Goal: Task Accomplishment & Management: Manage account settings

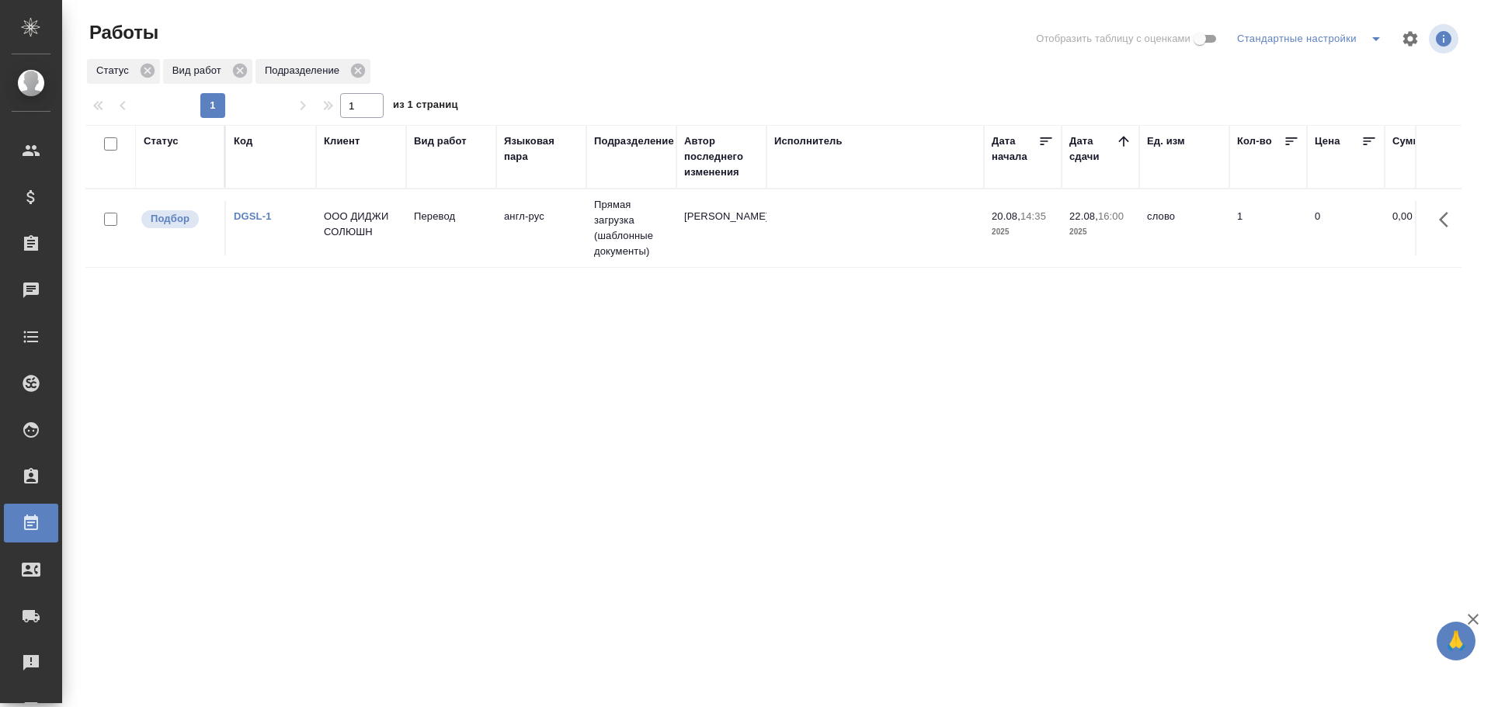
drag, startPoint x: 0, startPoint y: 0, endPoint x: 301, endPoint y: 231, distance: 379.4
click at [301, 231] on td "DGSL-1" at bounding box center [271, 228] width 90 height 54
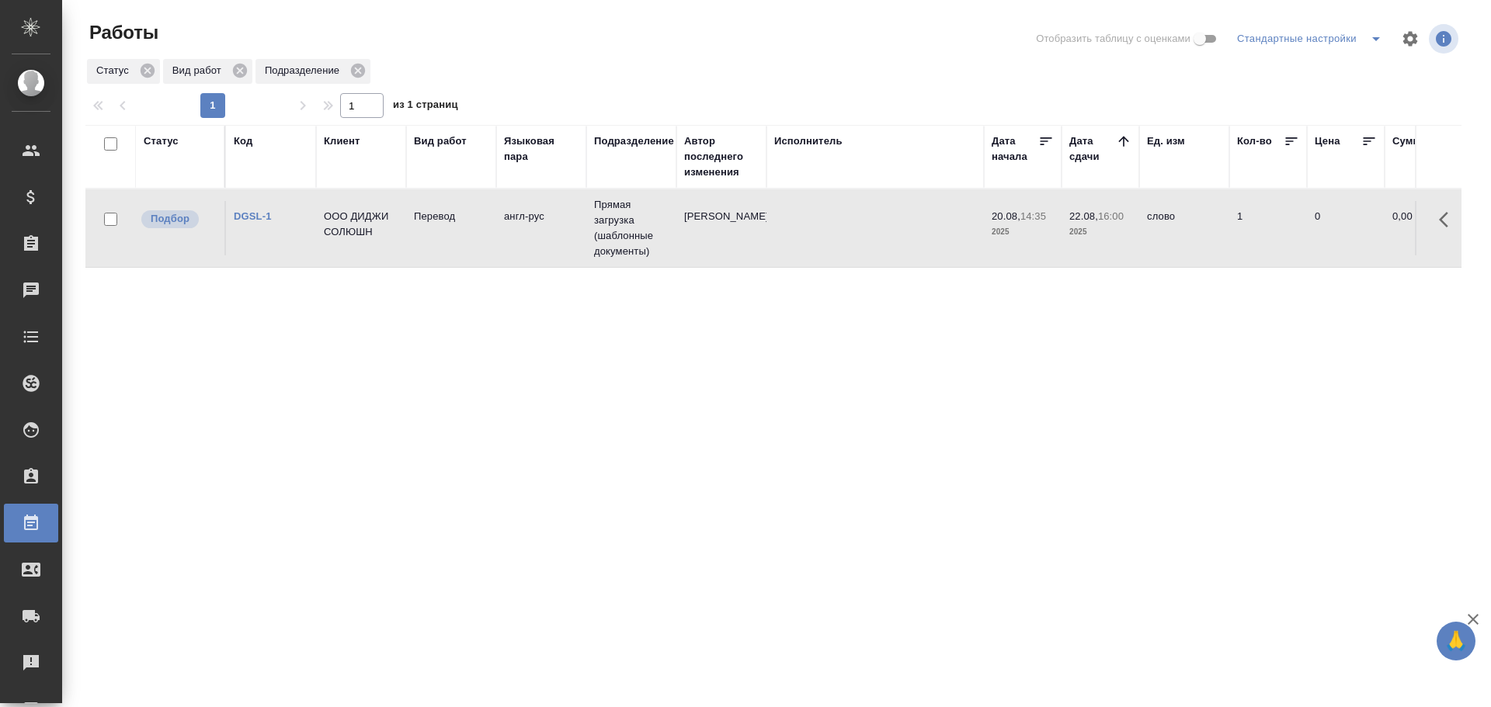
click at [301, 231] on td "DGSL-1" at bounding box center [271, 228] width 90 height 54
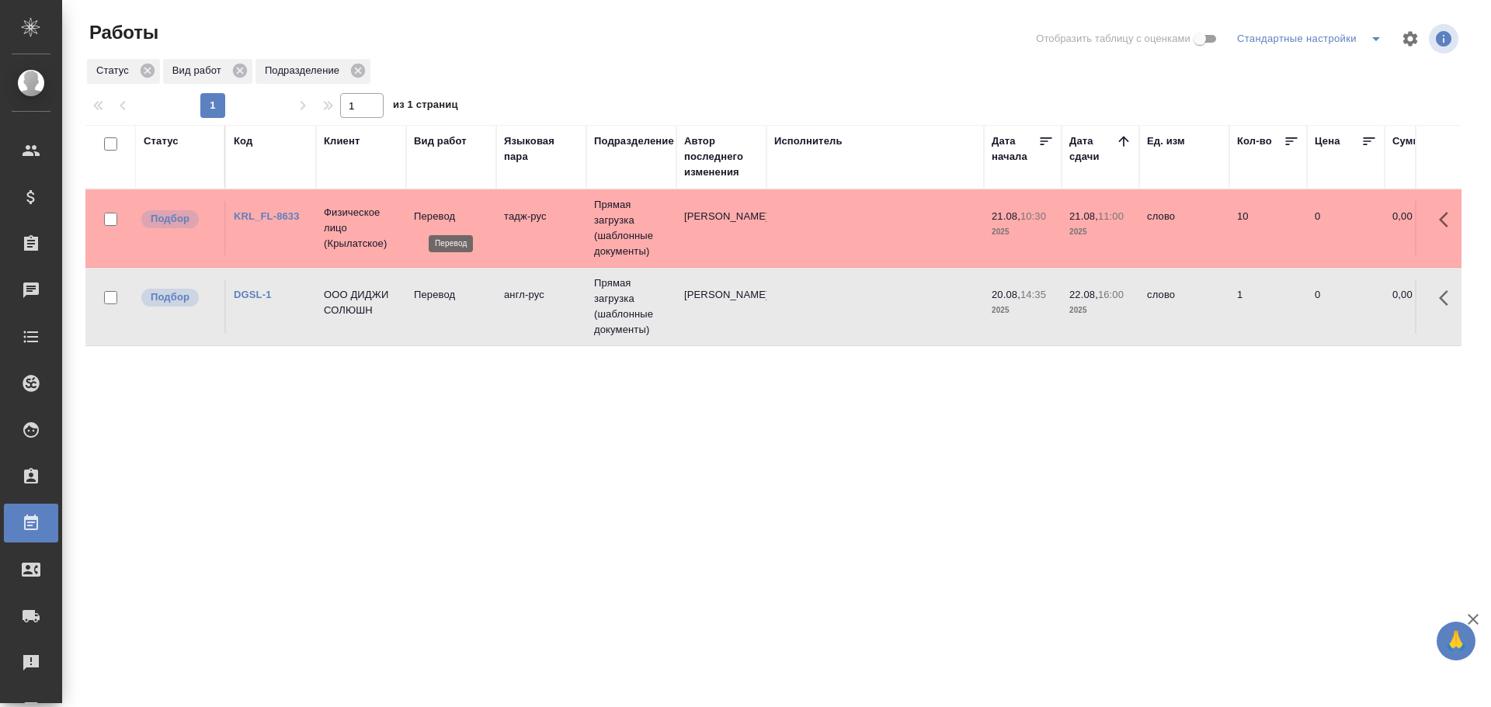
click at [468, 221] on p "Перевод" at bounding box center [451, 217] width 75 height 16
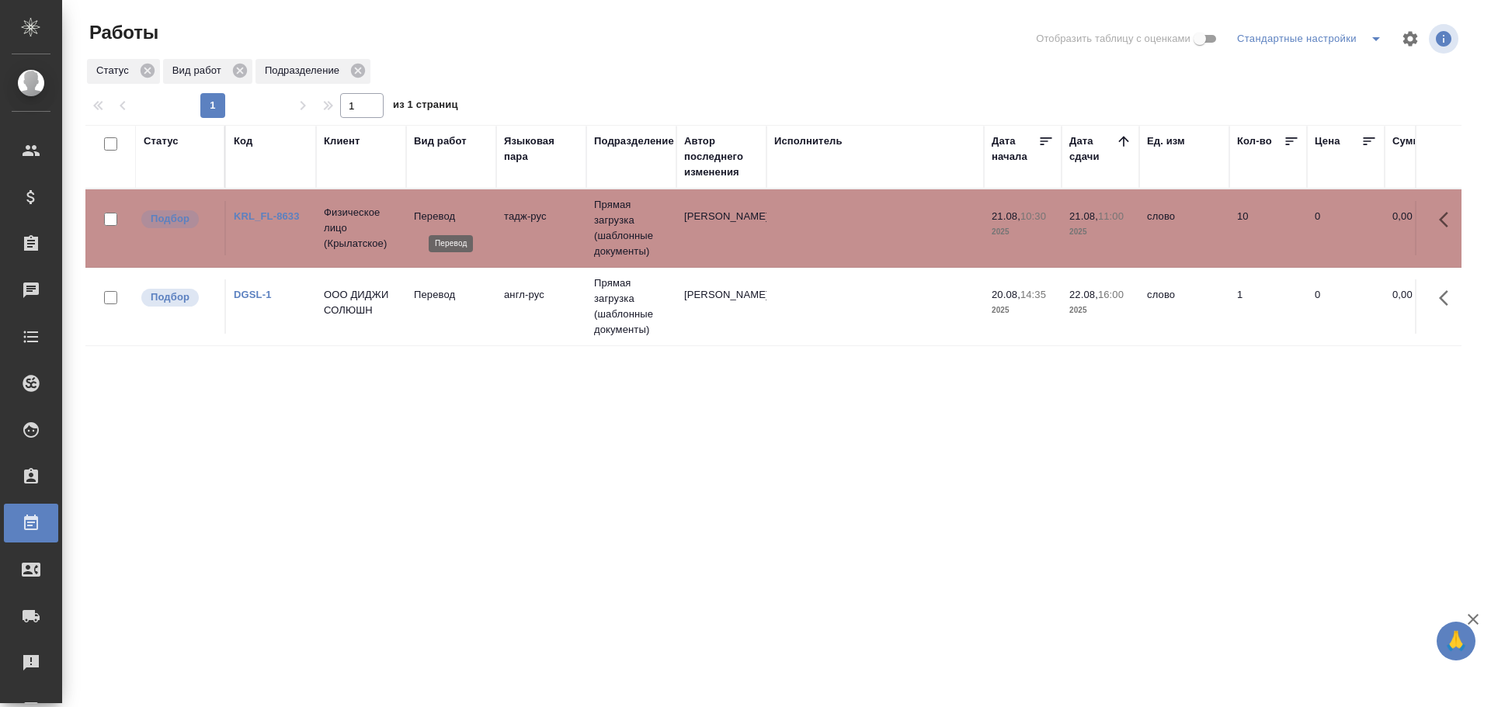
click at [468, 221] on p "Перевод" at bounding box center [451, 217] width 75 height 16
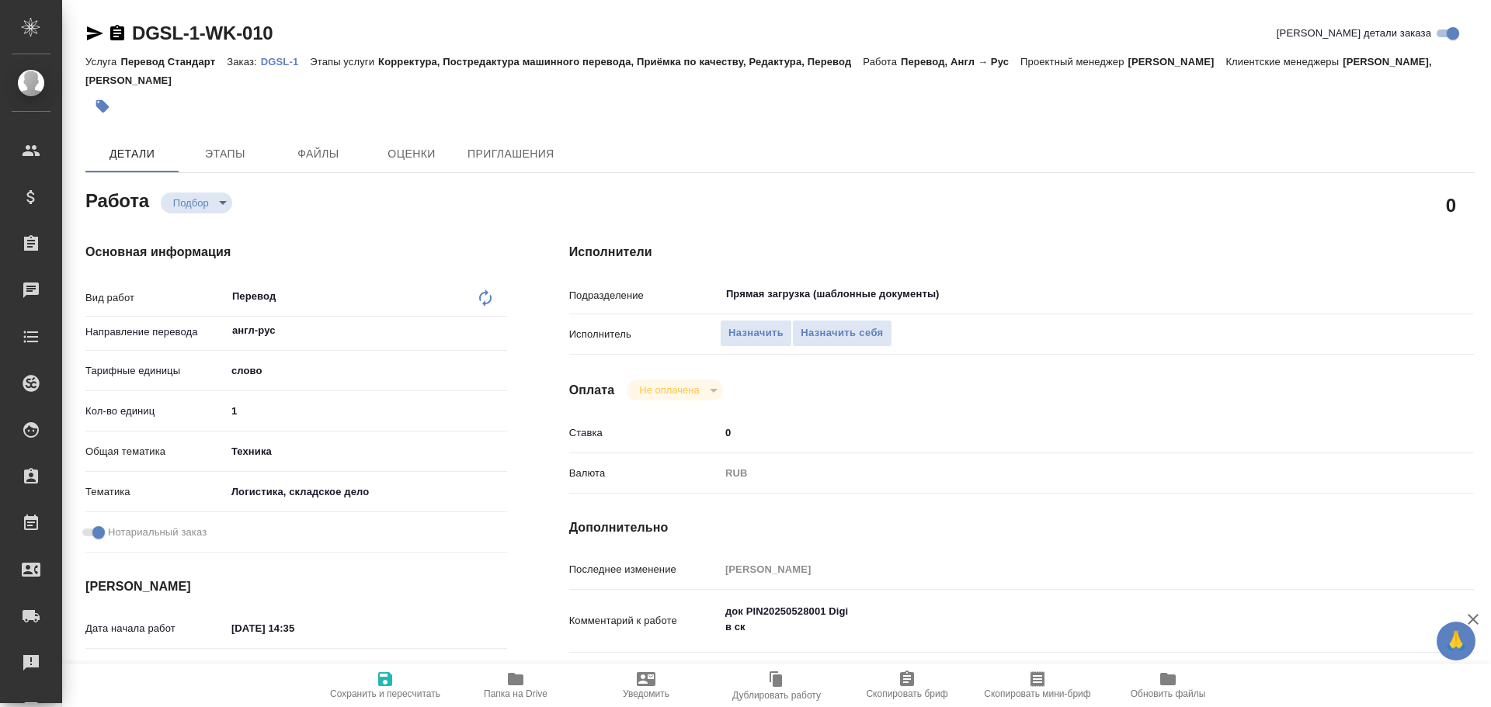
type textarea "x"
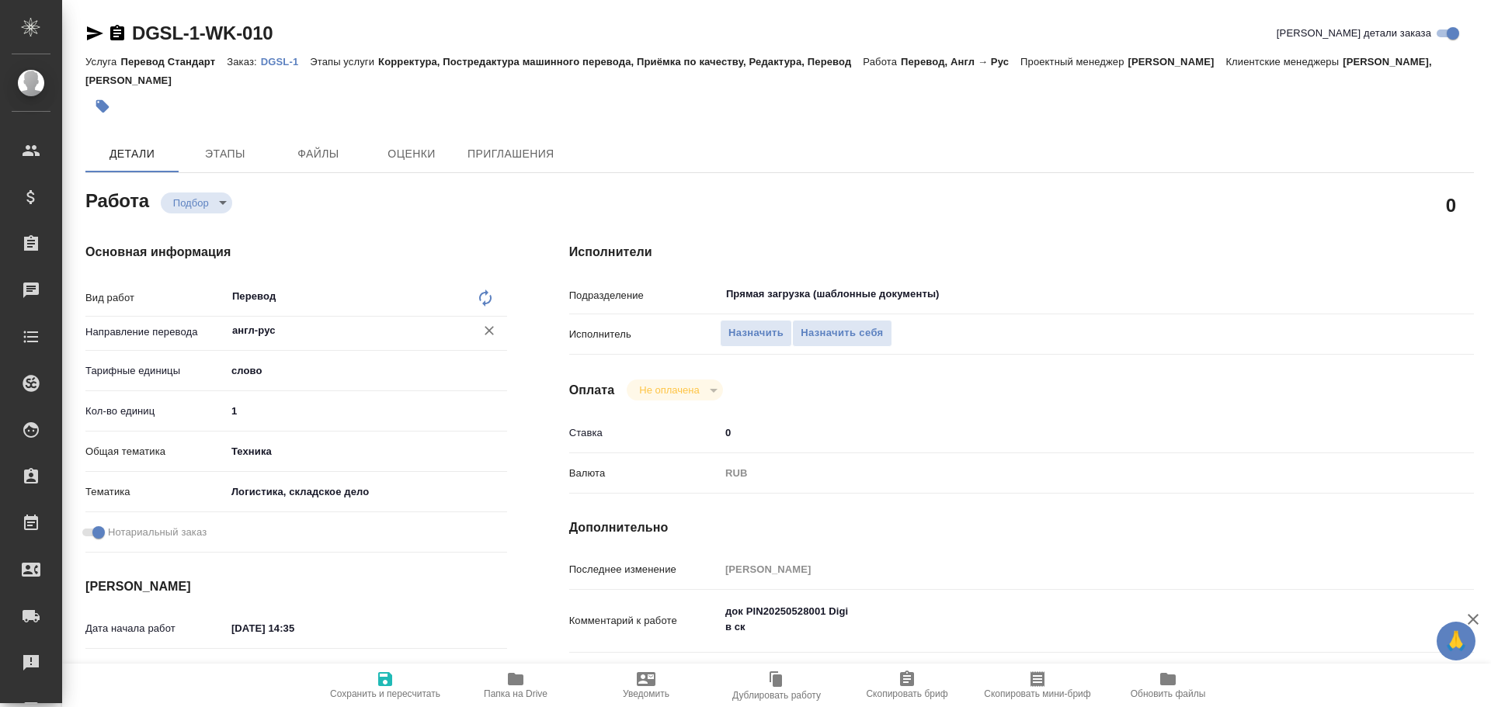
type textarea "x"
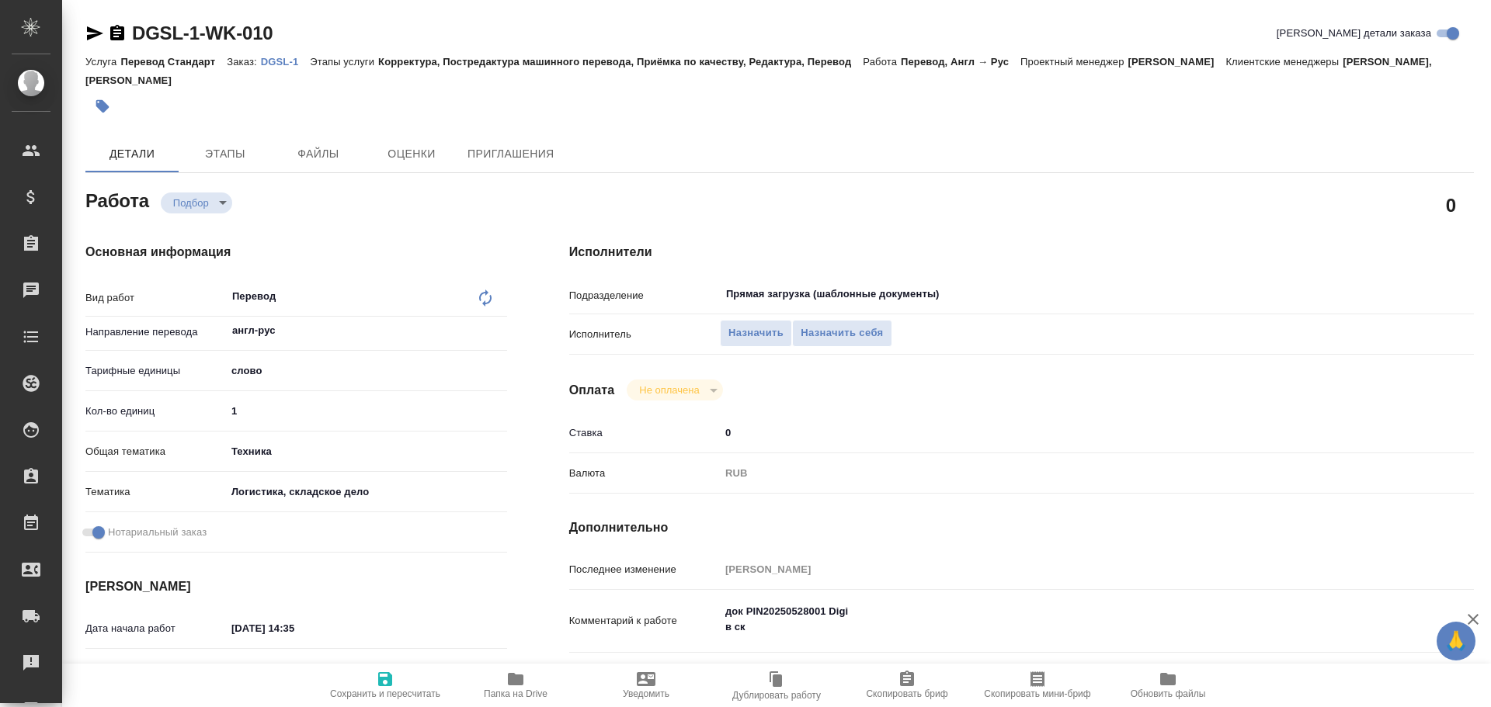
type textarea "x"
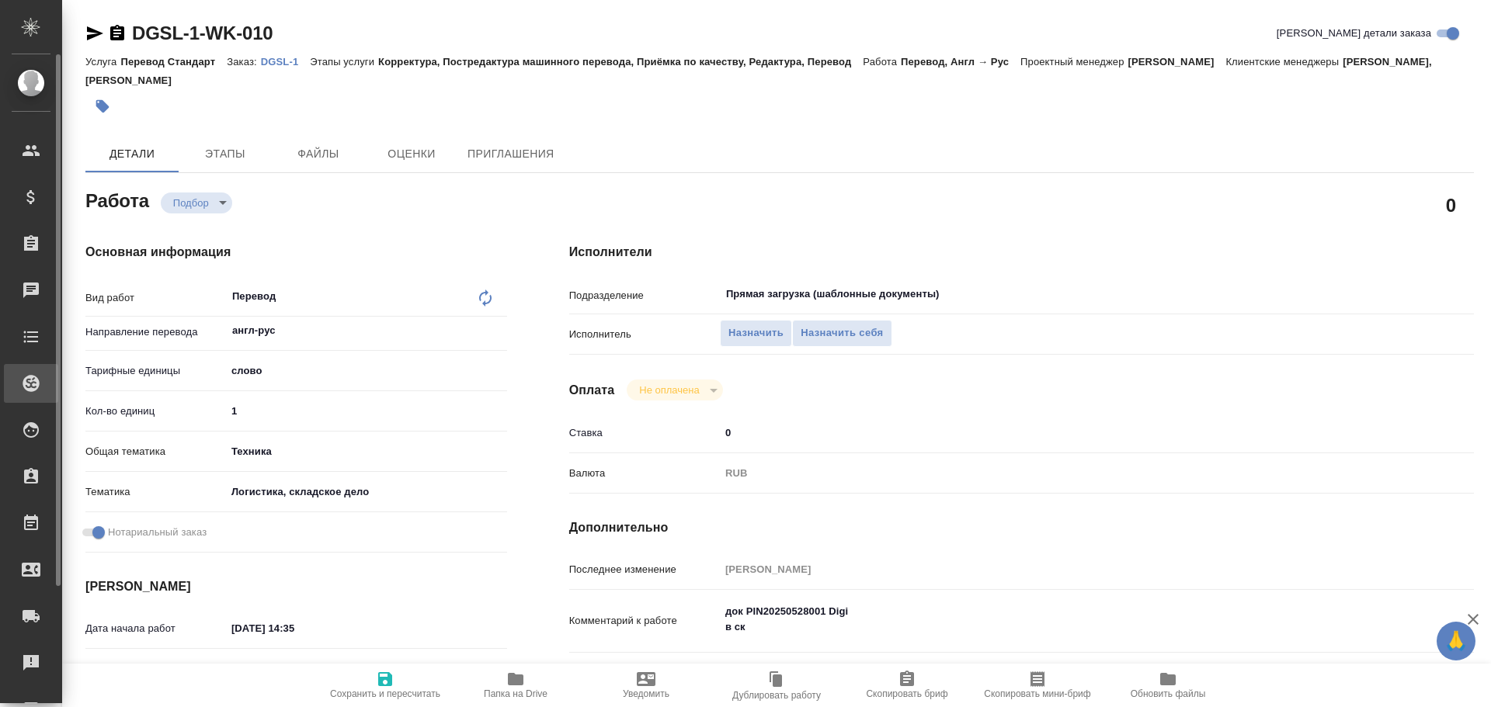
type textarea "x"
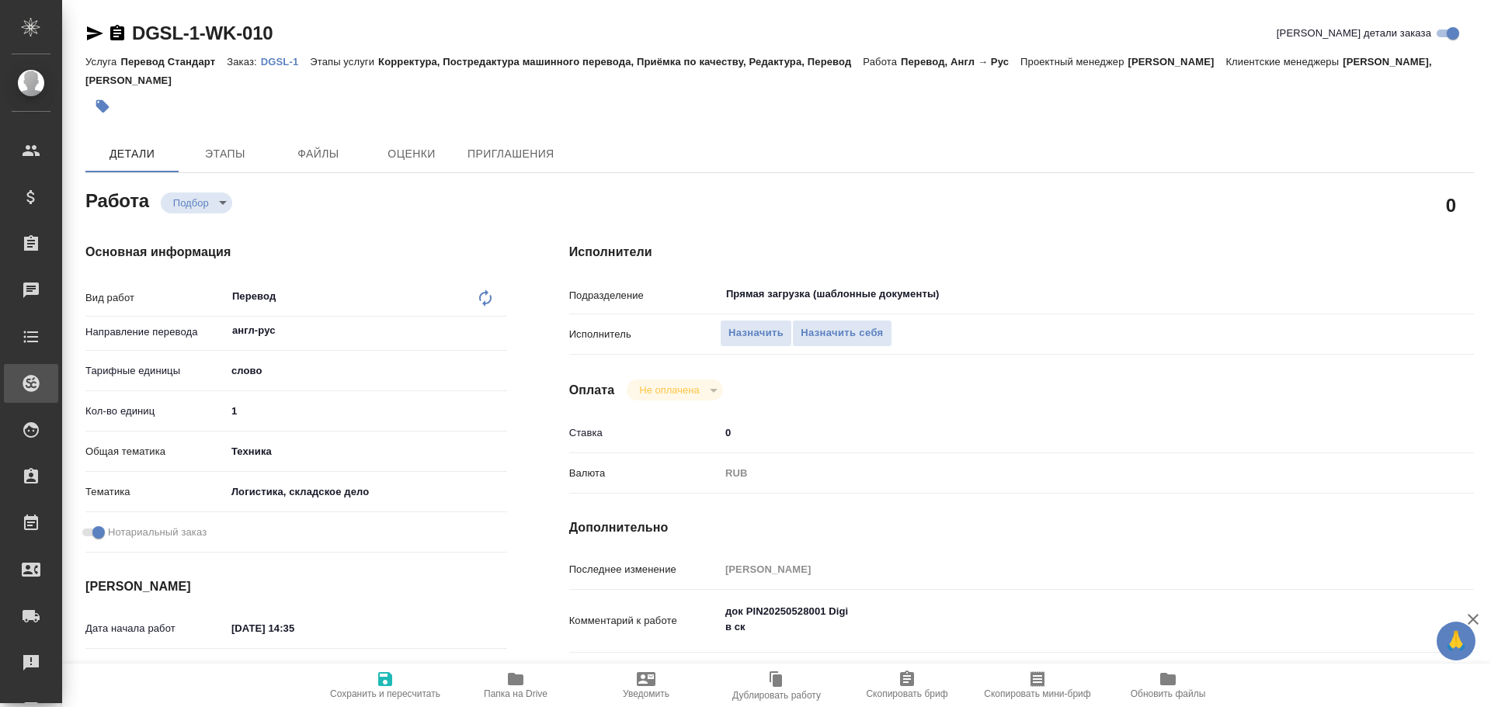
type textarea "x"
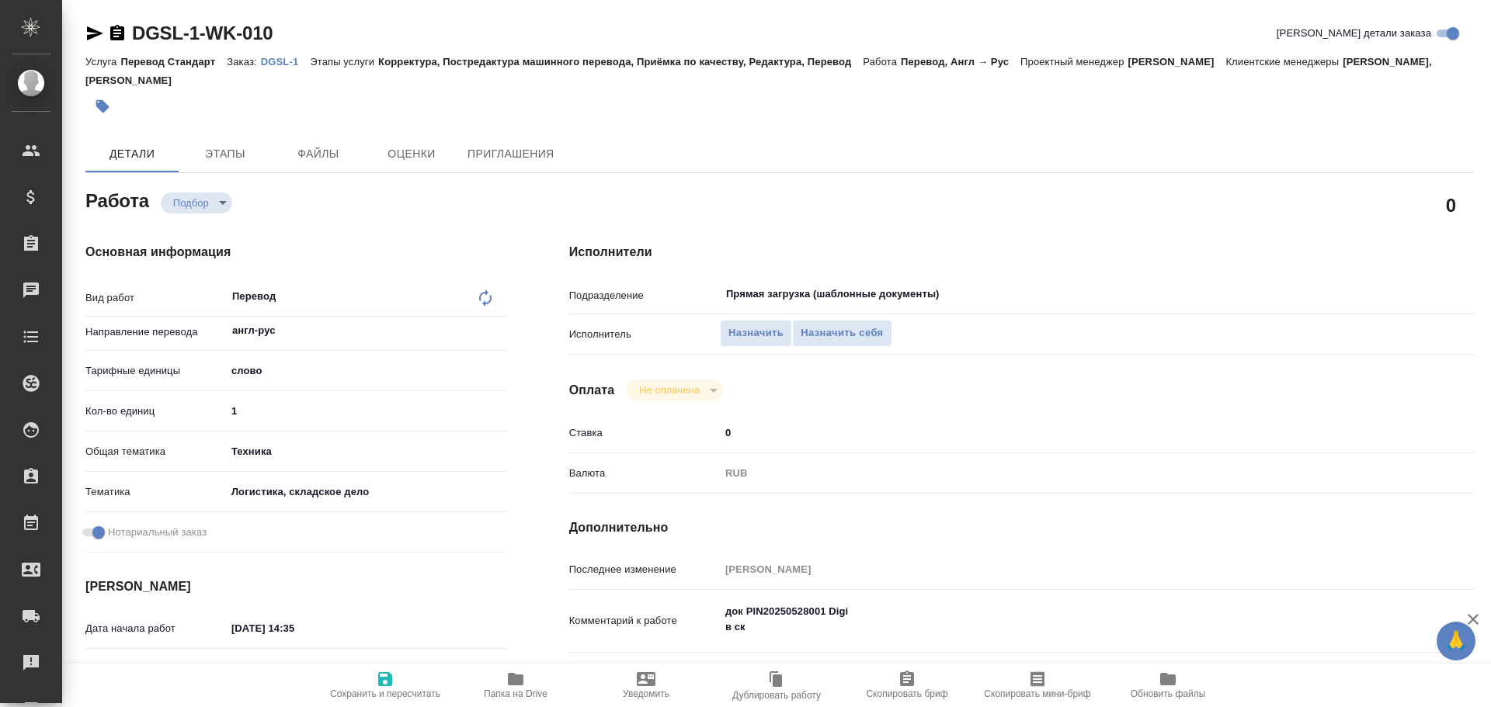
type textarea "x"
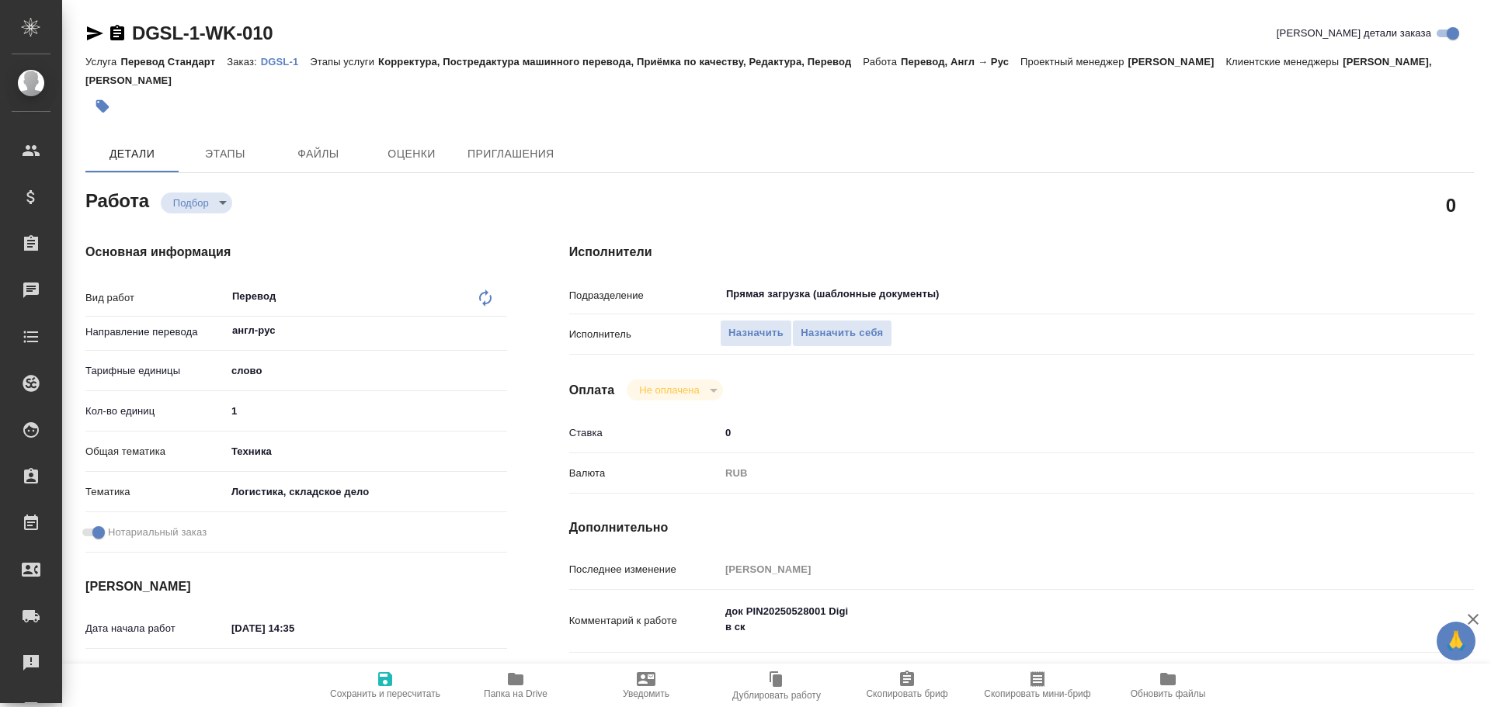
type textarea "x"
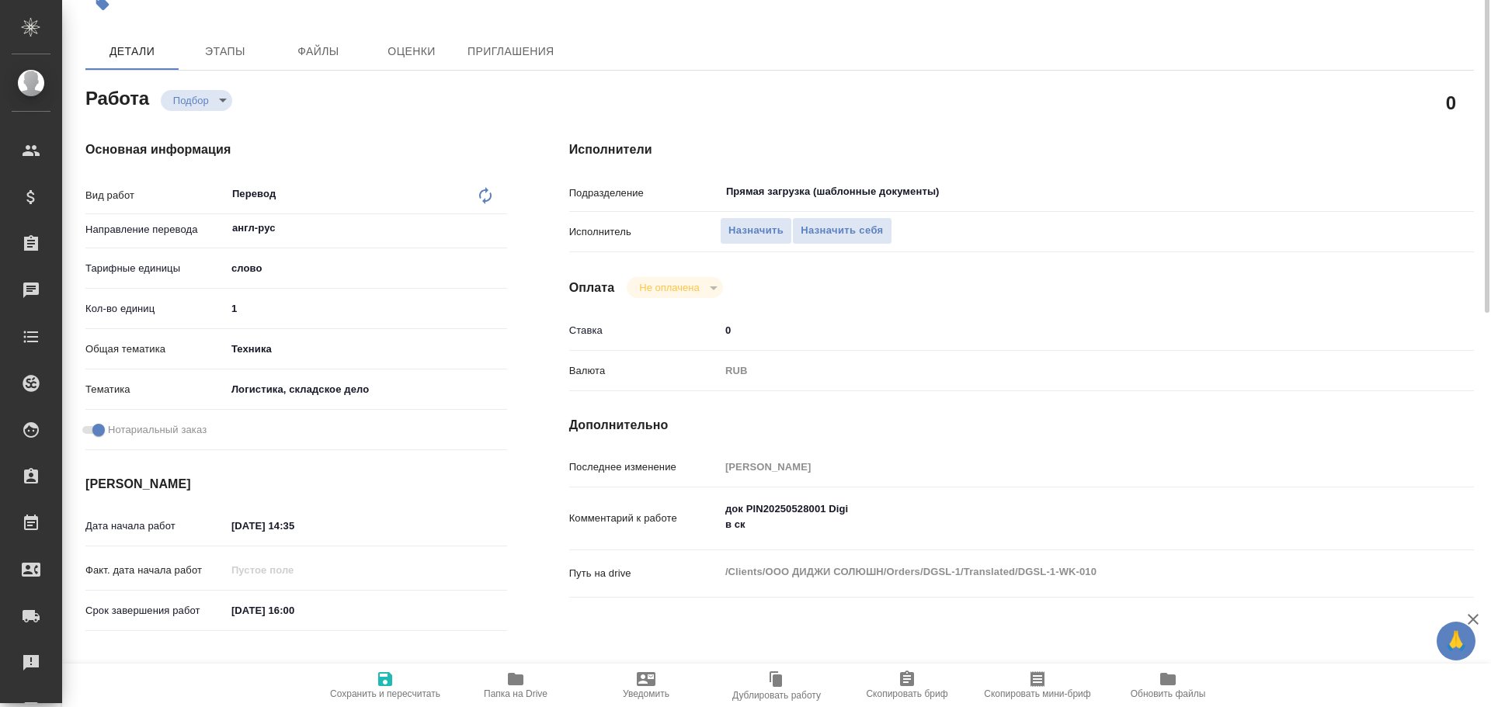
scroll to position [25, 0]
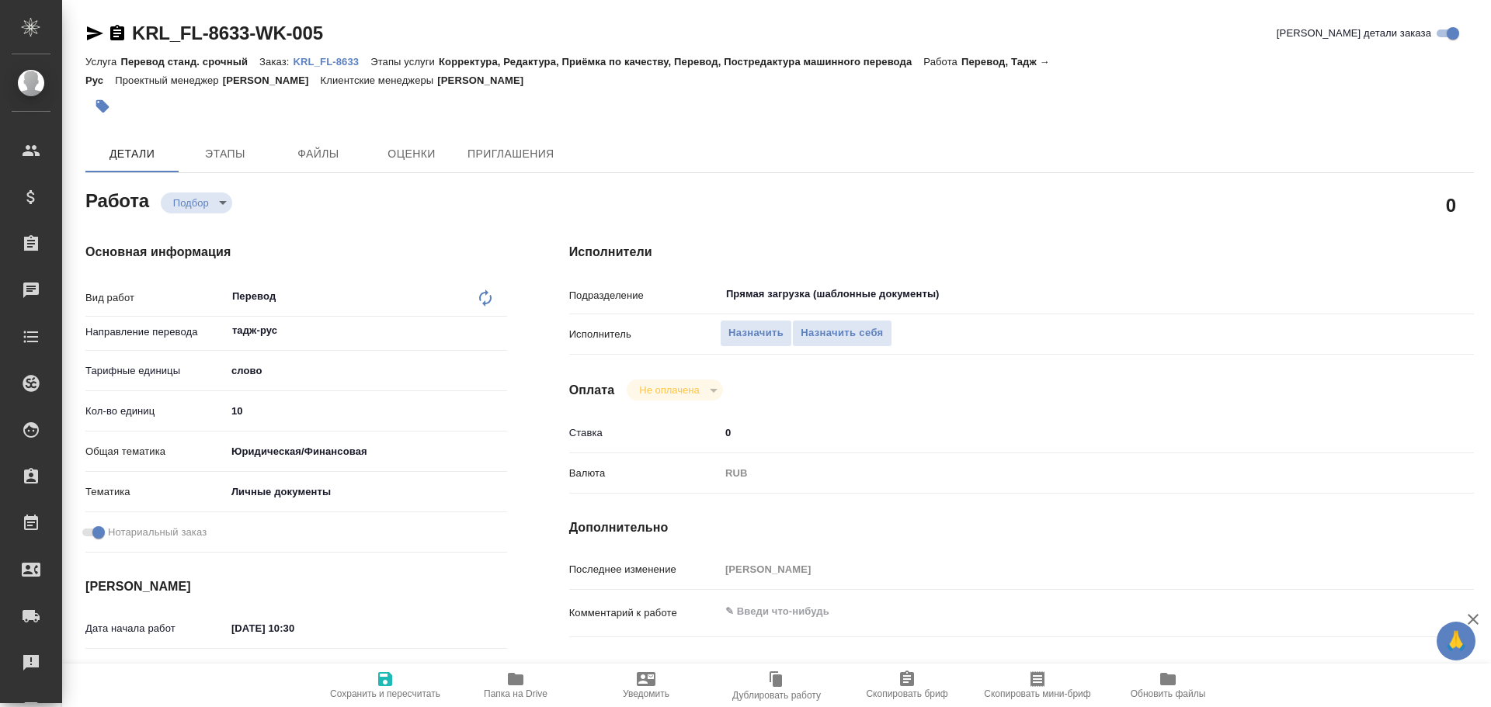
type textarea "x"
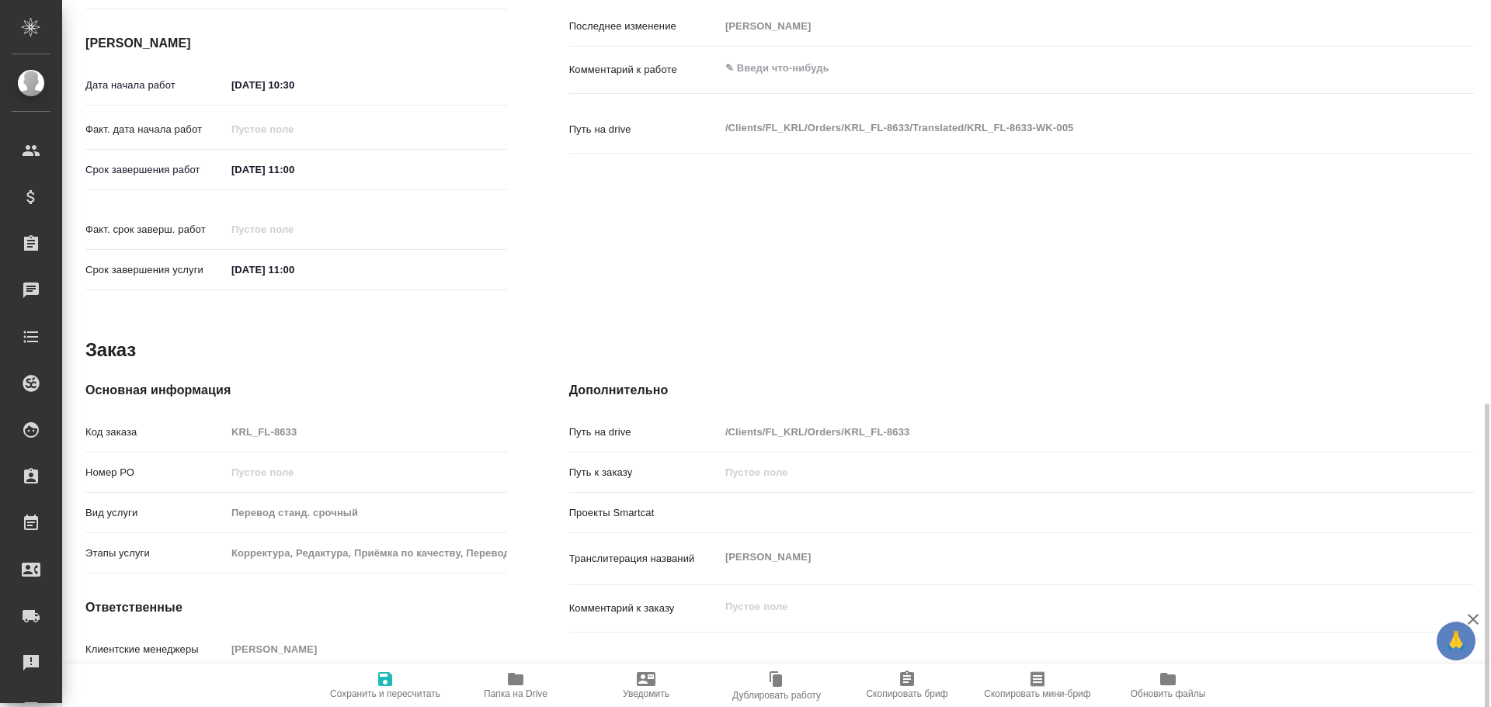
scroll to position [617, 0]
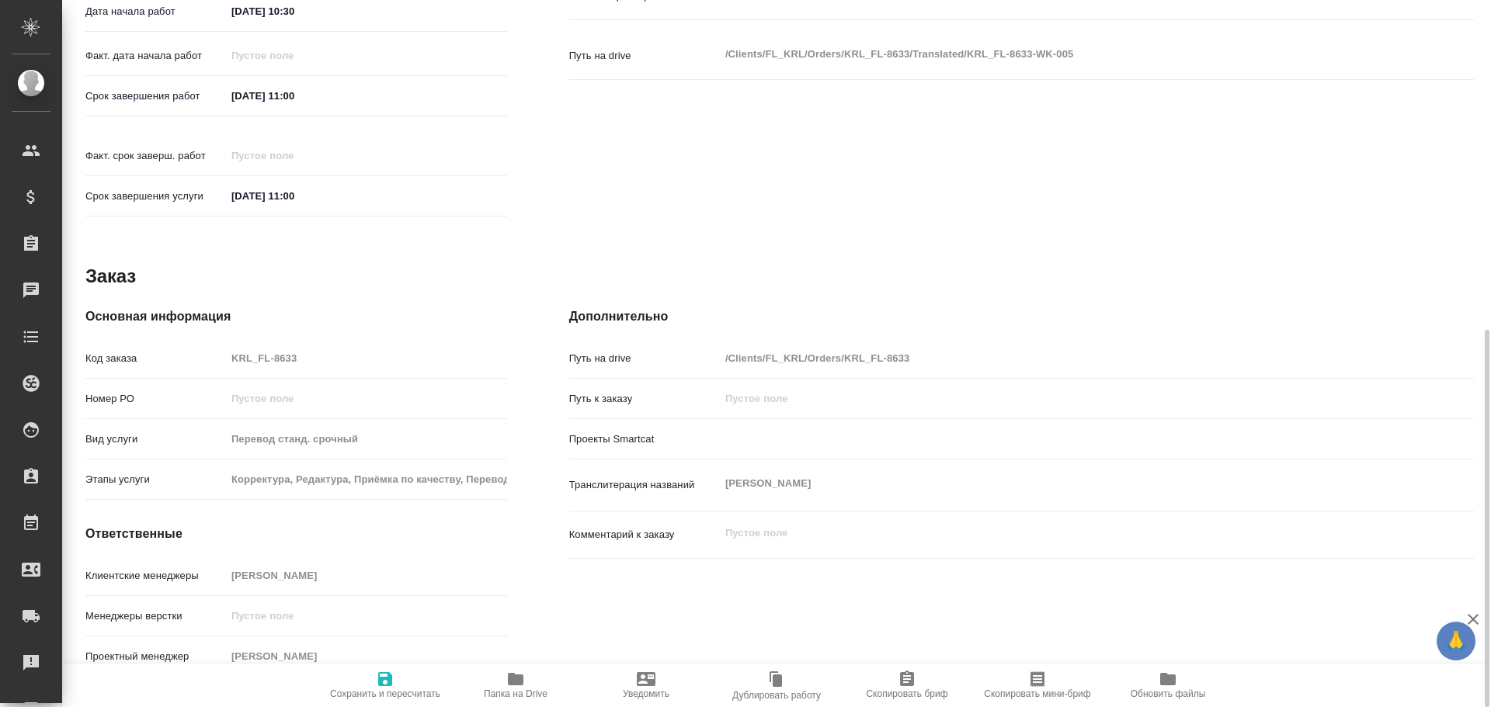
type textarea "x"
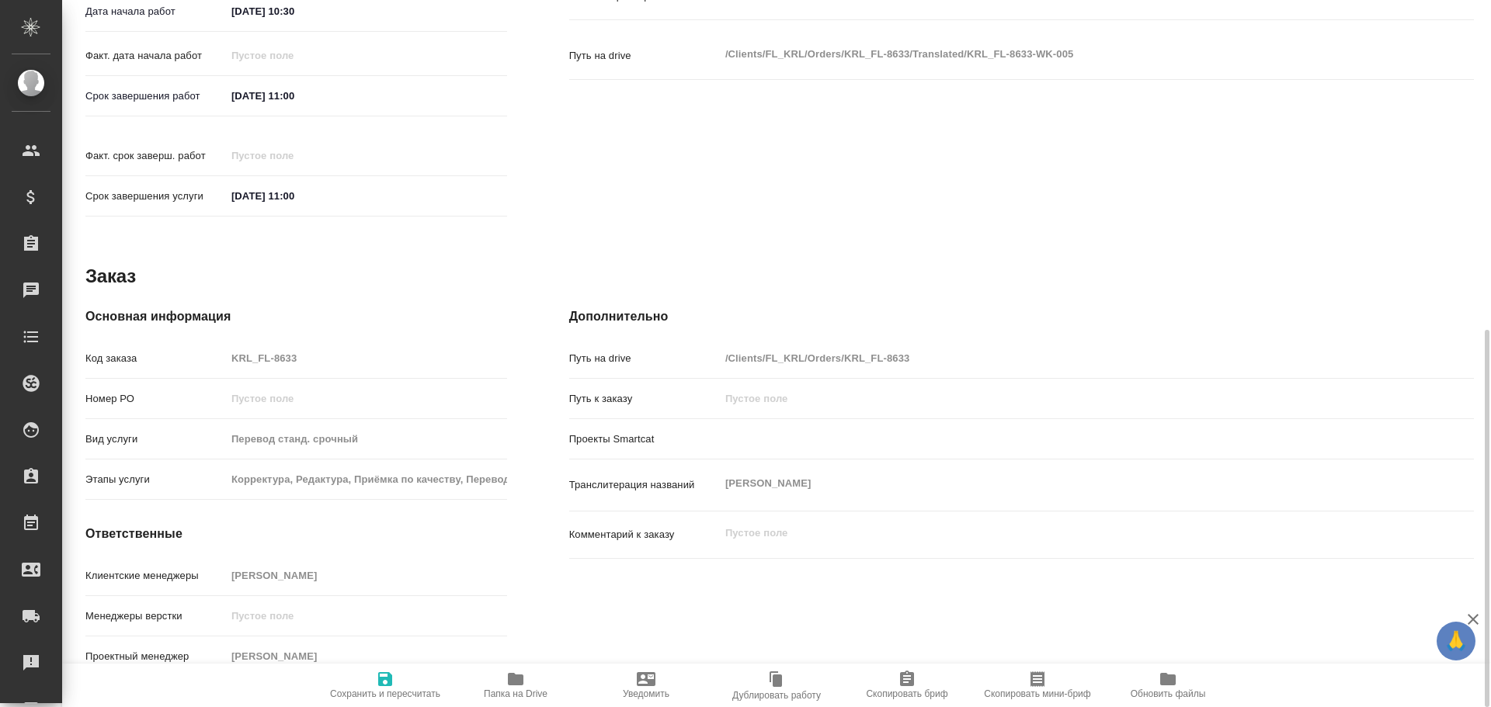
type textarea "x"
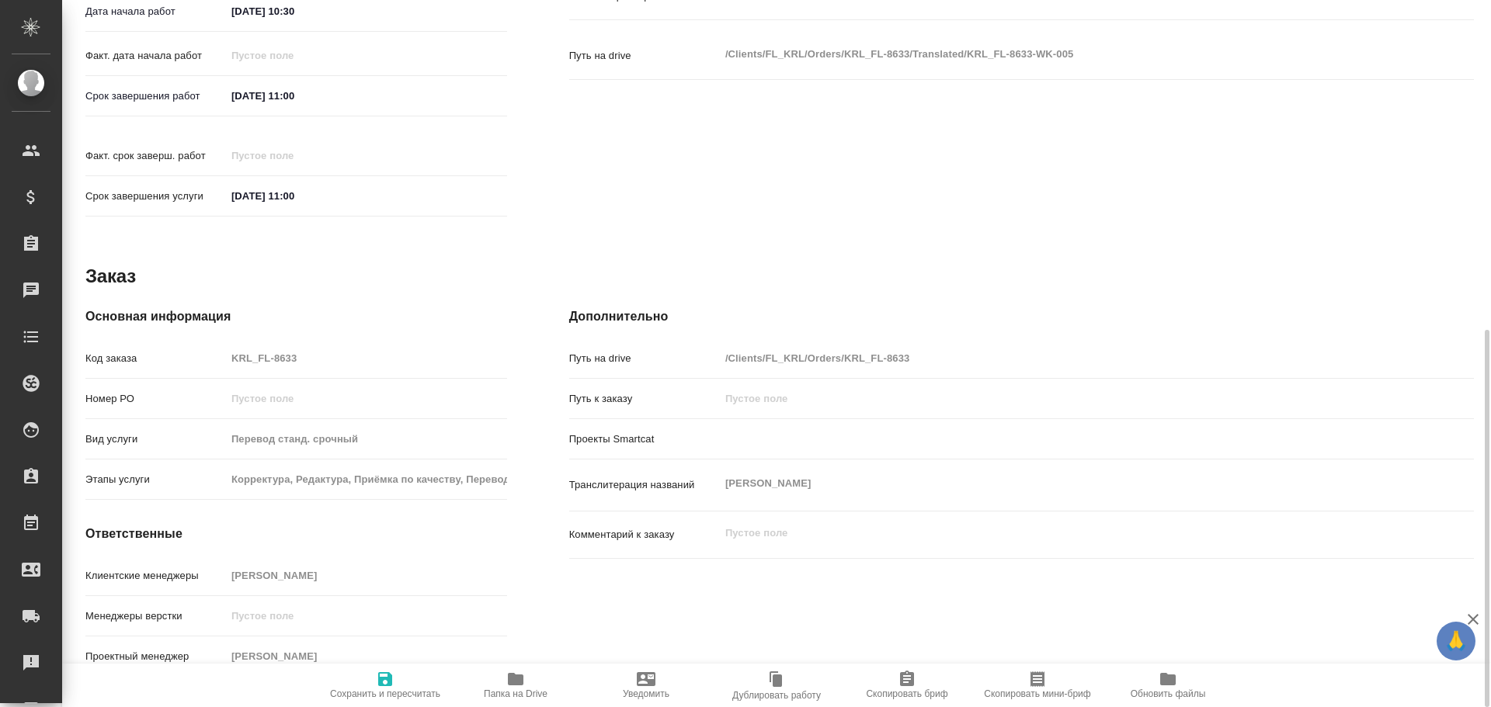
type textarea "x"
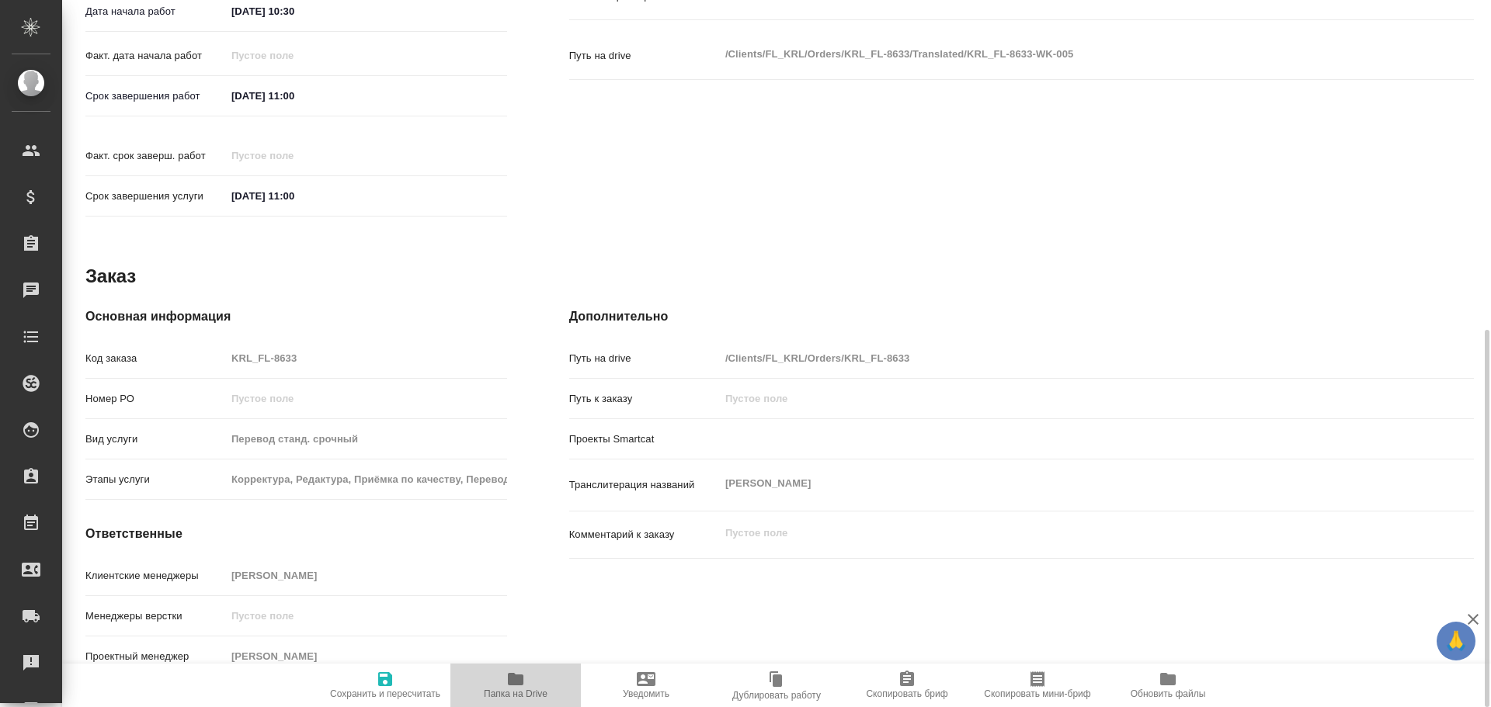
click at [526, 676] on span "Папка на Drive" at bounding box center [516, 685] width 112 height 30
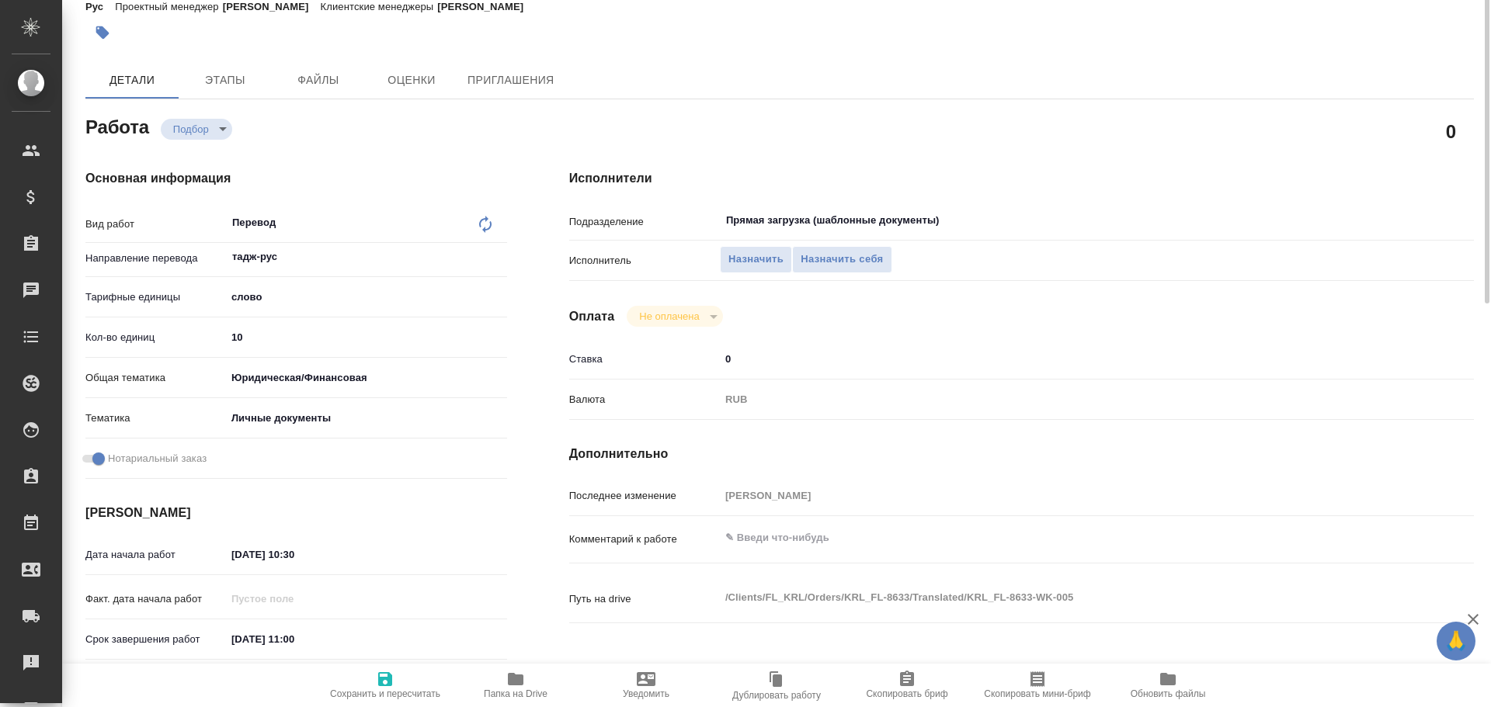
scroll to position [0, 0]
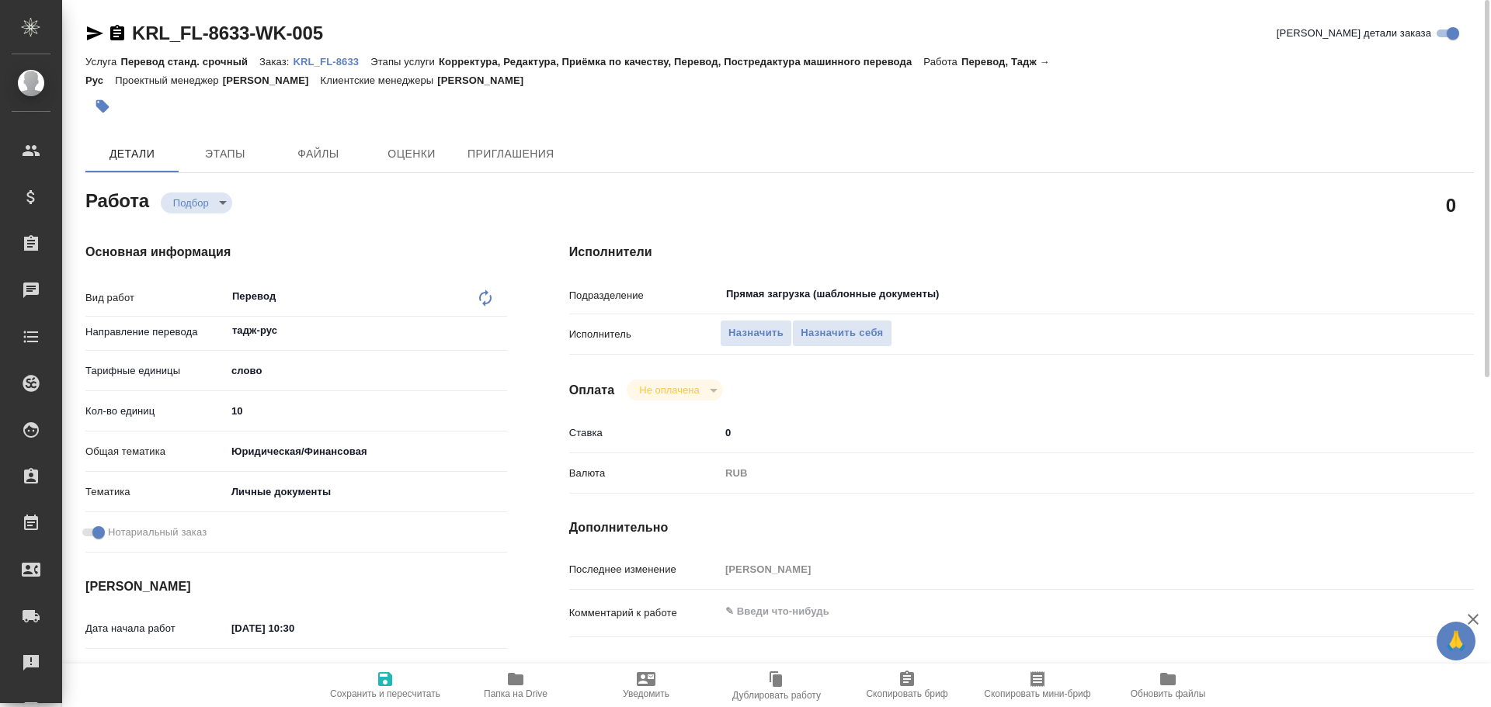
click at [236, 412] on input "10" at bounding box center [366, 411] width 281 height 23
click at [236, 412] on input "10" at bounding box center [367, 411] width 280 height 23
type input "1"
type textarea "x"
type input "12"
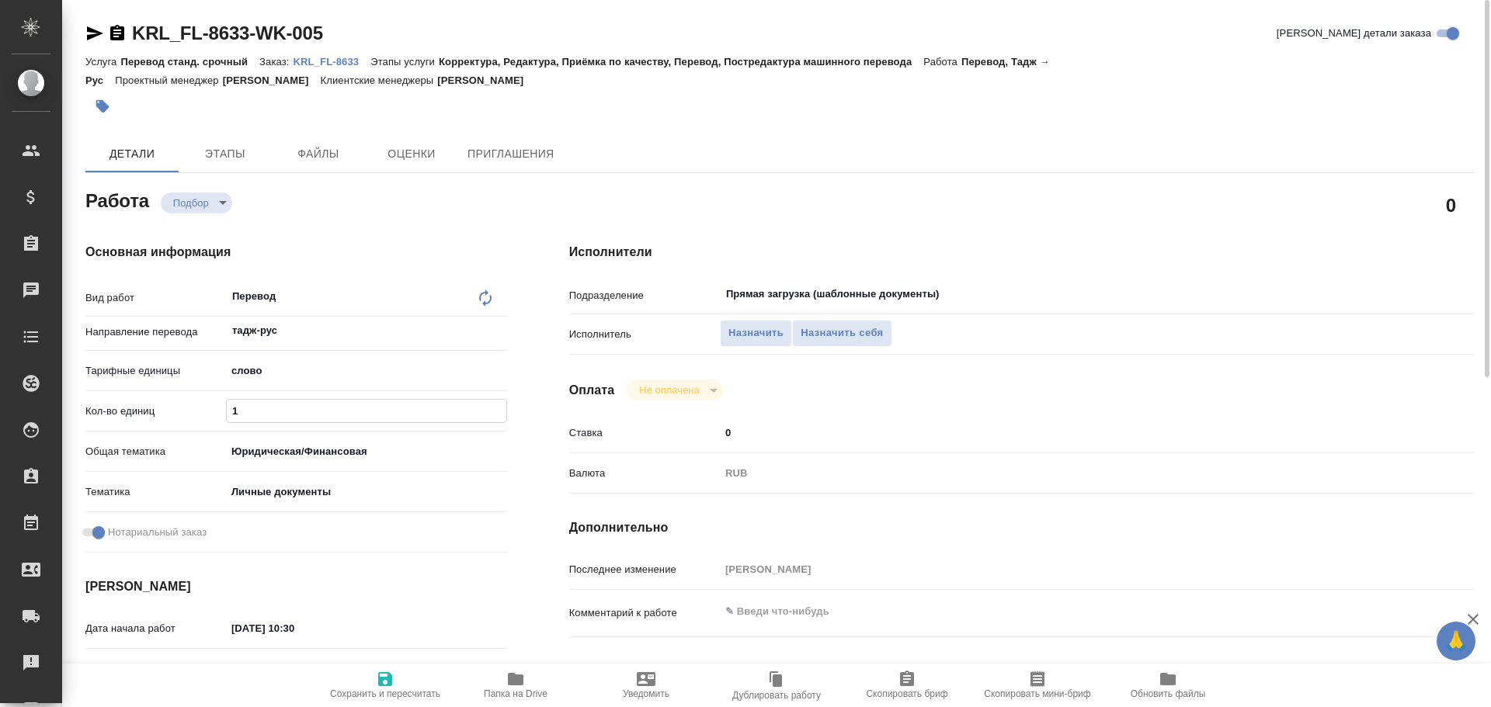
type textarea "x"
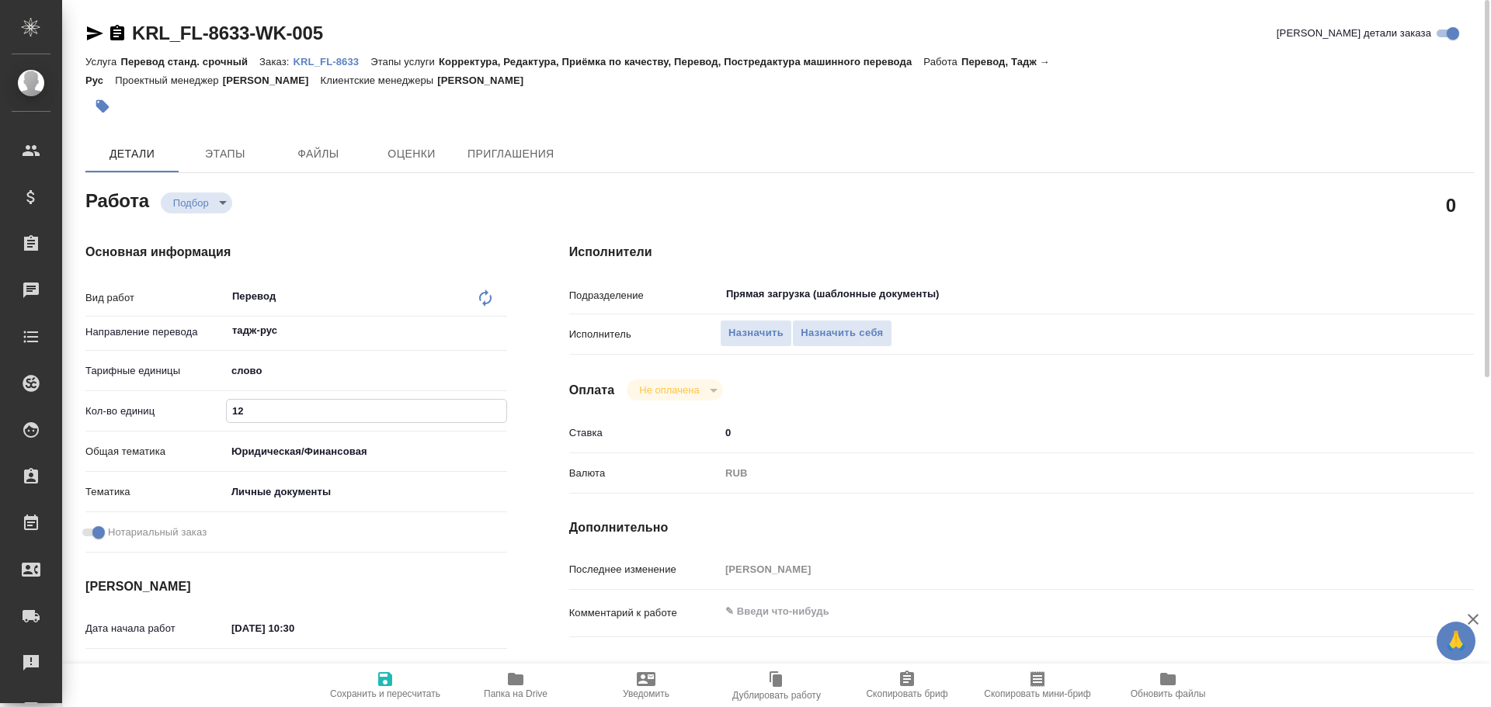
type input "125"
type textarea "x"
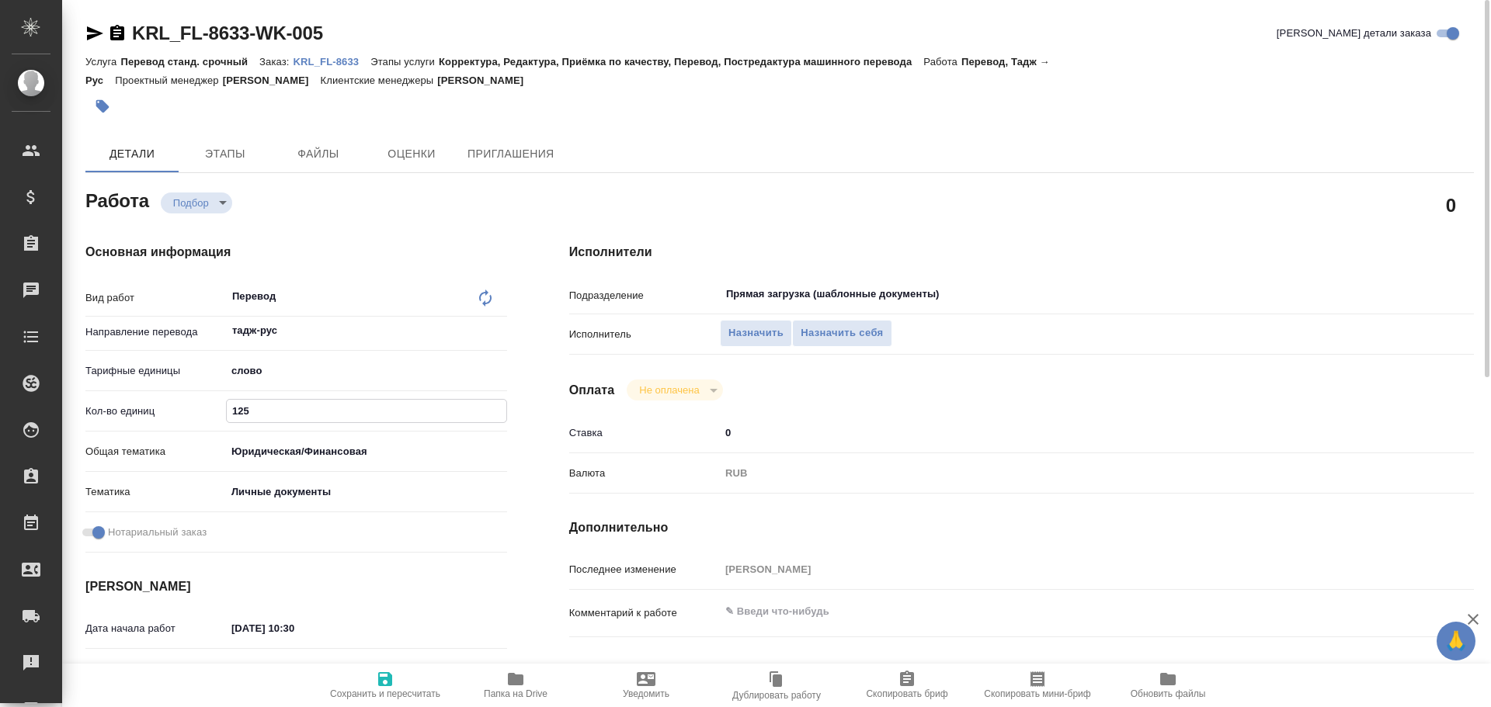
type input "125"
click at [394, 689] on span "Сохранить и пересчитать" at bounding box center [385, 694] width 110 height 11
type textarea "x"
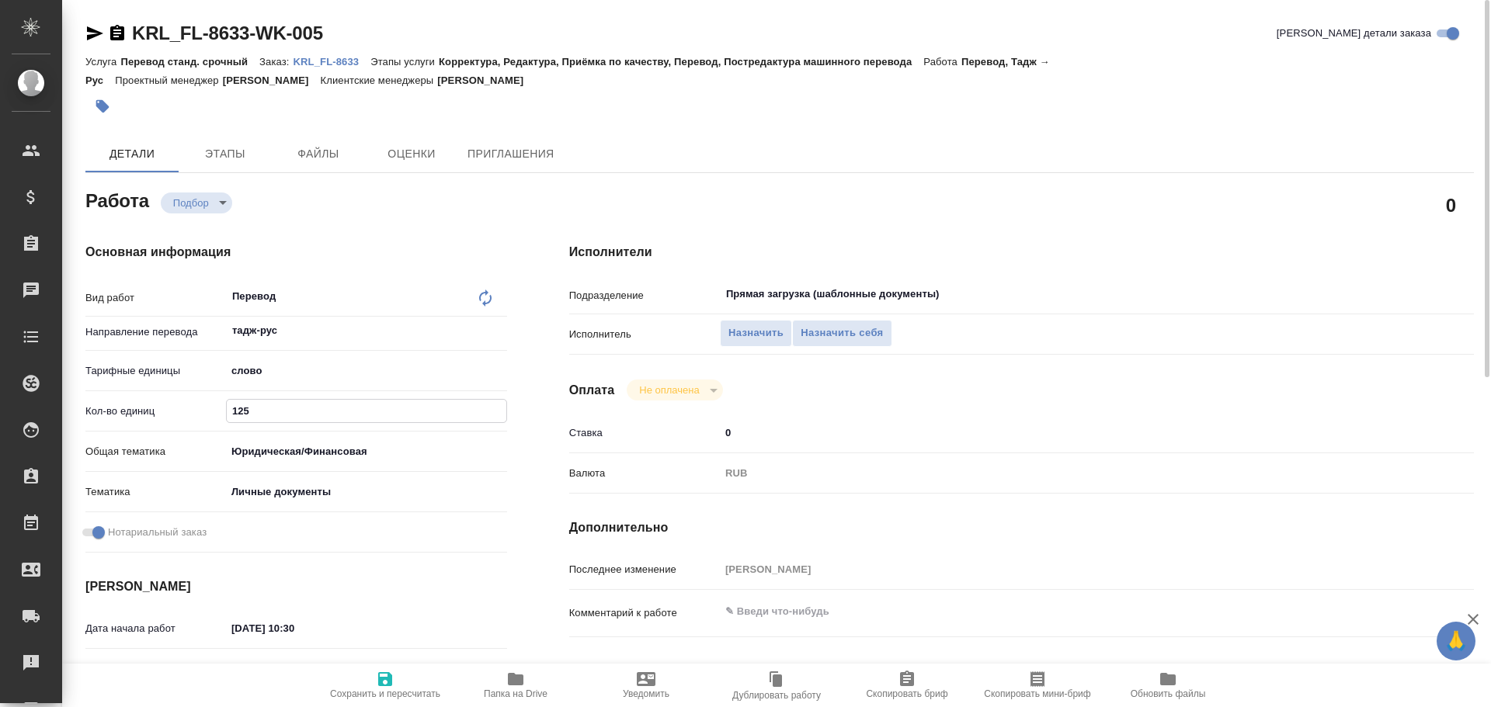
type textarea "x"
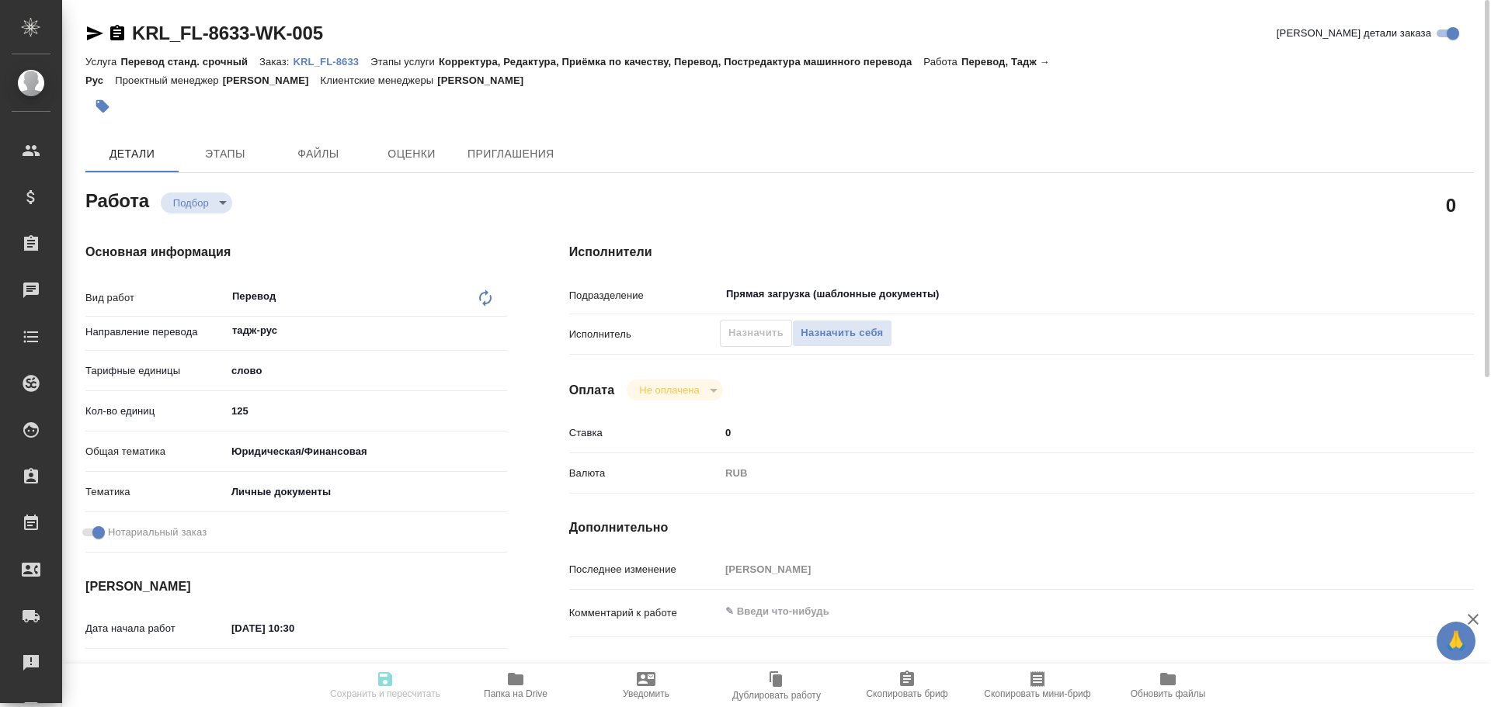
type textarea "x"
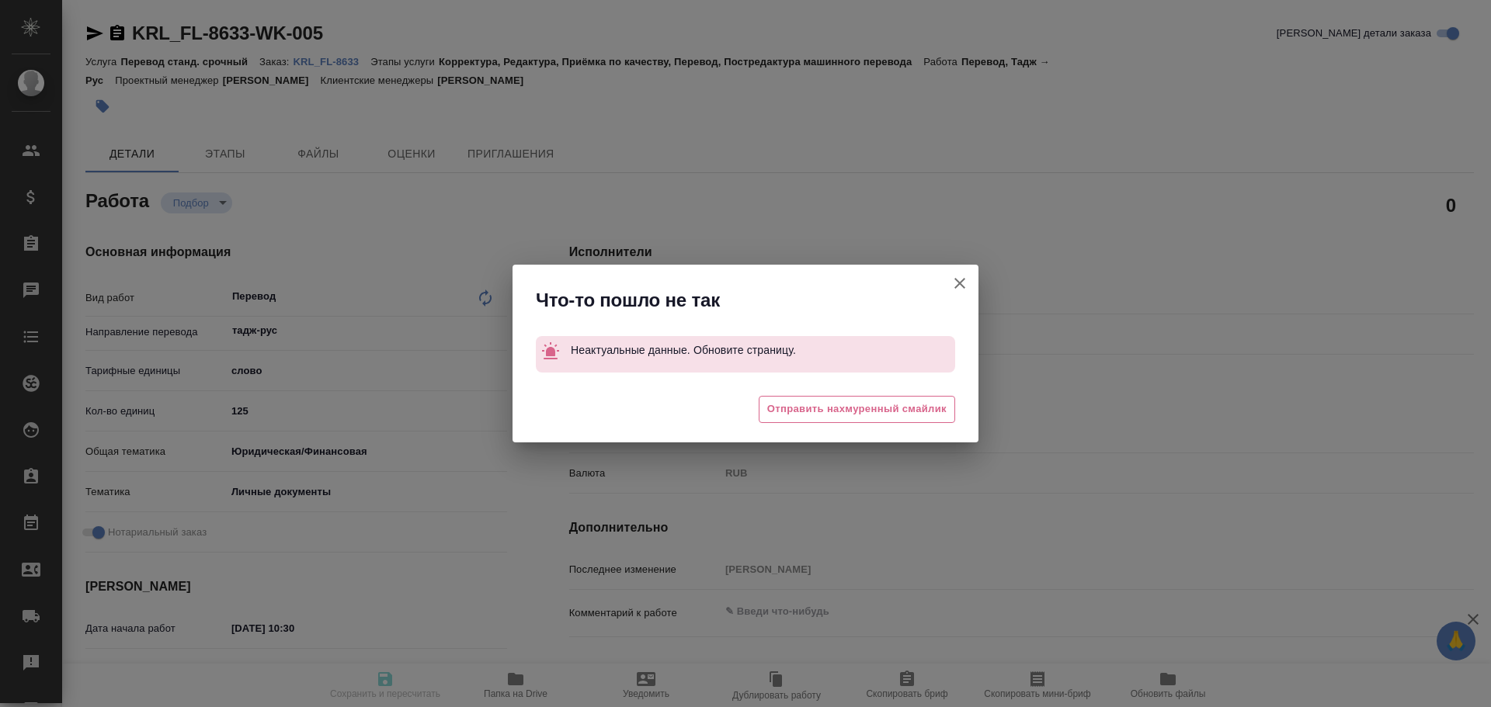
type textarea "x"
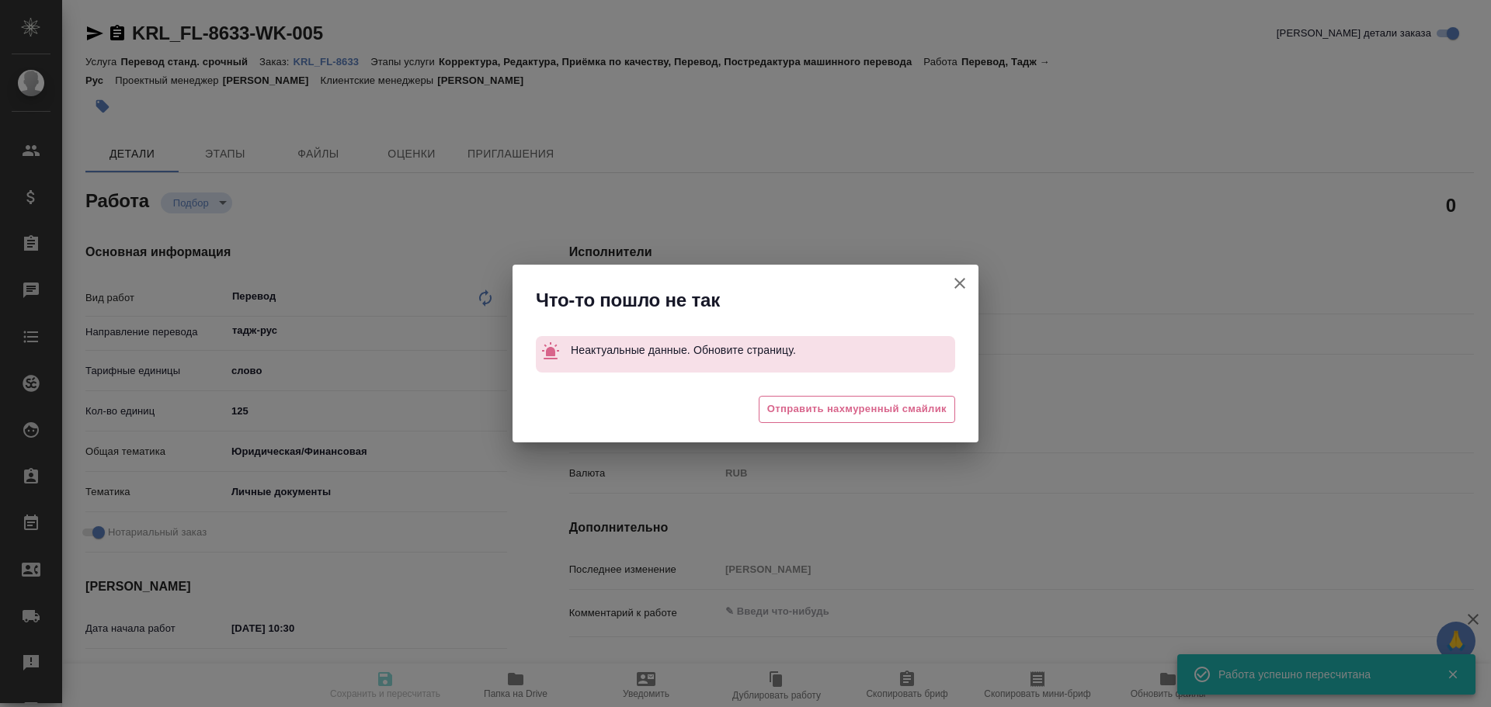
type input "recruiting"
type textarea "Перевод"
type textarea "x"
type input "тадж-рус"
type input "5a8b1489cc6b4906c91bfd90"
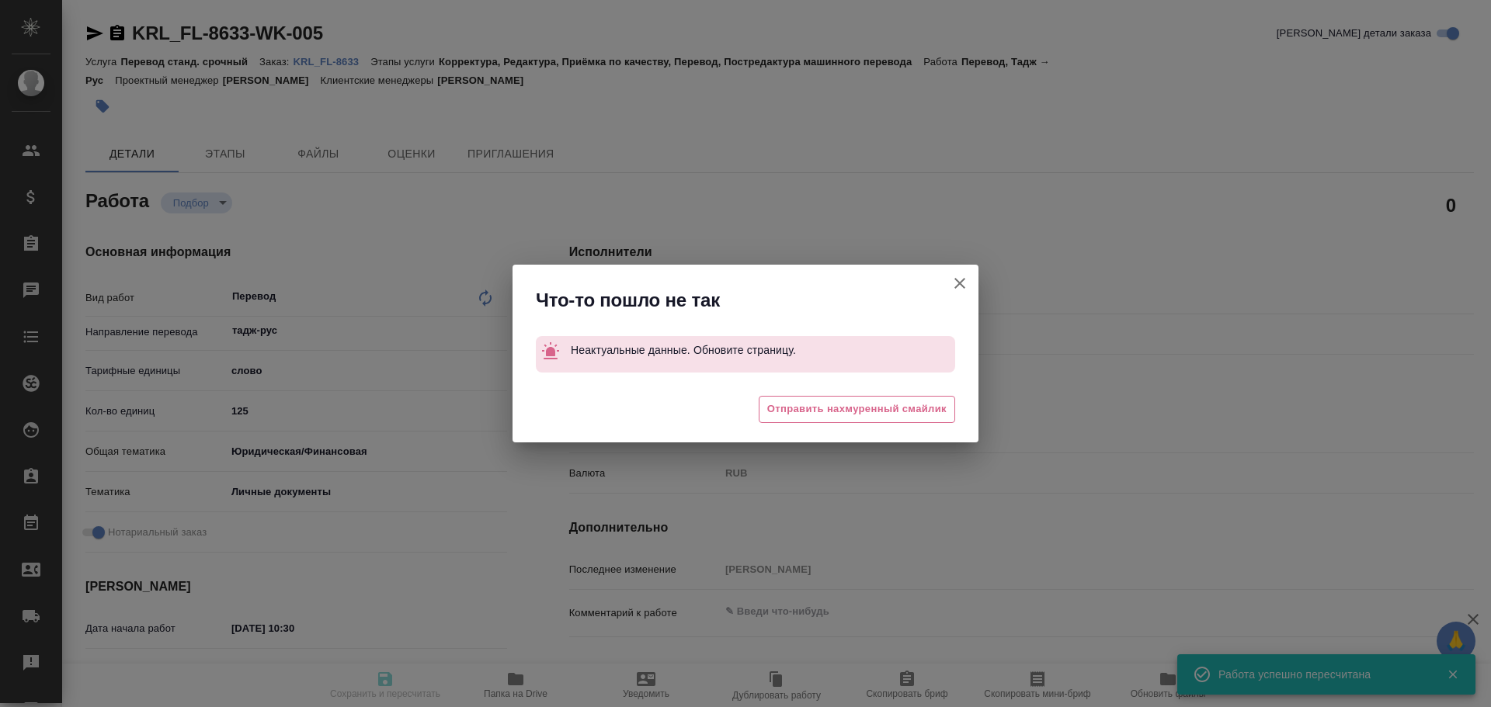
type input "10"
type input "yr-fn"
type input "5a8b8b956a9677013d343cfe"
checkbox input "true"
type input "[DATE] 10:30"
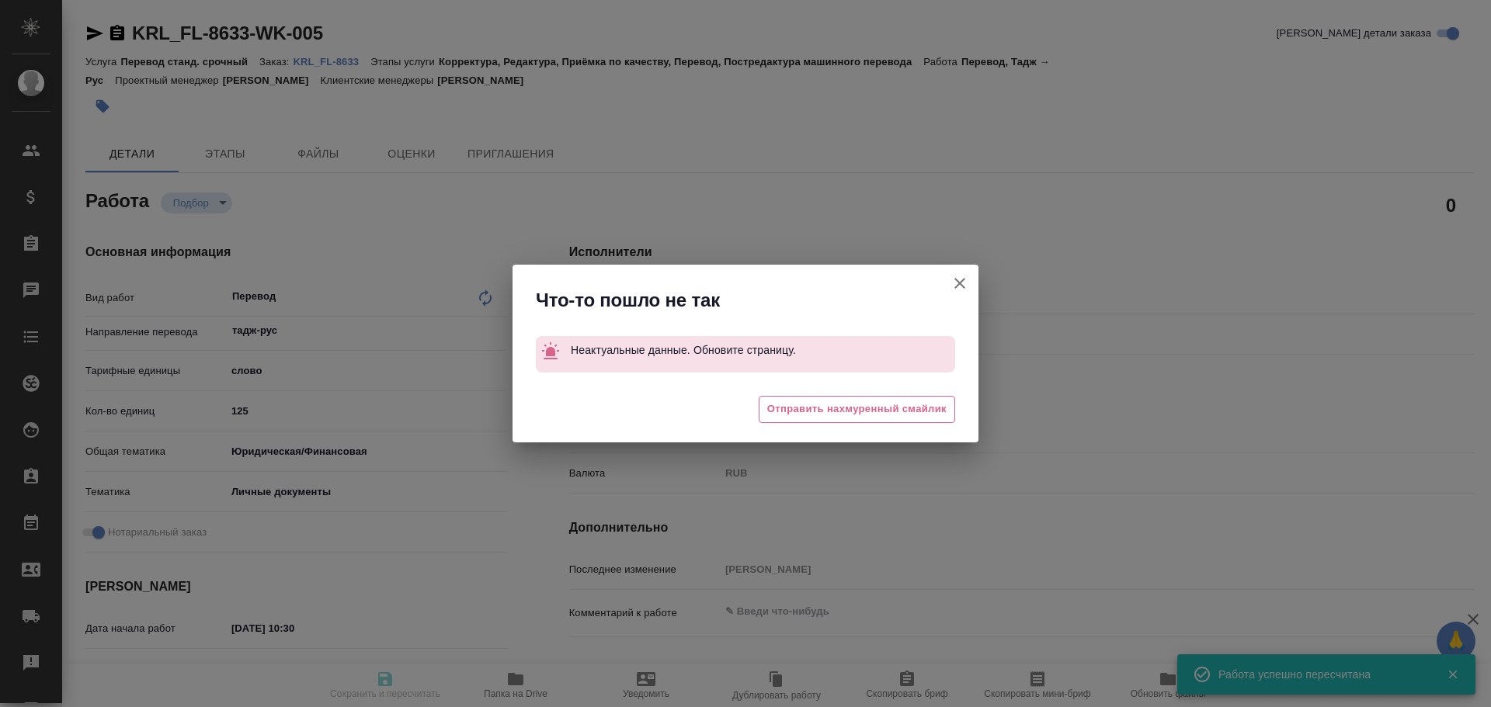
type input "[DATE] 11:00"
type input "Прямая загрузка (шаблонные документы)"
type input "notPayed"
type input "0"
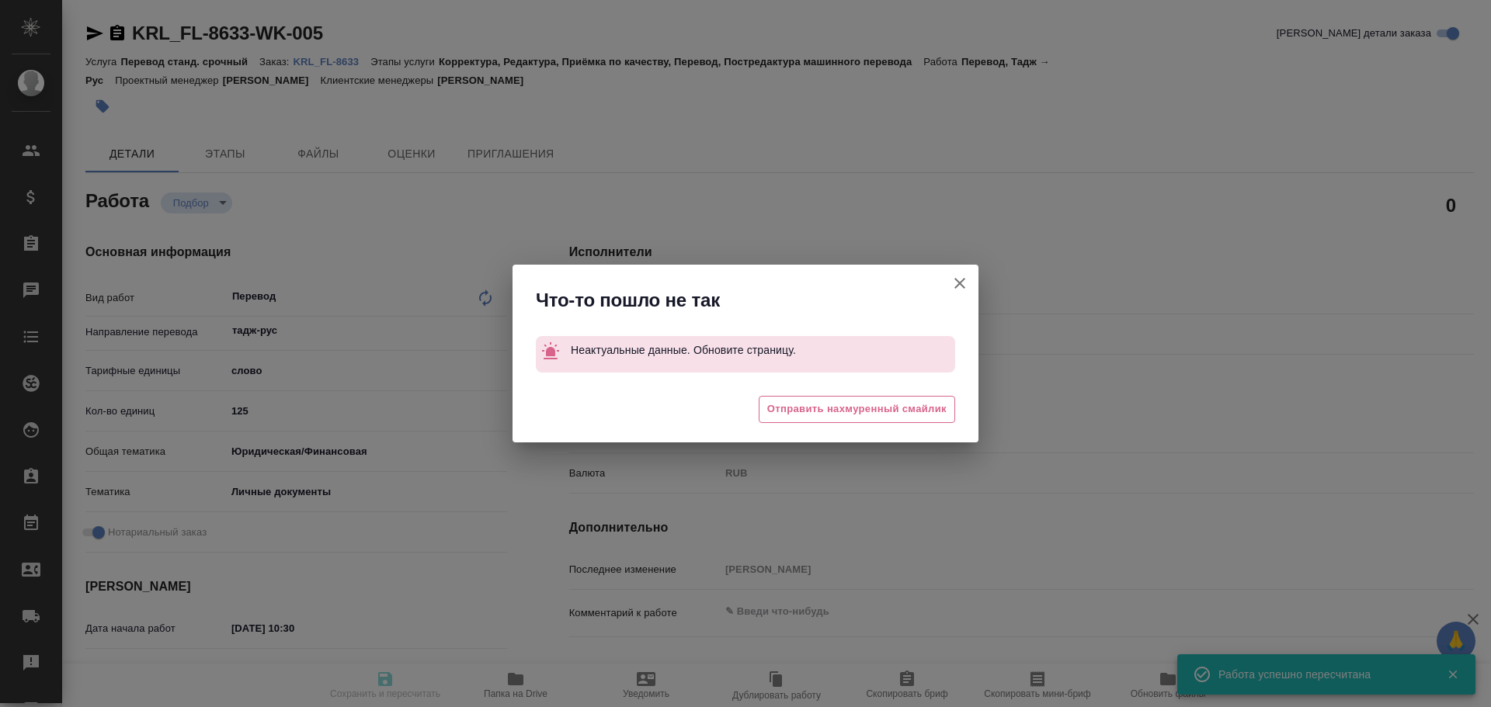
type input "RUB"
type input "[PERSON_NAME]"
type textarea "x"
type textarea "/Clients/FL_KRL/Orders/KRL_FL-8633/Translated/KRL_FL-8633-WK-005"
type textarea "x"
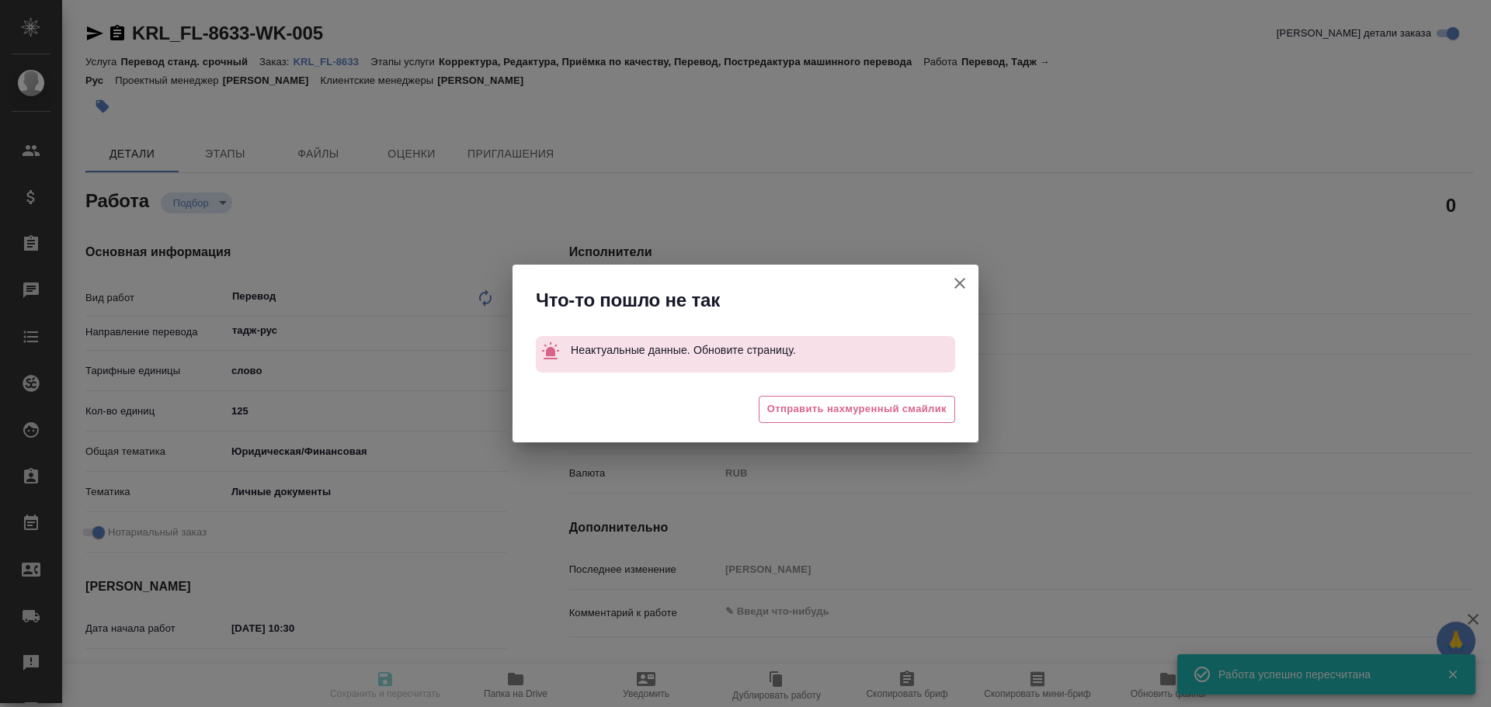
type input "KRL_FL-8633"
type input "Перевод станд. срочный"
type input "Корректура, Редактура, Приёмка по качеству, Перевод, Постредактура машинного пе…"
type input "Касымов Тимур"
type input "/Clients/FL_KRL/Orders/KRL_FL-8633"
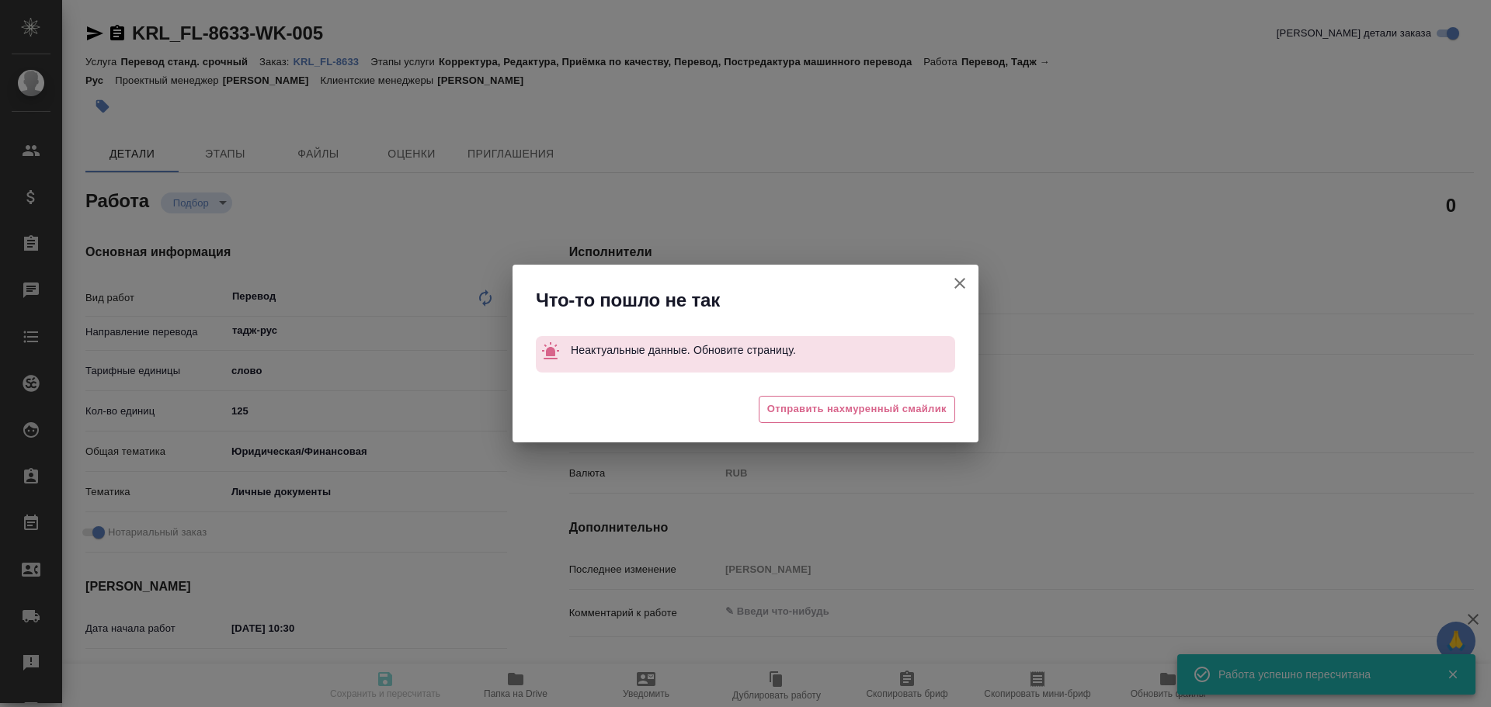
type textarea "БЕРДИЕВ ДИЛОВАР ГОППИРДЖОНОВИЧ"
type textarea "x"
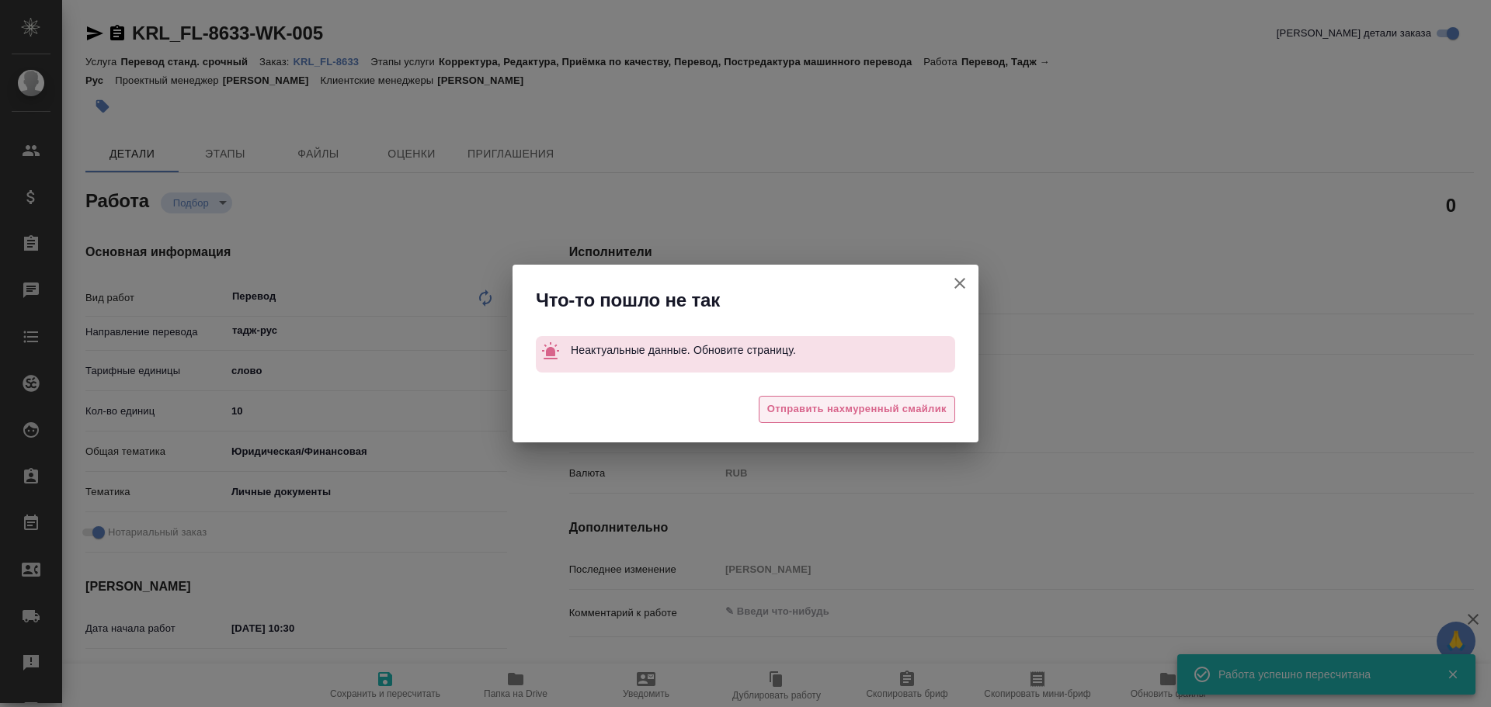
type textarea "x"
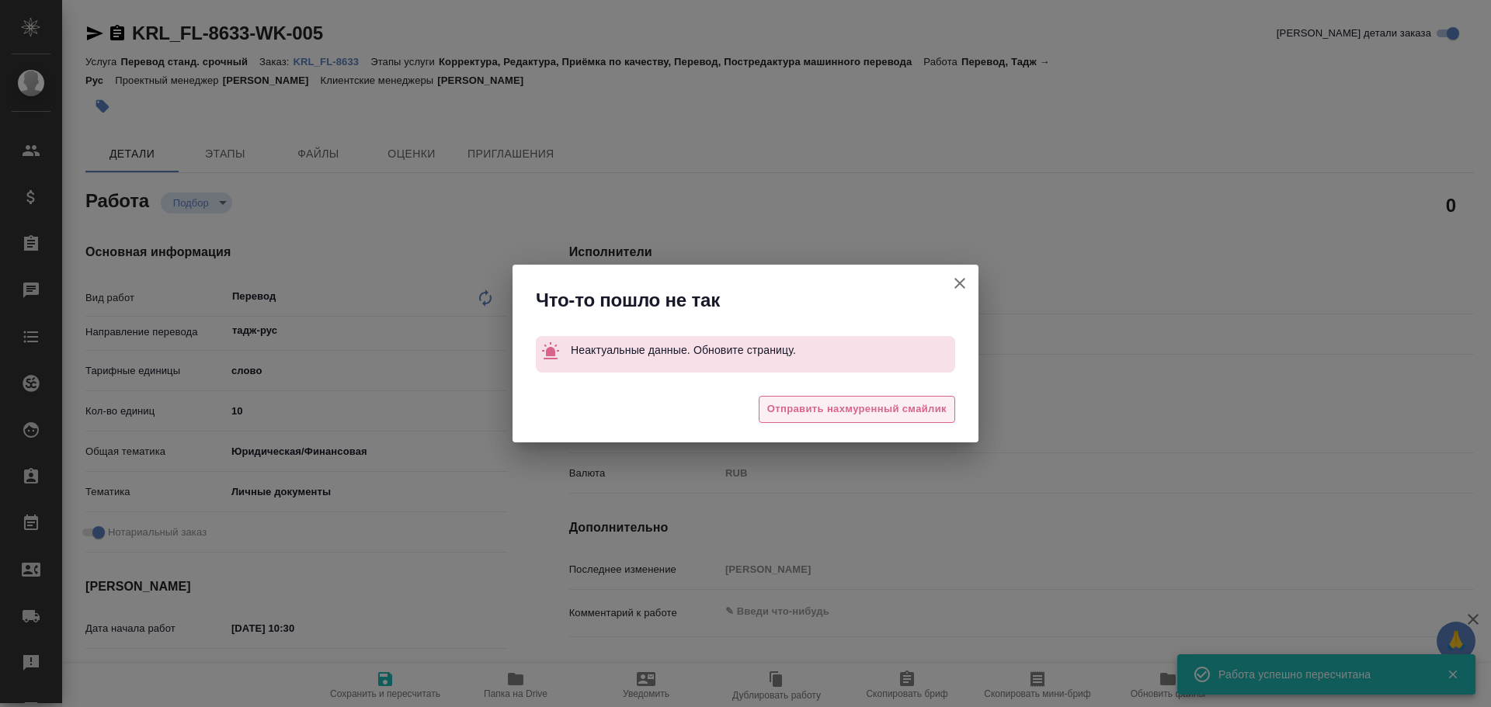
type textarea "x"
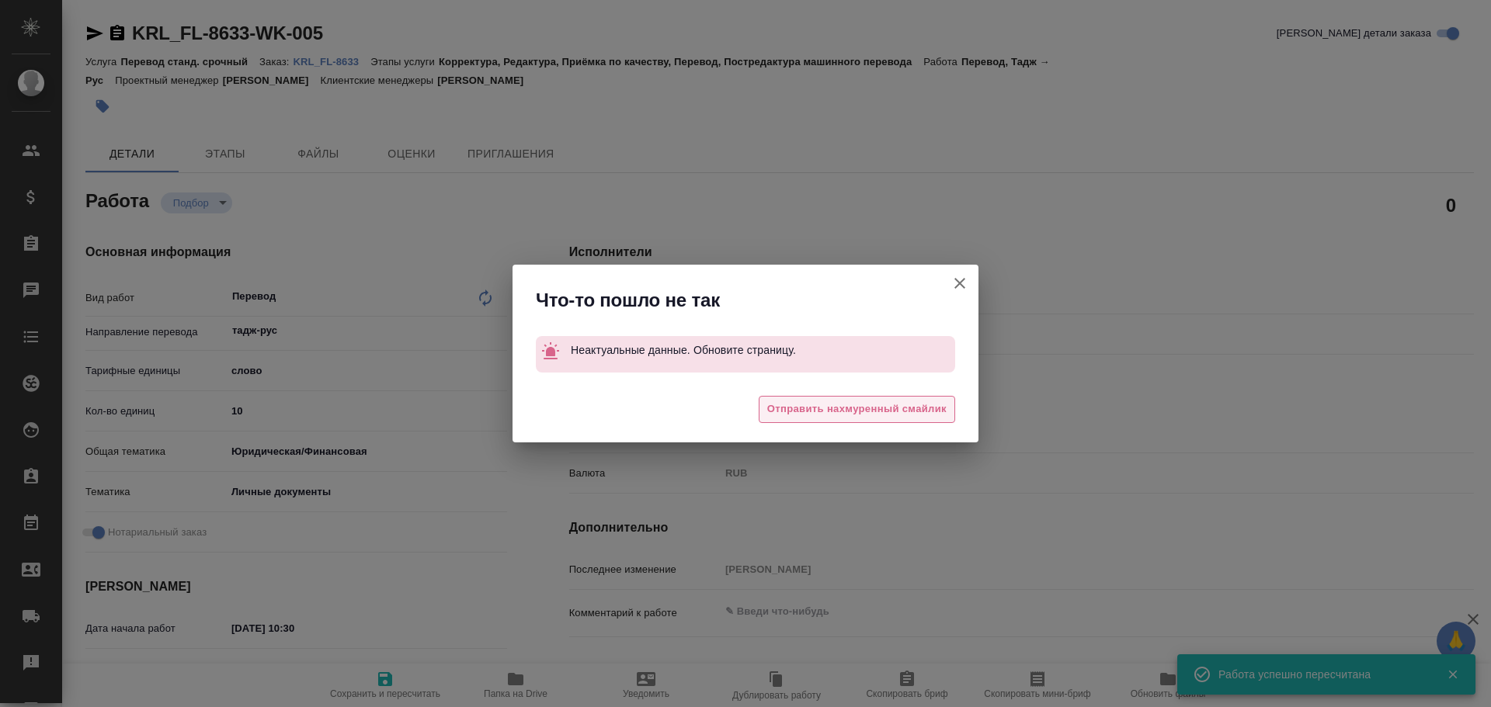
type textarea "x"
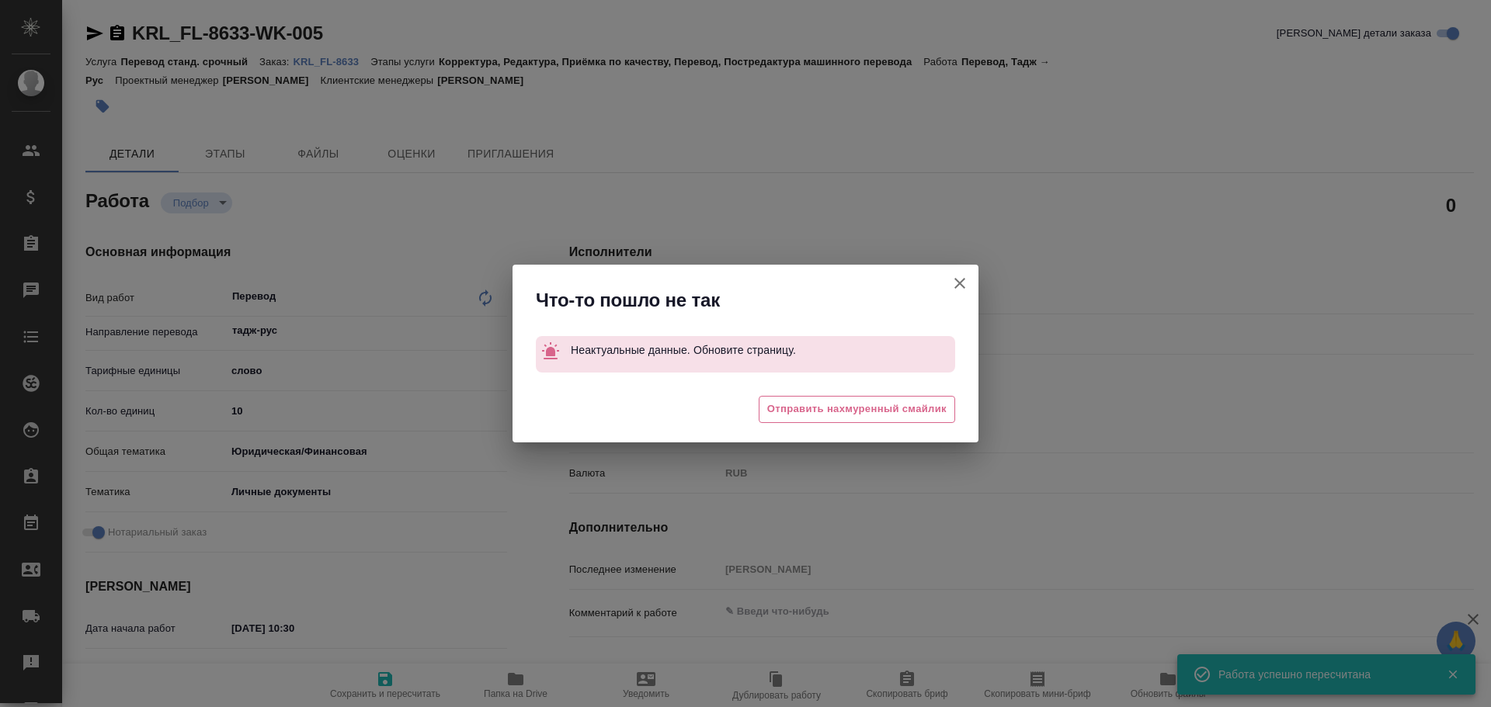
type textarea "x"
click at [945, 286] on button "Кратко детали заказа" at bounding box center [959, 283] width 37 height 37
type textarea "x"
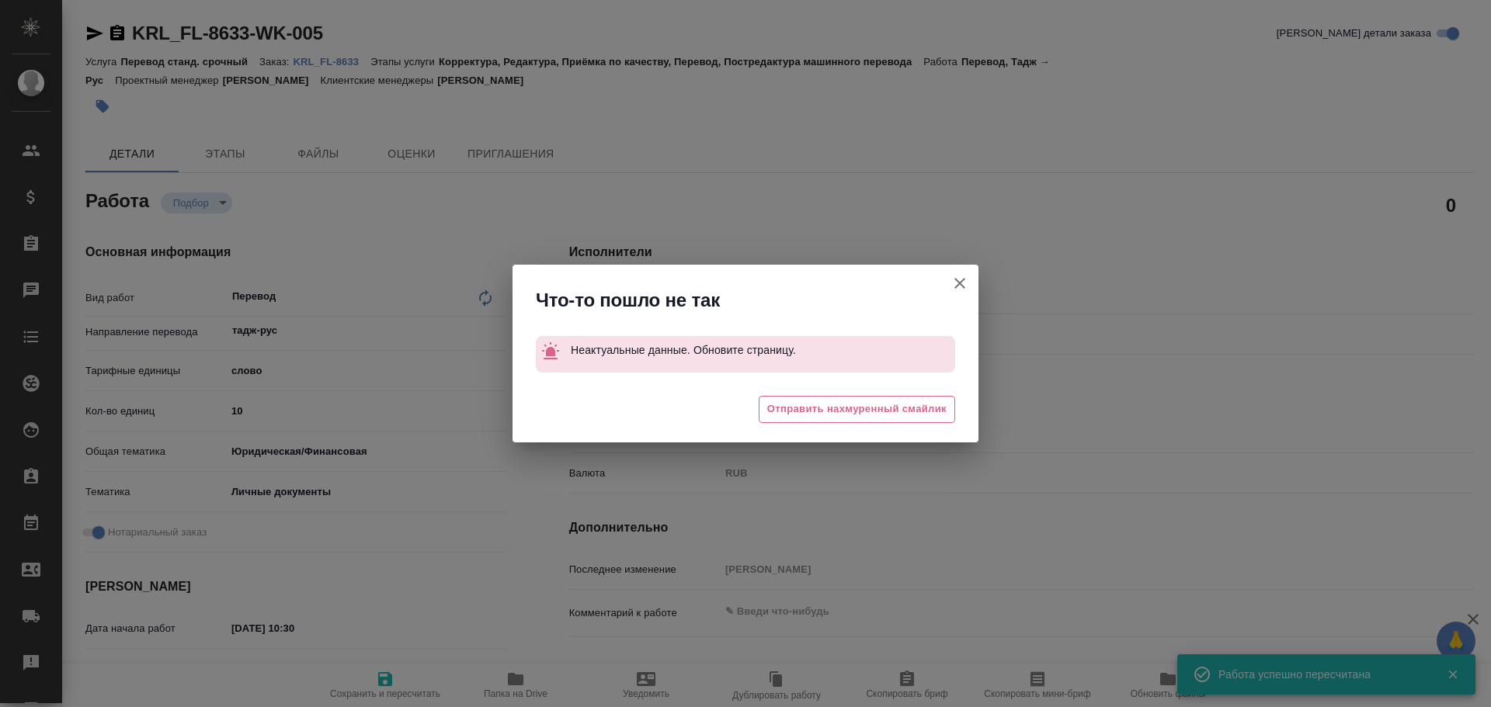
type textarea "x"
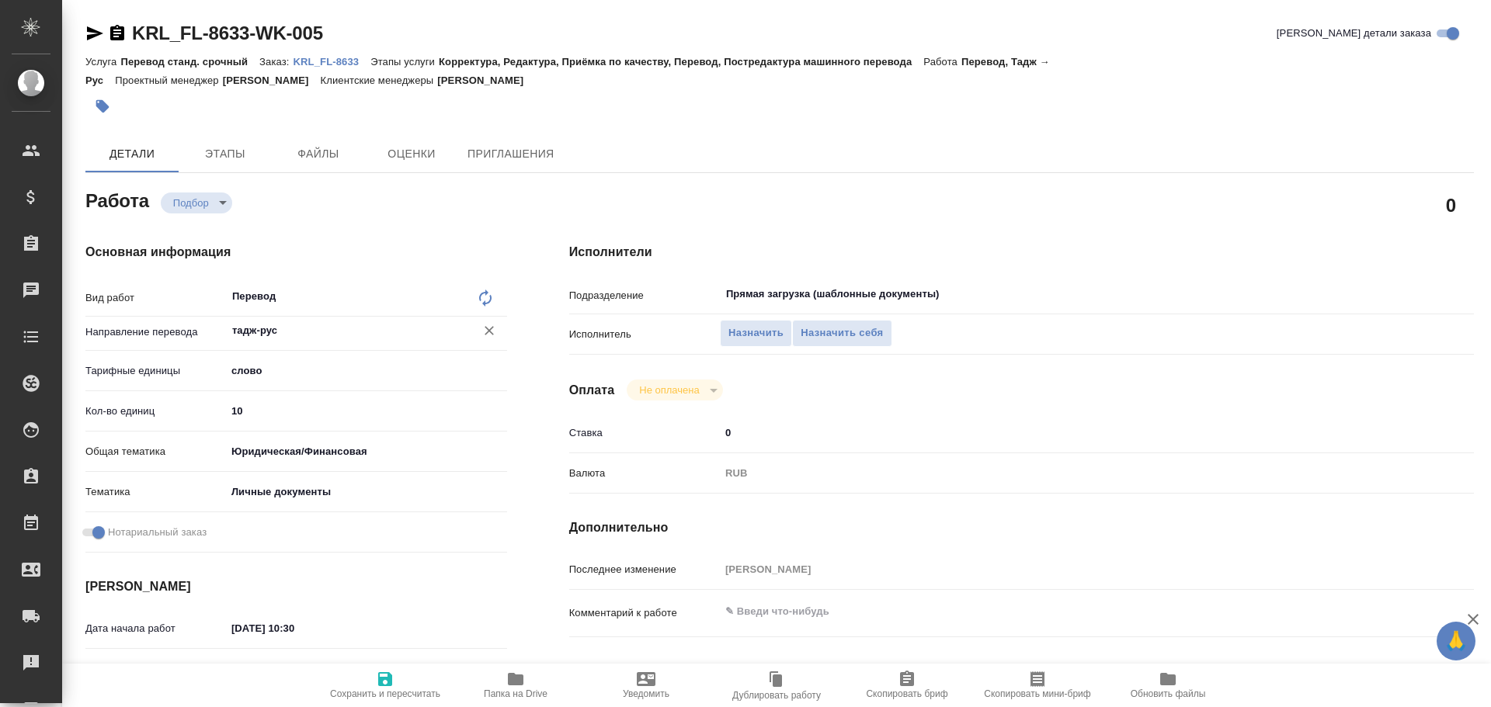
type textarea "x"
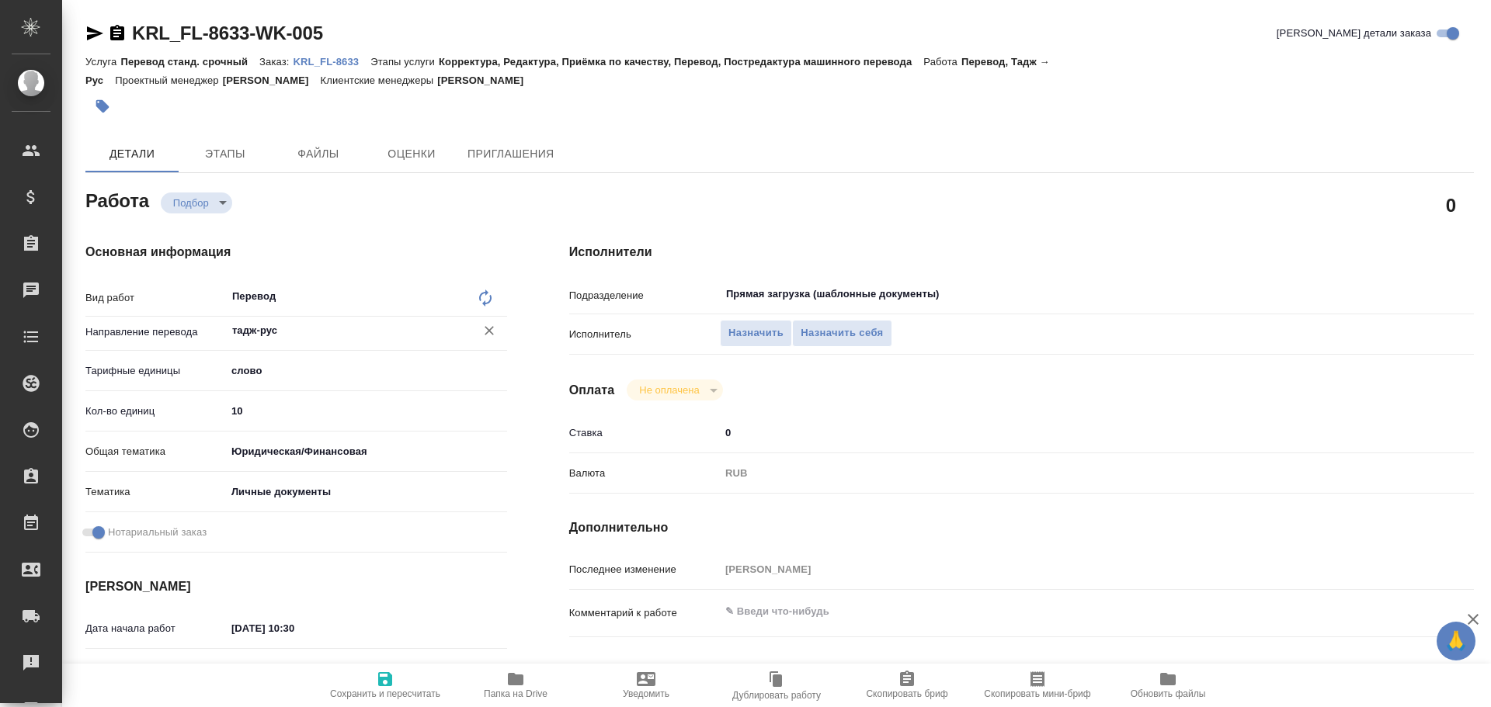
type textarea "x"
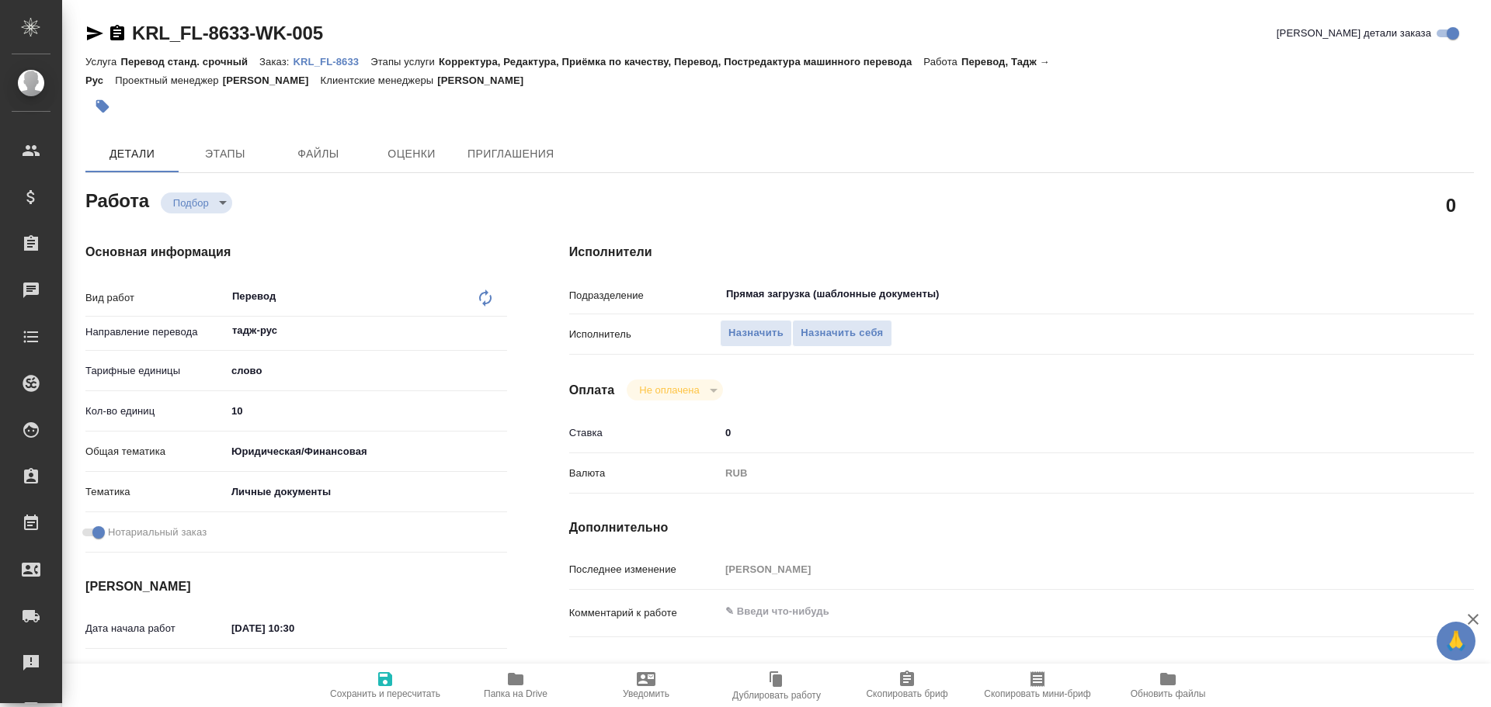
type textarea "x"
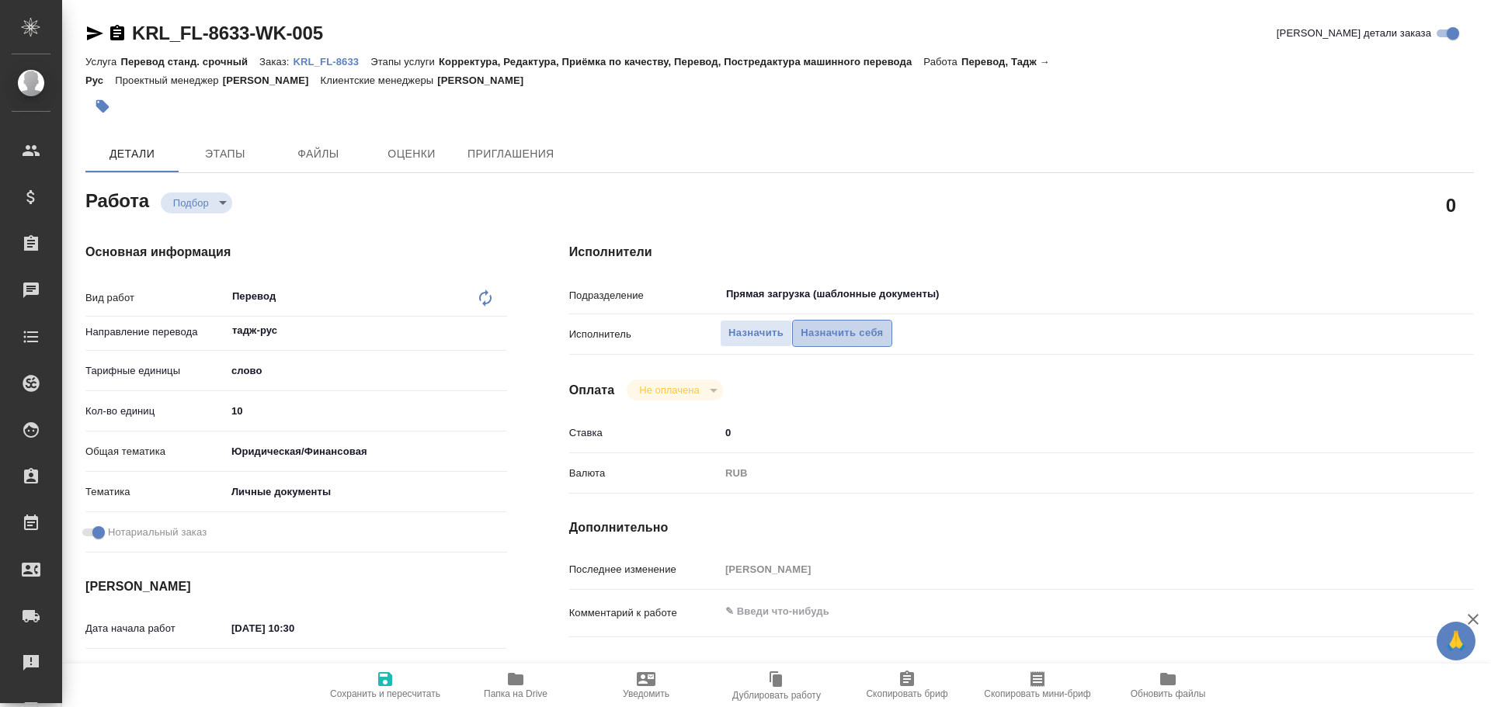
click span "Назначить себя"
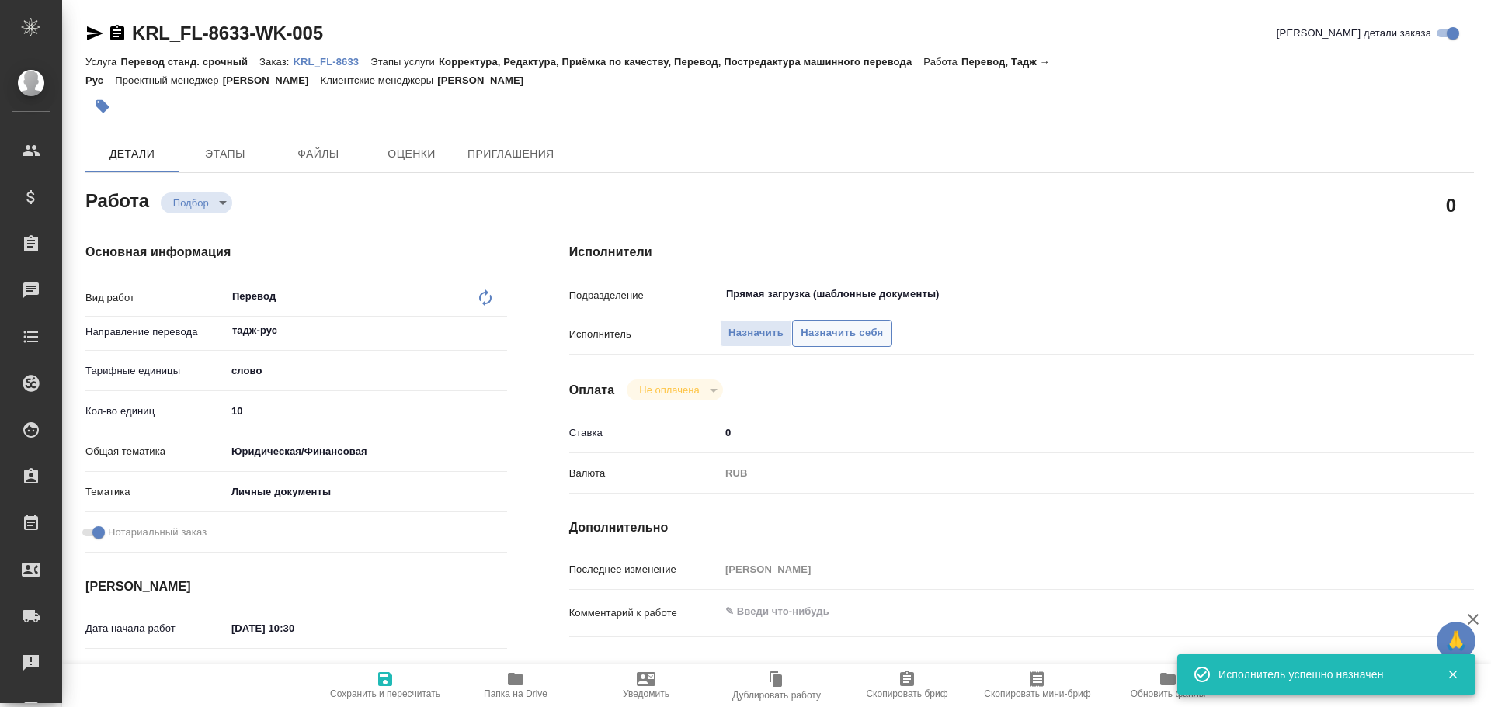
type textarea "x"
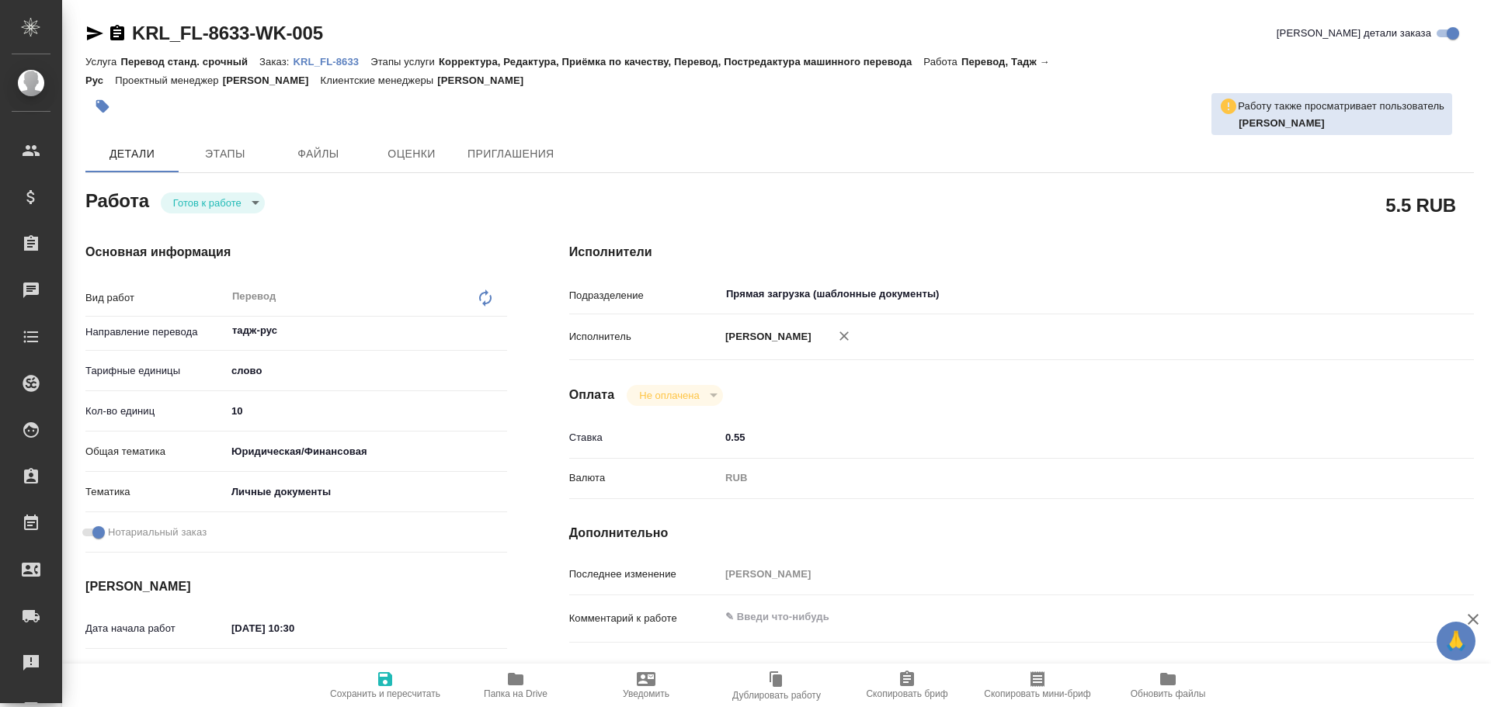
type textarea "x"
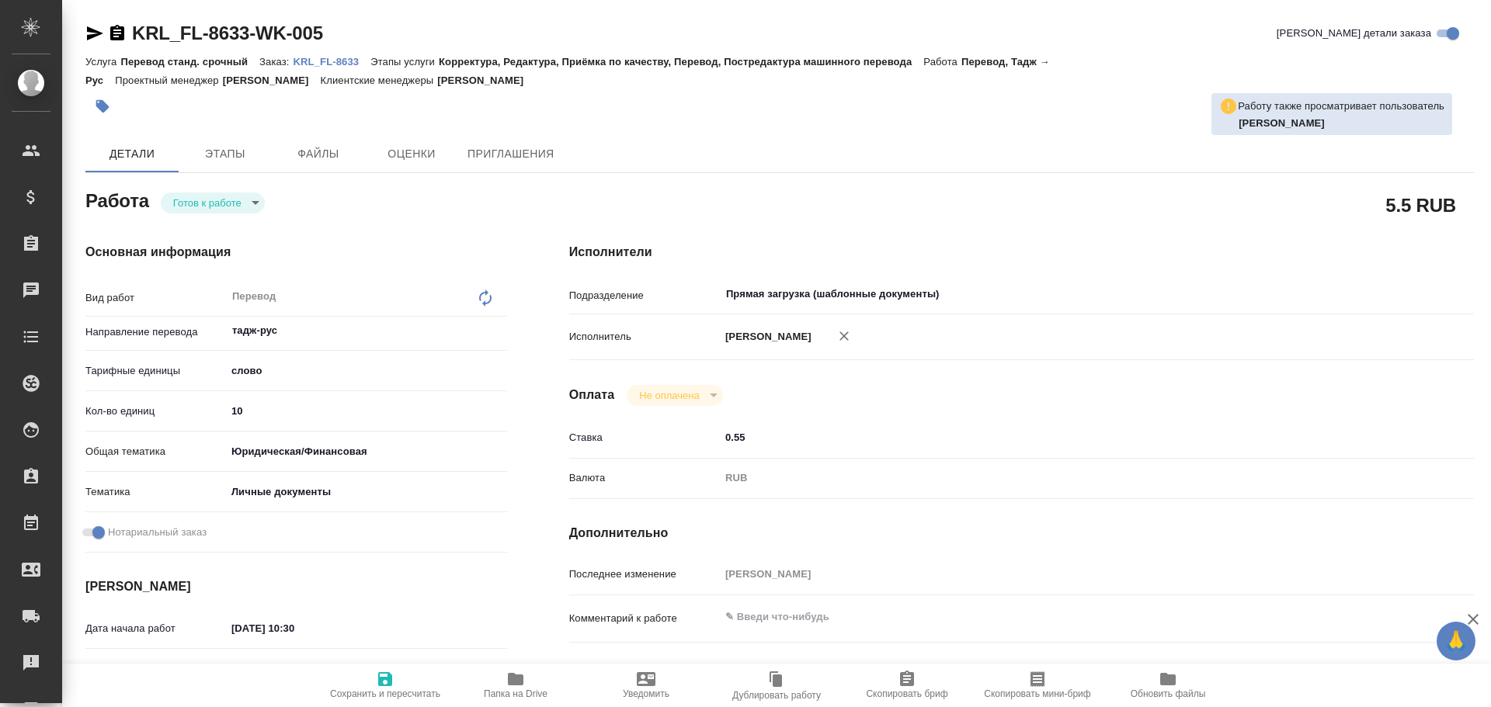
type textarea "x"
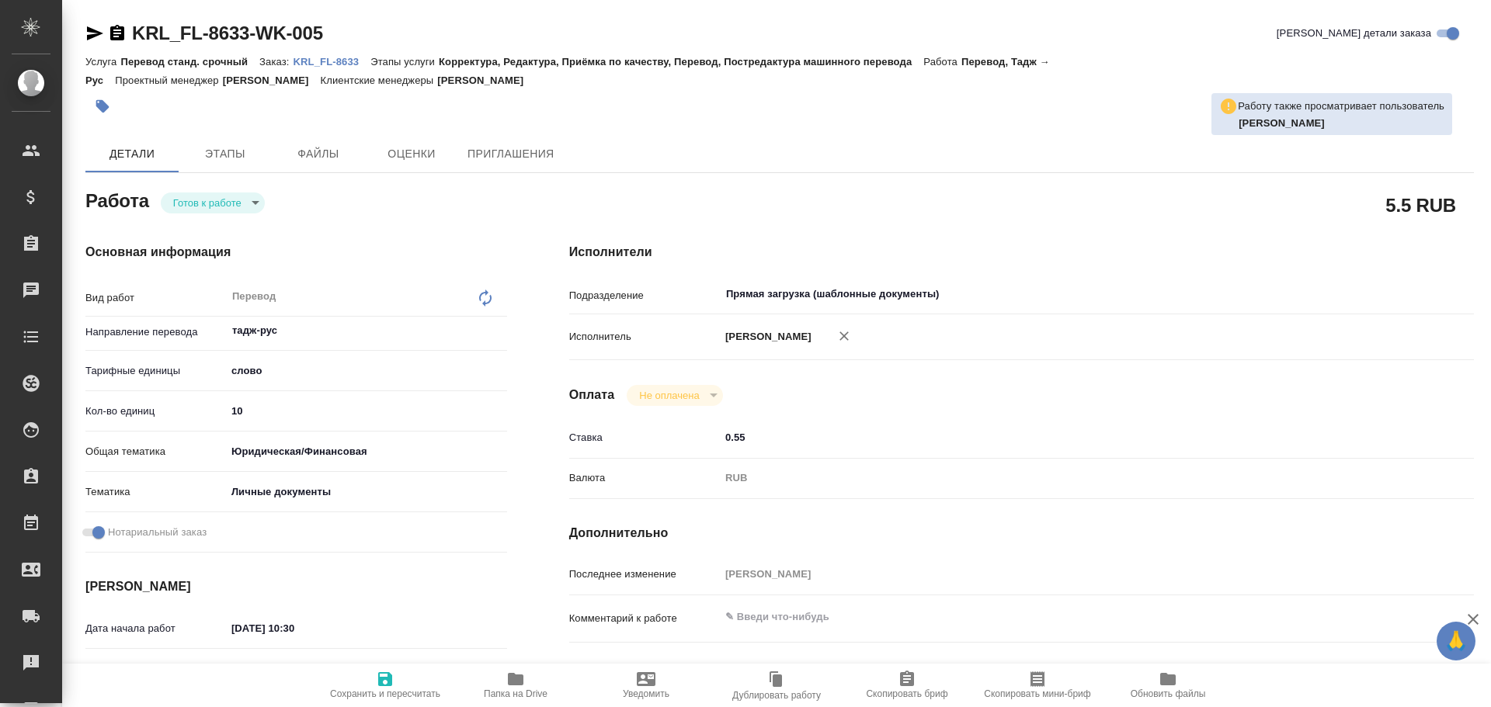
type textarea "x"
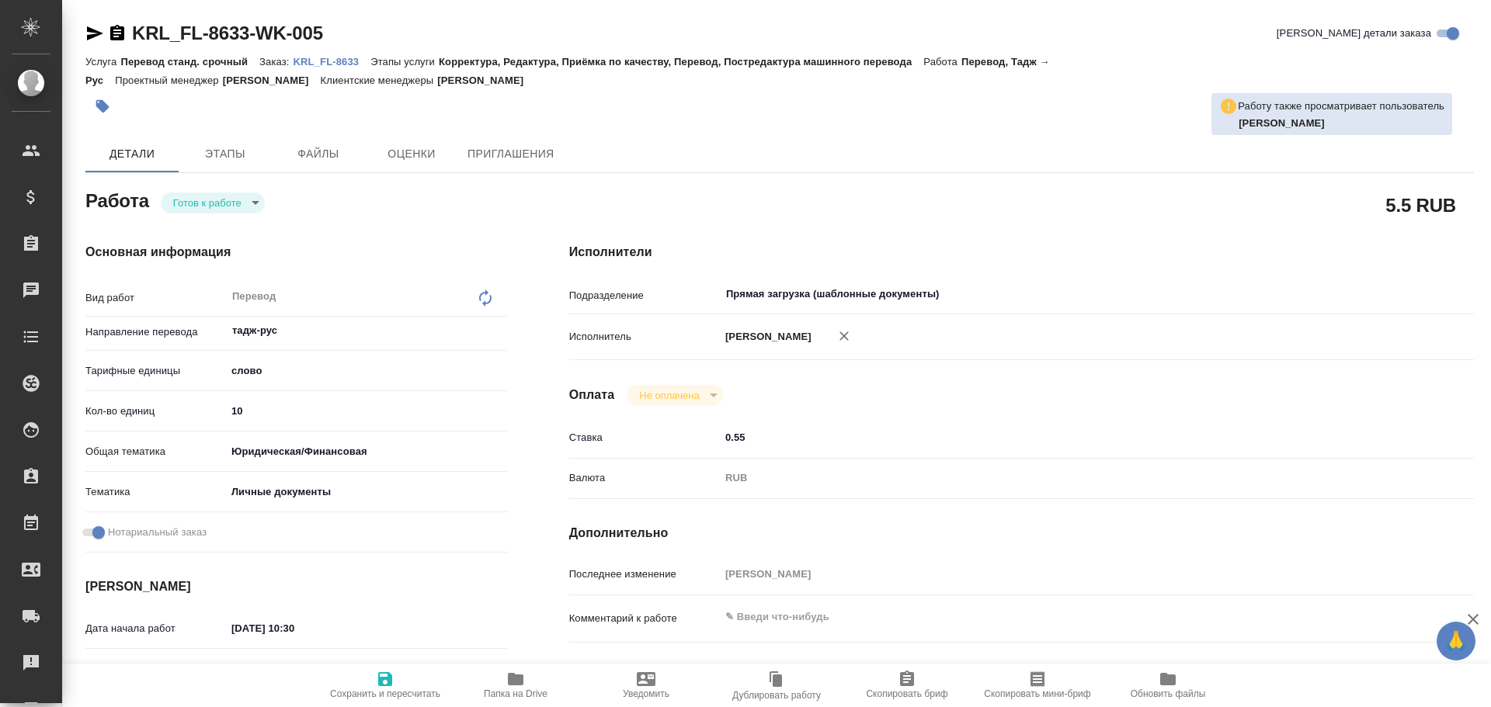
type textarea "x"
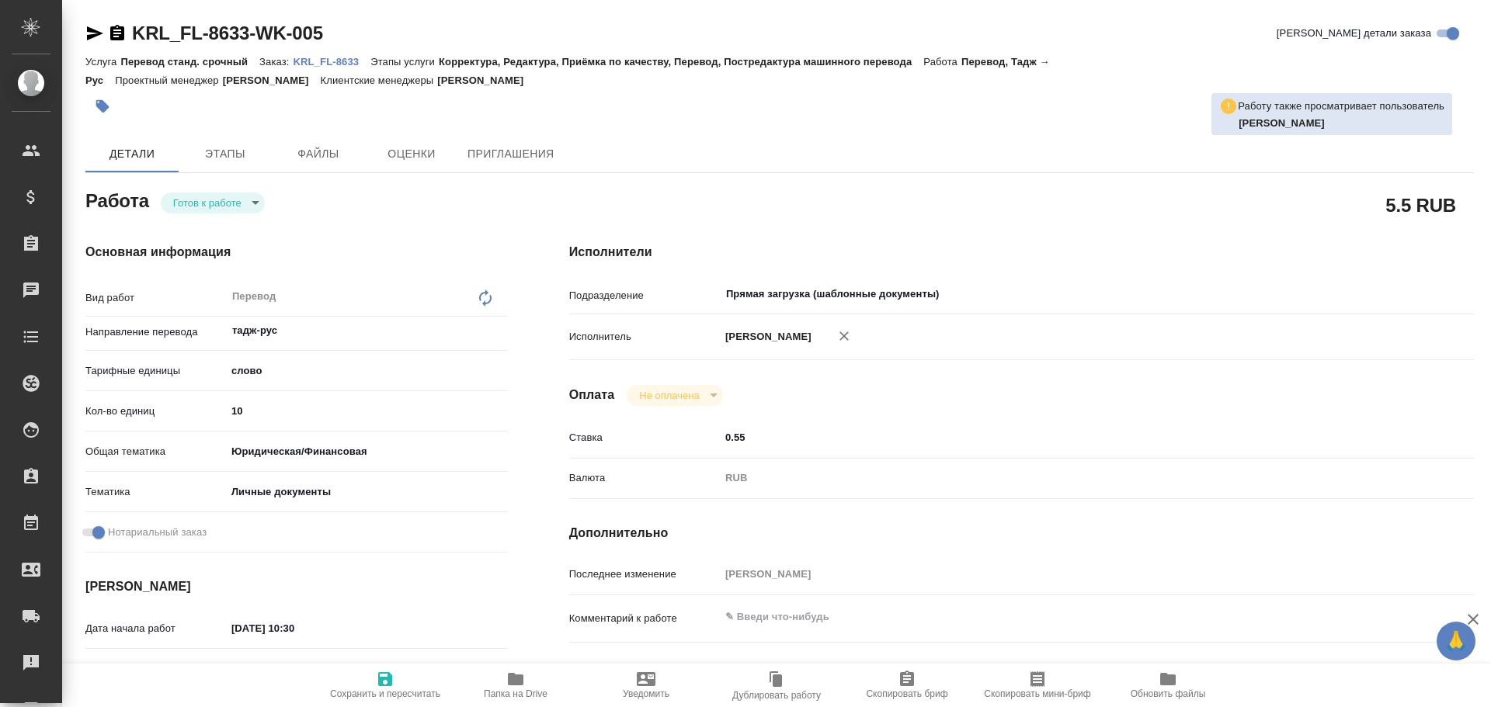
type textarea "x"
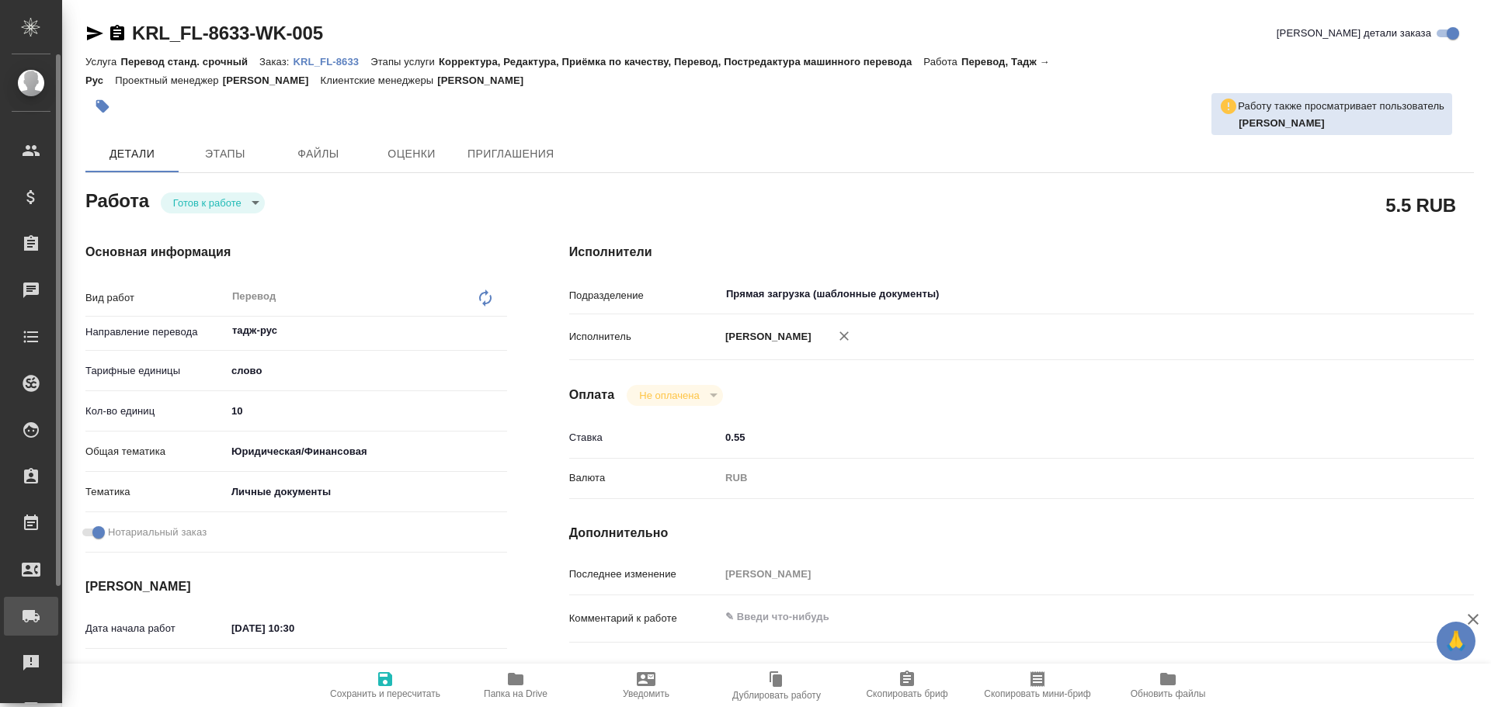
type textarea "x"
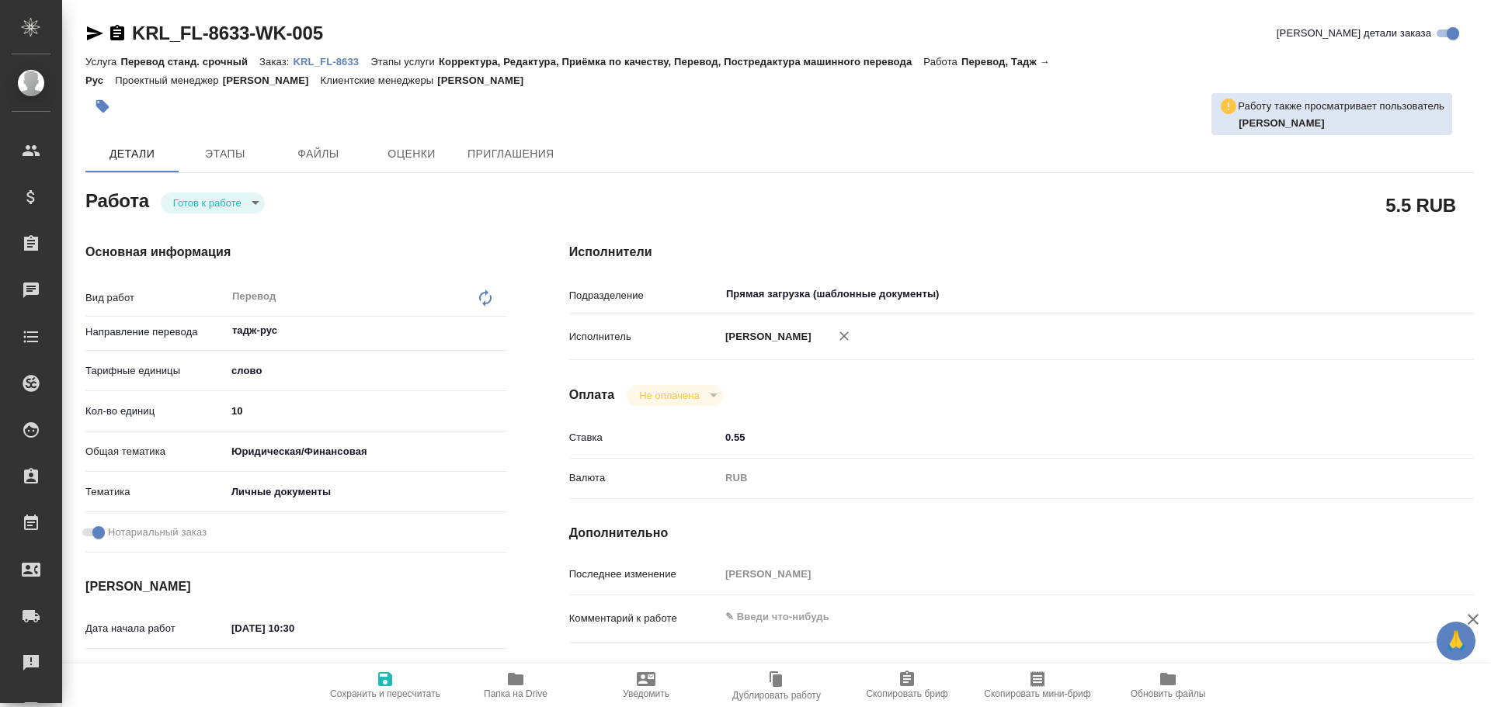
type textarea "x"
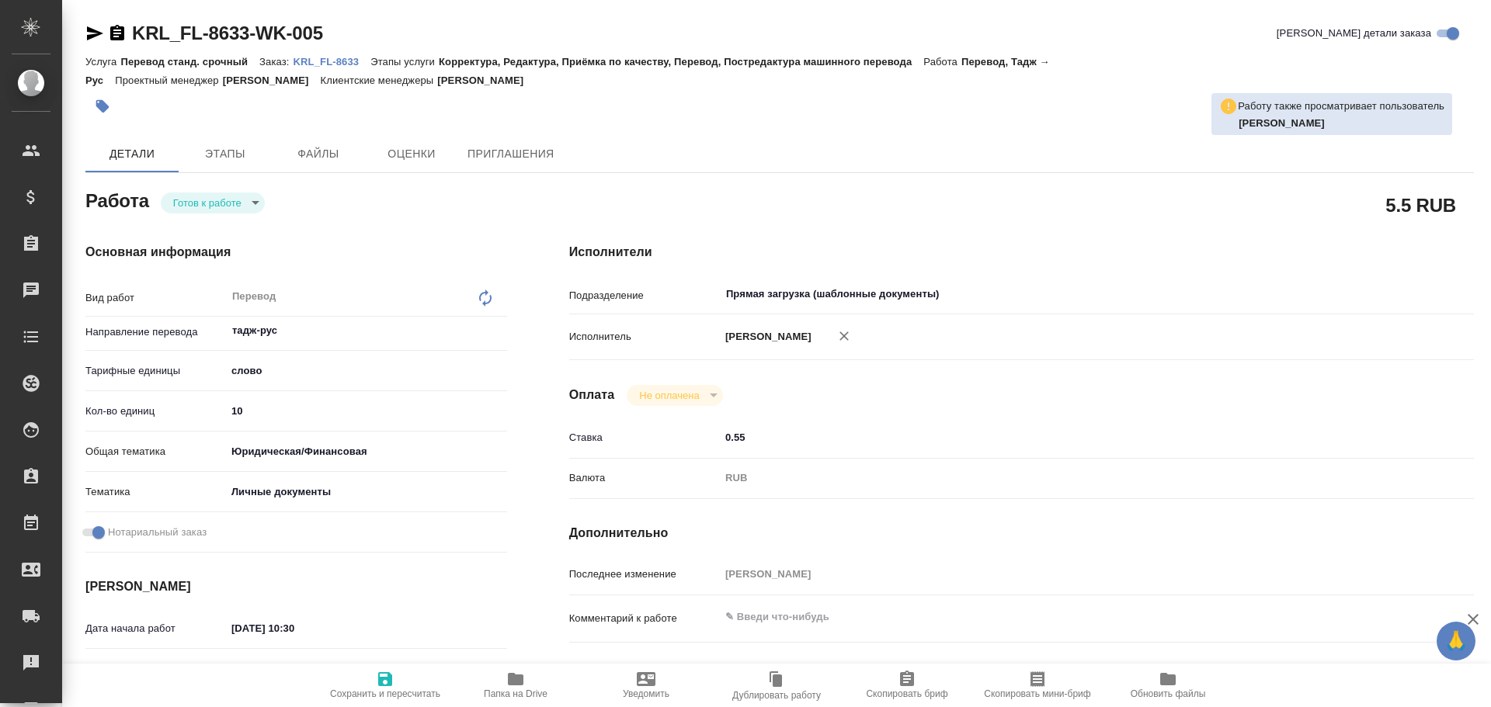
type textarea "x"
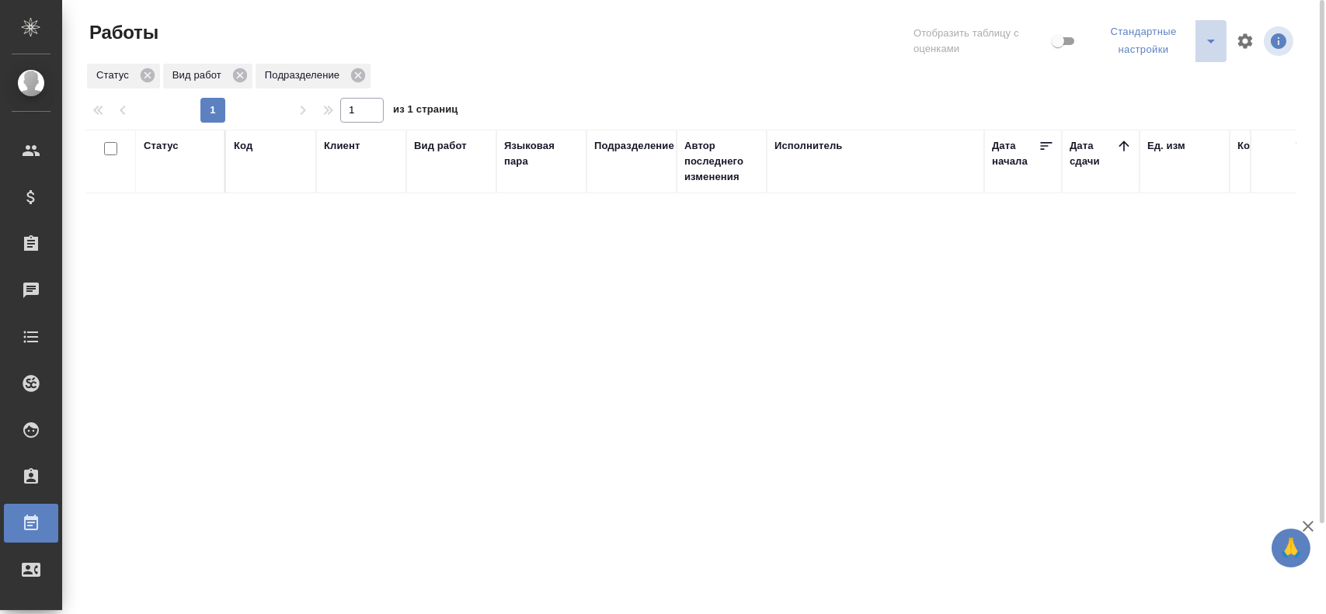
click at [1215, 39] on icon "split button" at bounding box center [1210, 41] width 19 height 19
click at [1138, 80] on li "Мои, в работе" at bounding box center [1158, 80] width 135 height 25
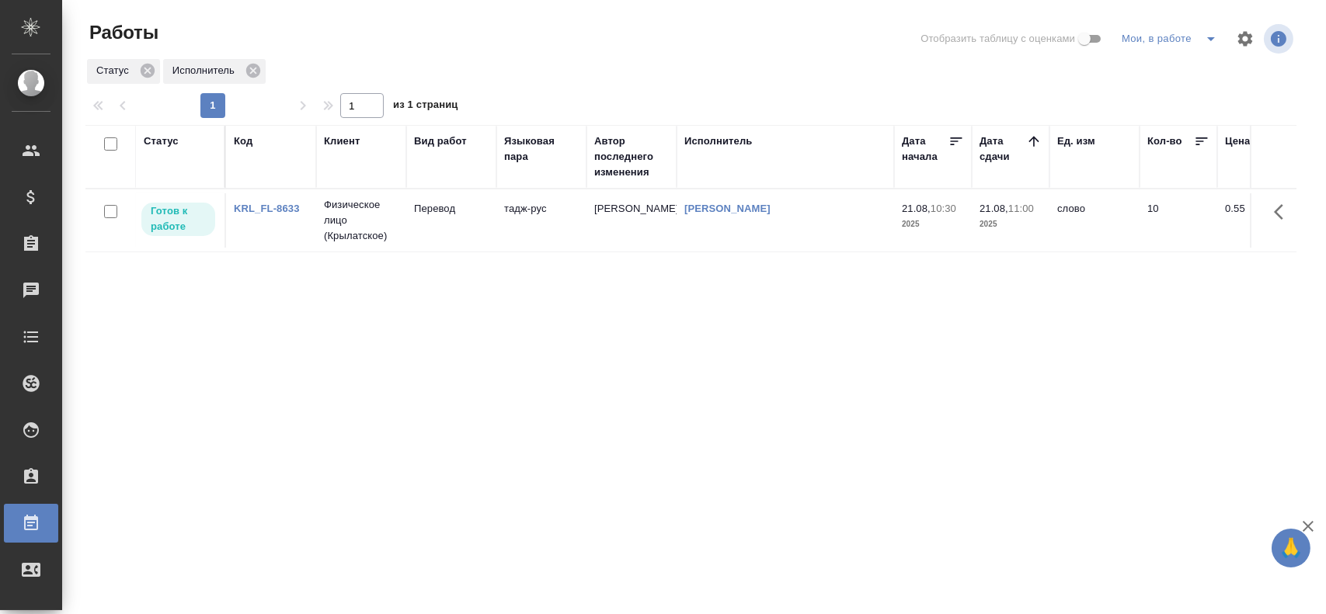
click at [1204, 42] on icon "split button" at bounding box center [1210, 39] width 19 height 19
click at [401, 225] on td "Физическое лицо (Крылатское)" at bounding box center [361, 220] width 90 height 62
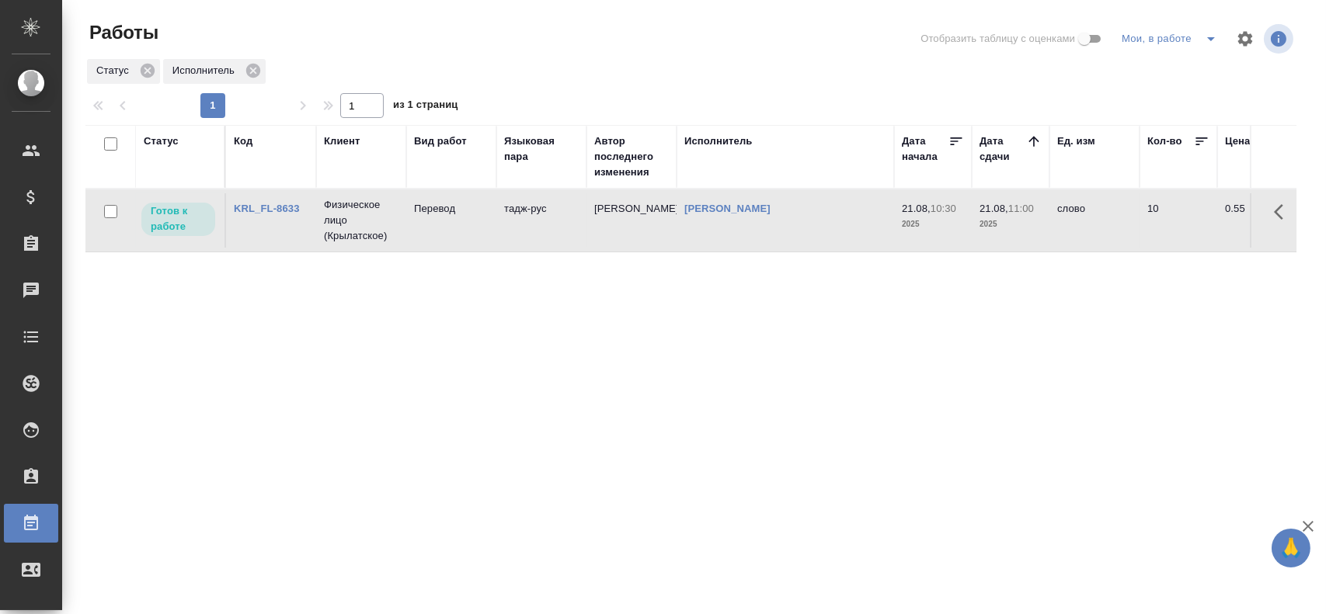
click at [401, 225] on td "Физическое лицо (Крылатское)" at bounding box center [361, 220] width 90 height 62
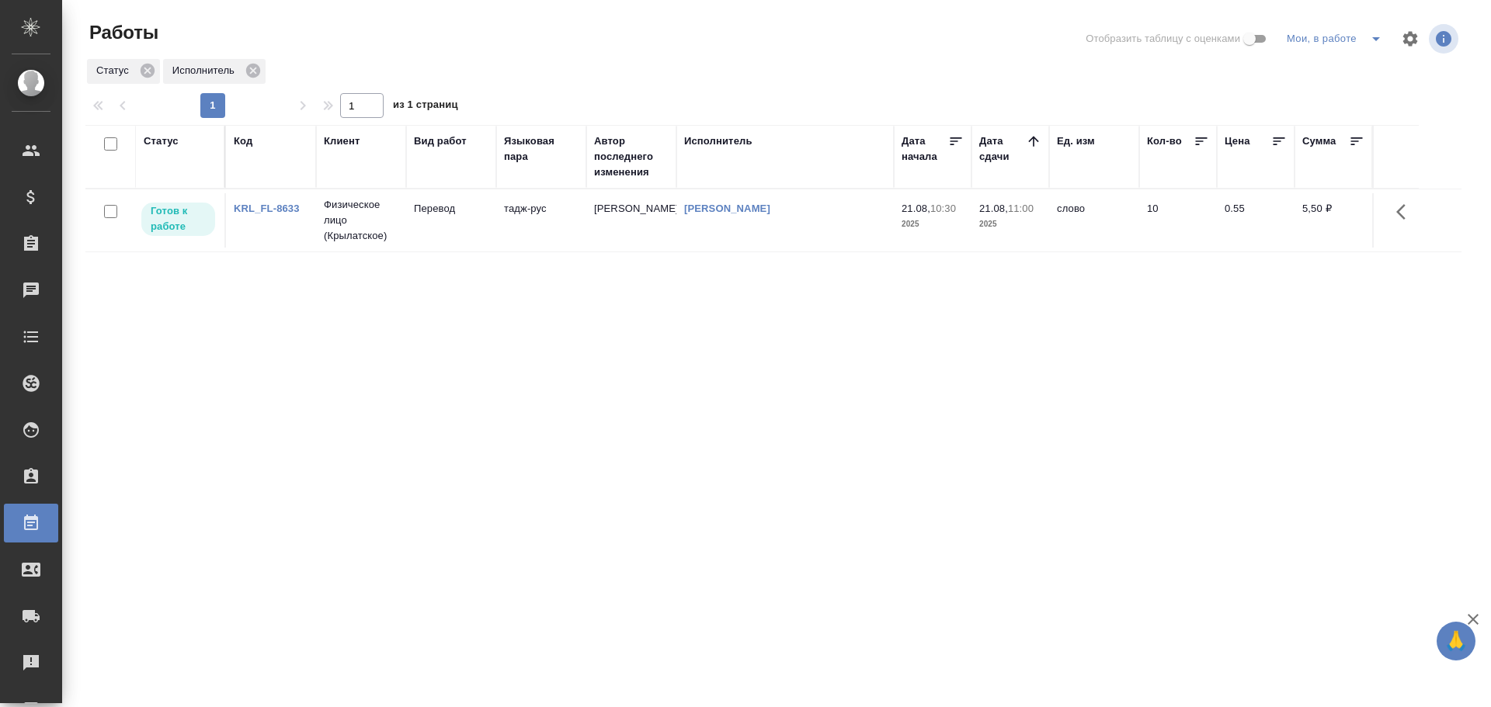
click at [1375, 44] on icon "split button" at bounding box center [1376, 39] width 19 height 19
click at [1341, 64] on li "Стандартные настройки" at bounding box center [1337, 69] width 149 height 25
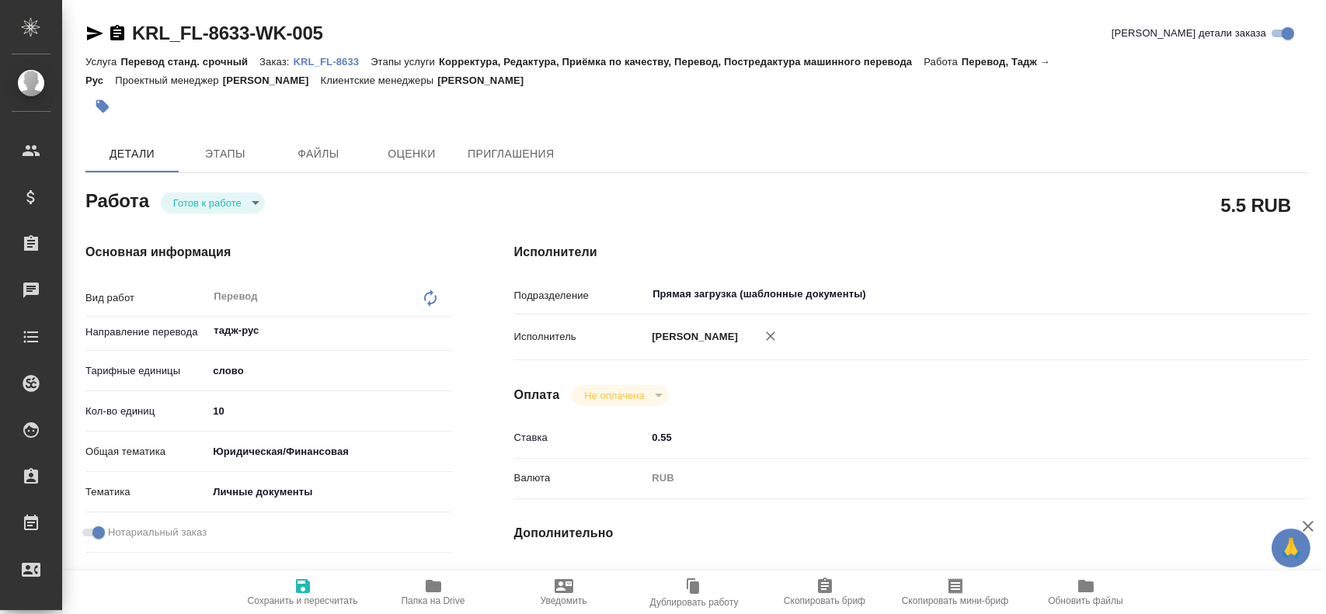
type textarea "x"
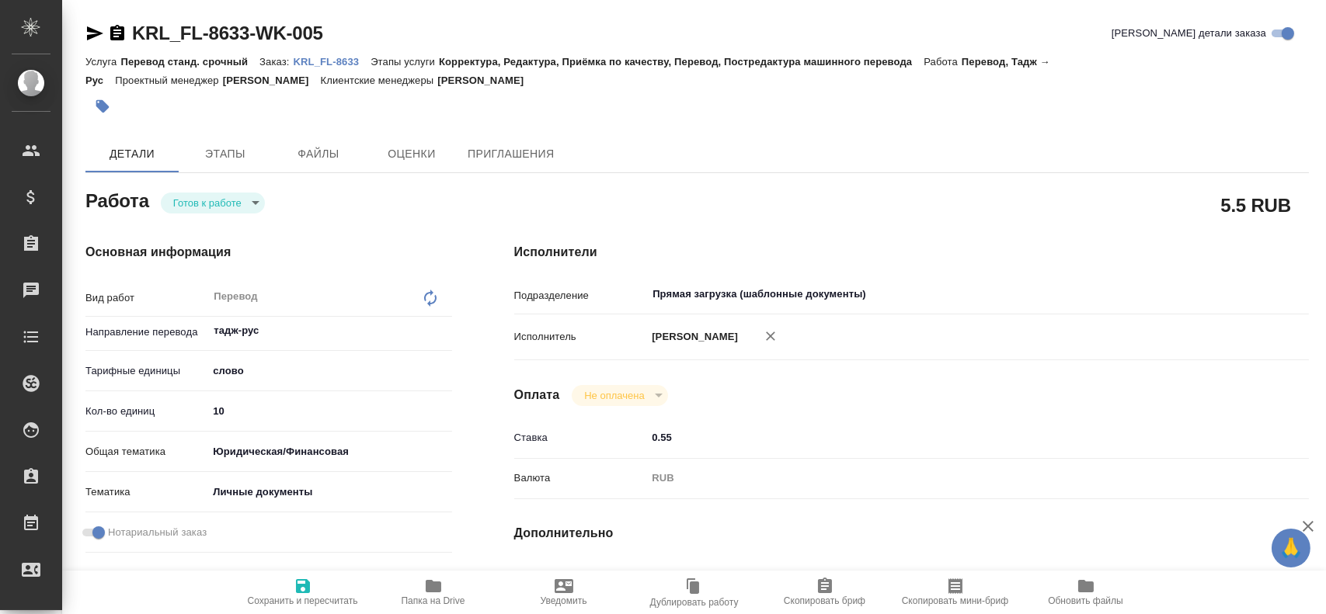
type textarea "x"
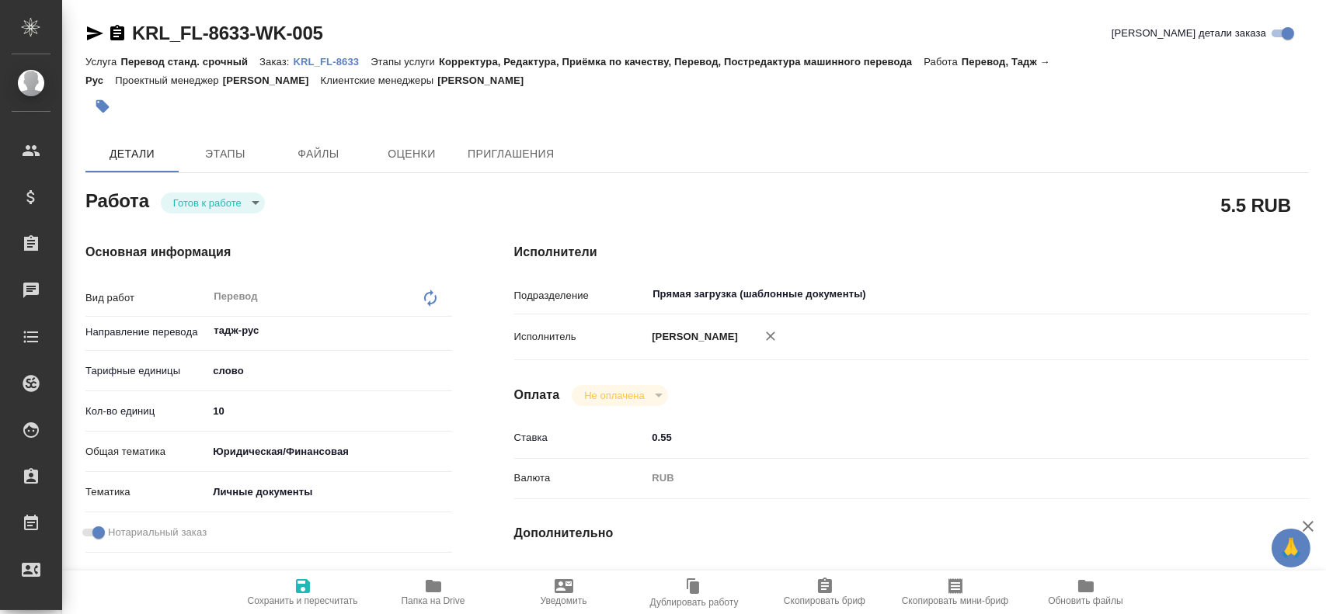
type textarea "x"
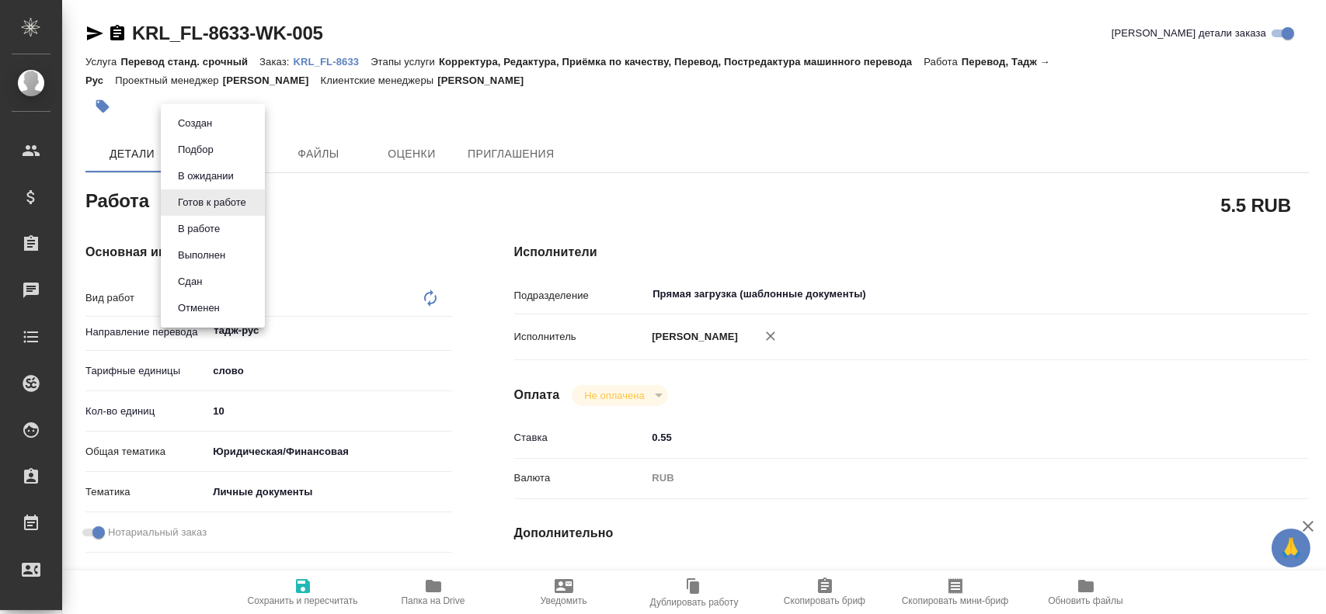
click at [198, 193] on body "🙏 .cls-1 fill:#fff; AWATERA [PERSON_NAME] Спецификации Заказы Чаты Todo Проекты…" at bounding box center [663, 307] width 1326 height 614
type textarea "x"
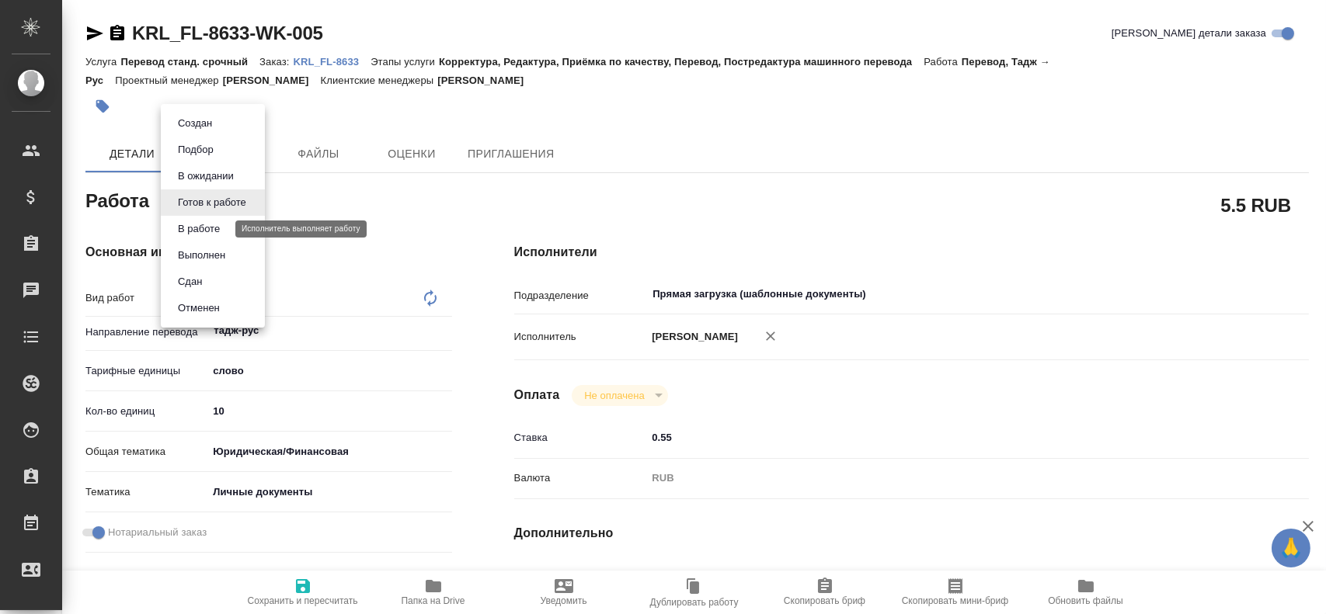
type textarea "x"
click at [200, 224] on button "В работе" at bounding box center [198, 229] width 51 height 17
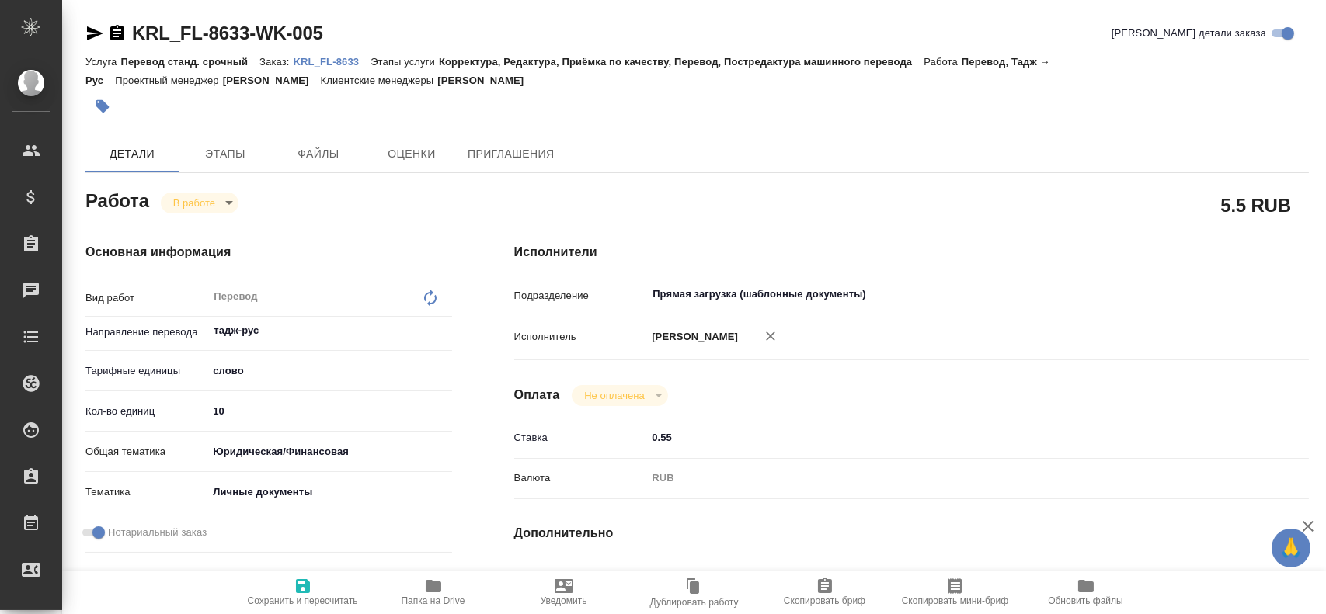
type textarea "x"
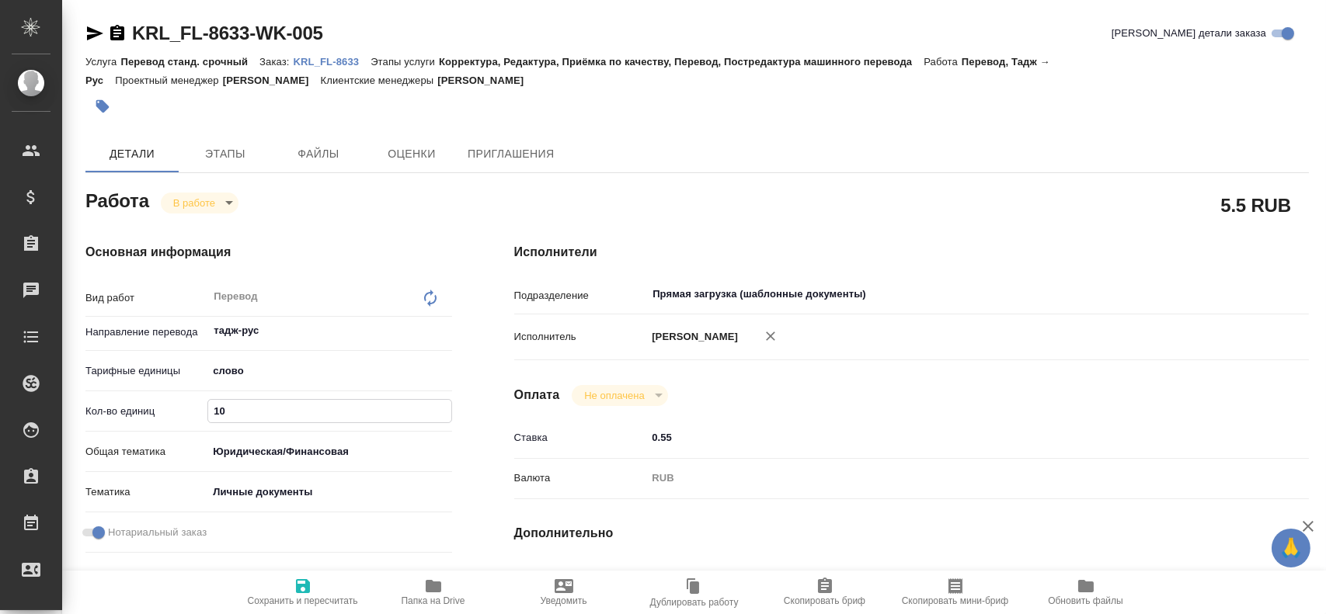
click at [220, 419] on input "10" at bounding box center [329, 411] width 242 height 23
type textarea "x"
type input "1"
type textarea "x"
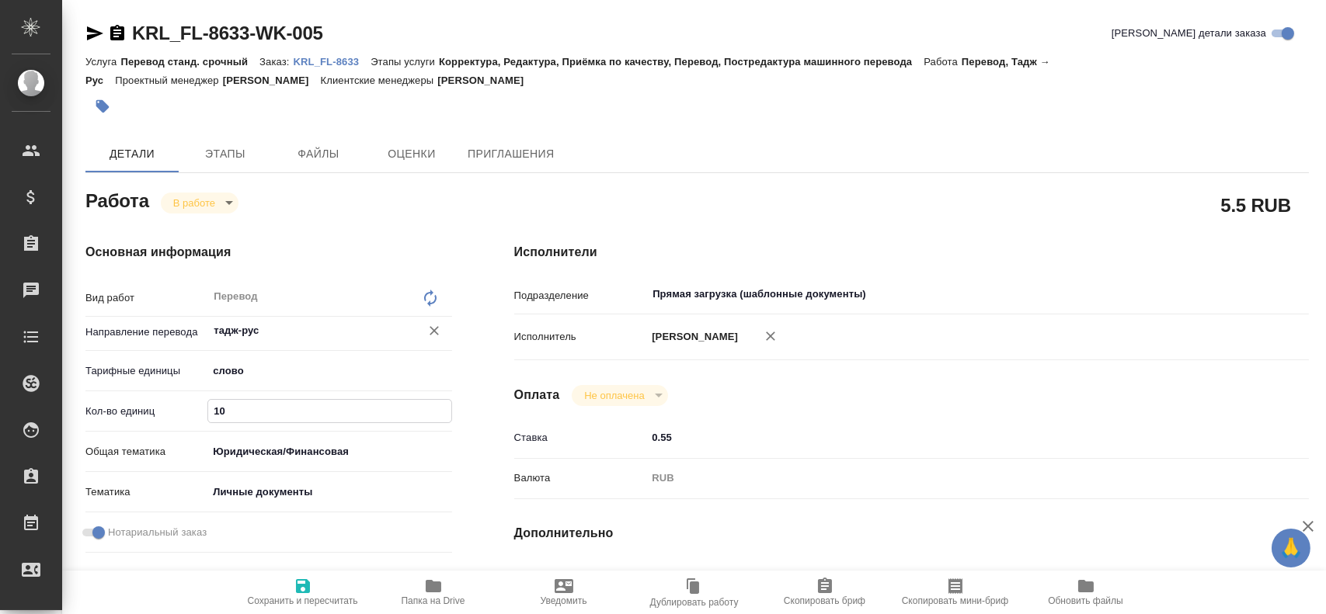
type textarea "x"
type input "12"
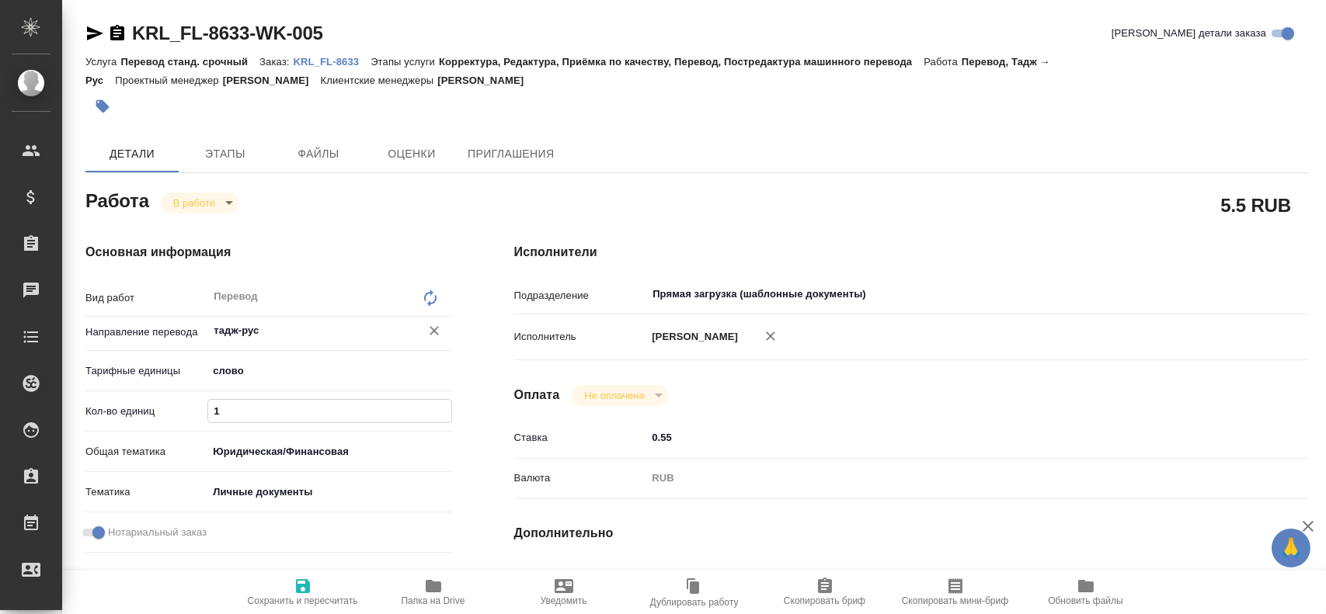
type textarea "x"
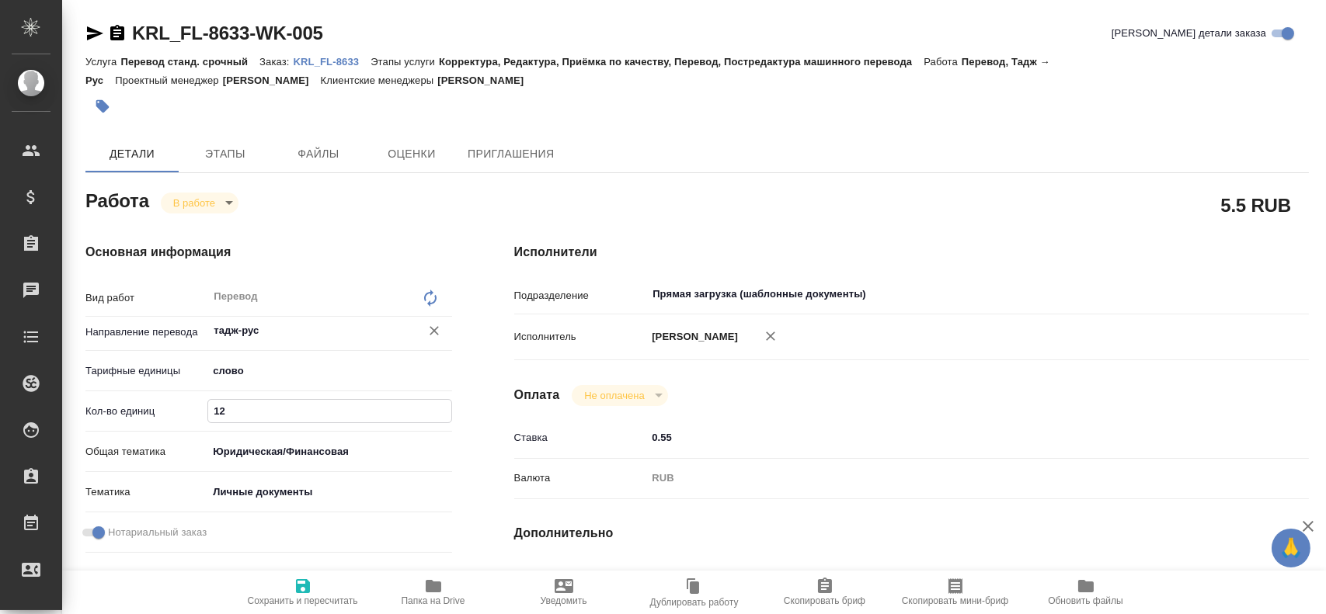
type input "125"
type textarea "x"
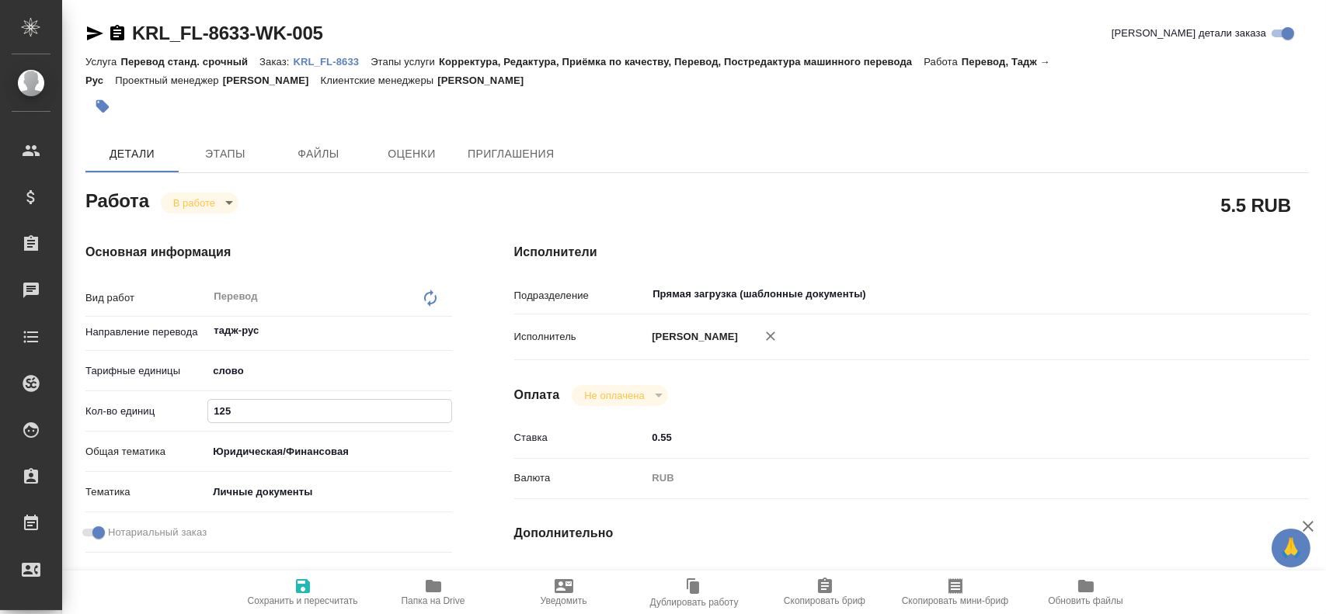
type input "125"
click at [307, 582] on icon "button" at bounding box center [303, 586] width 14 height 14
type textarea "x"
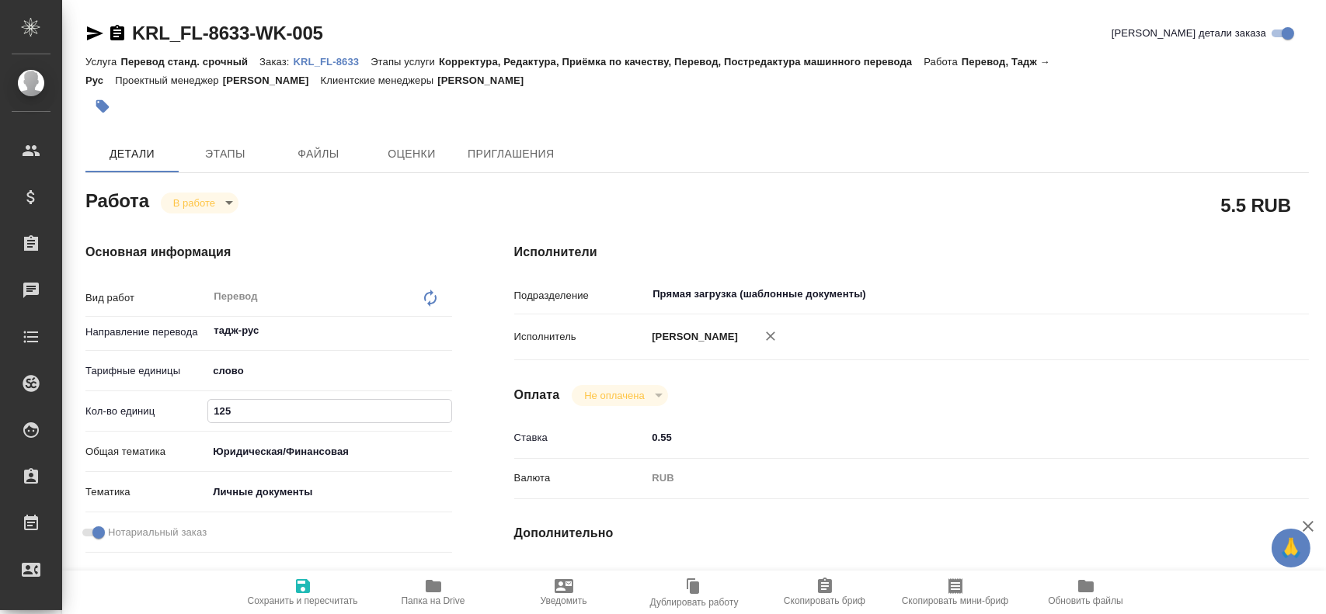
type textarea "x"
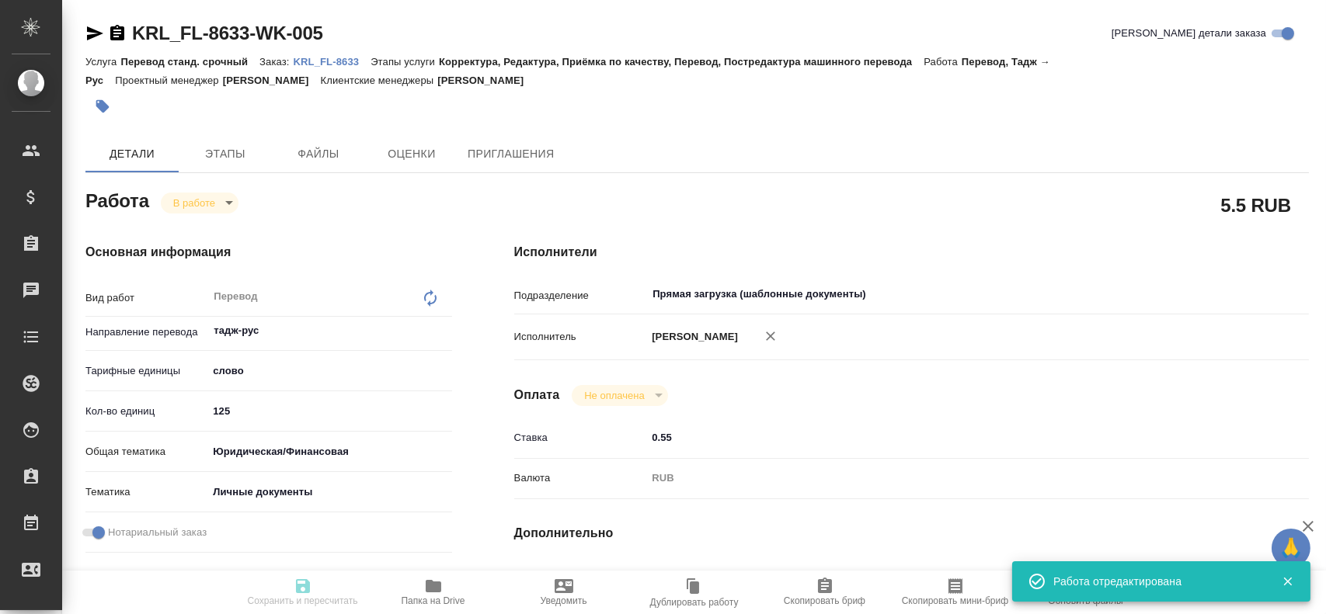
type textarea "x"
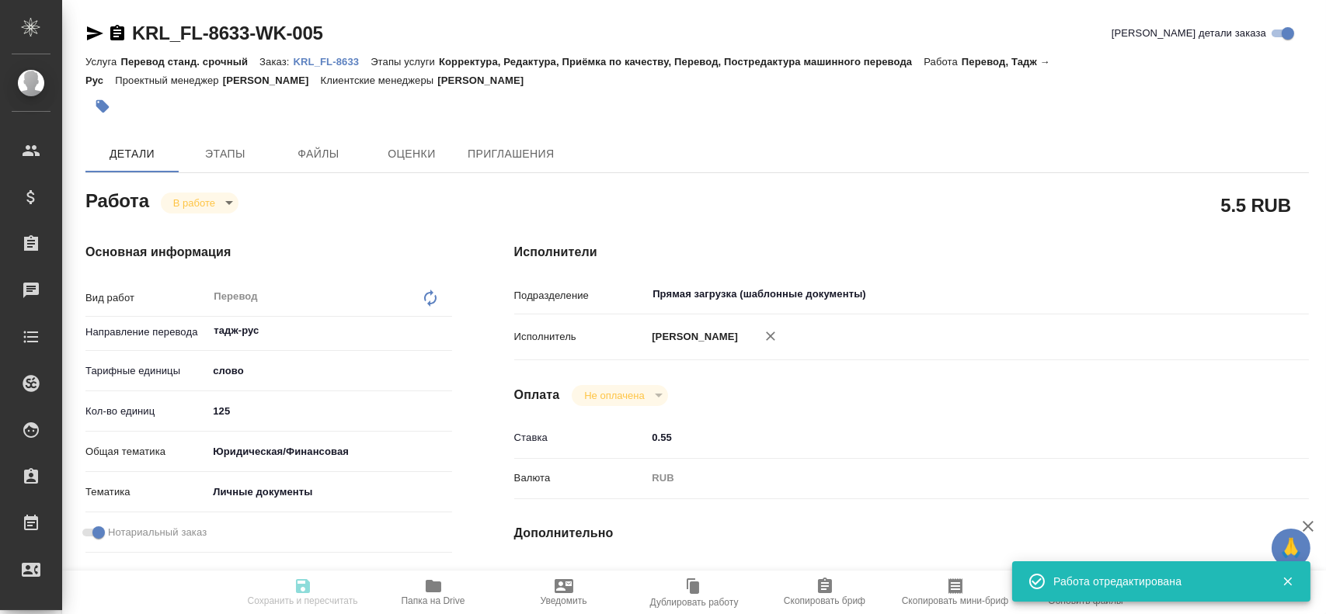
type input "inProgress"
type textarea "Перевод"
type textarea "x"
type input "тадж-рус"
type input "5a8b1489cc6b4906c91bfd90"
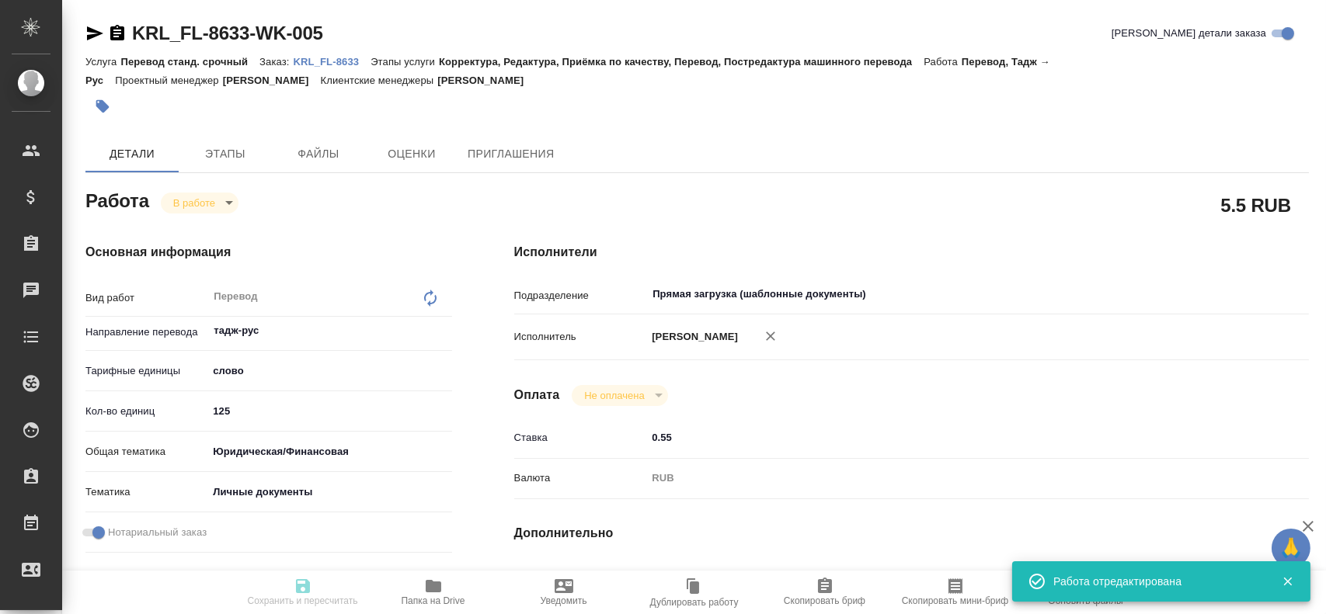
type input "125"
type input "yr-fn"
type input "5a8b8b956a9677013d343cfe"
checkbox input "true"
type input "[DATE] 10:30"
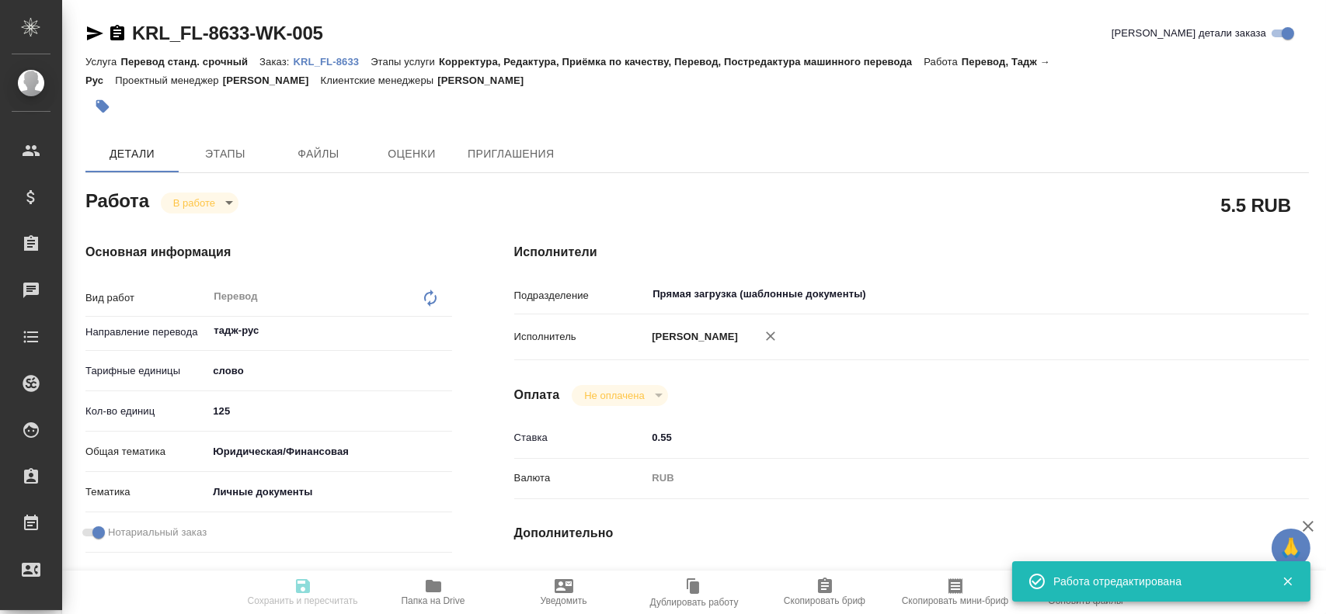
type input "[DATE] 10:35"
type input "[DATE] 11:00"
type input "Прямая загрузка (шаблонные документы)"
type input "notPayed"
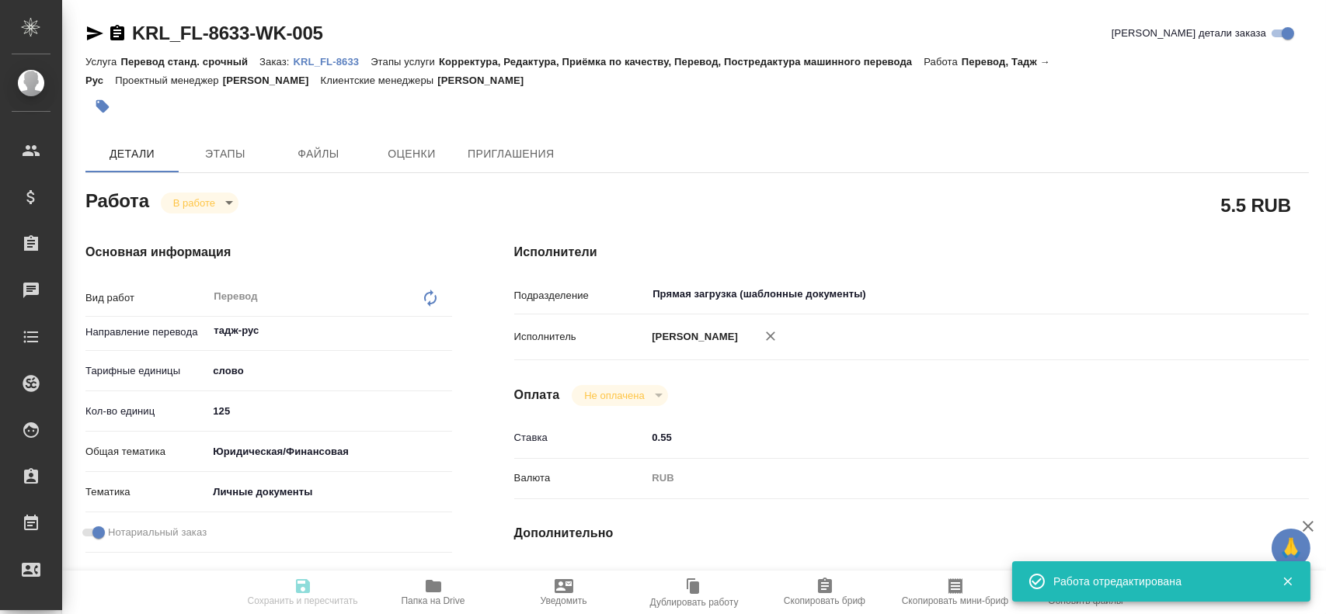
type input "0.55"
type input "RUB"
type input "[PERSON_NAME]"
type textarea "x"
type textarea "/Clients/FL_KRL/Orders/KRL_FL-8633/Translated/KRL_FL-8633-WK-005"
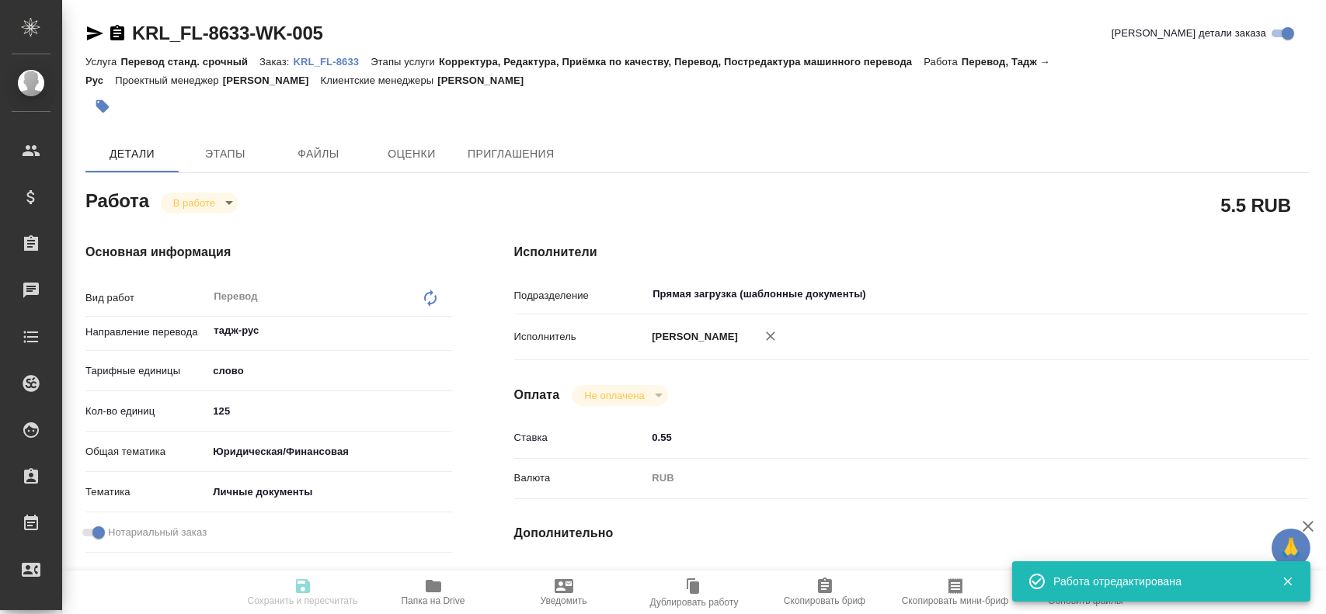
type textarea "x"
type input "KRL_FL-8633"
type input "Перевод станд. срочный"
type input "Корректура, Редактура, Приёмка по качеству, Перевод, Постредактура машинного пе…"
type input "[PERSON_NAME]"
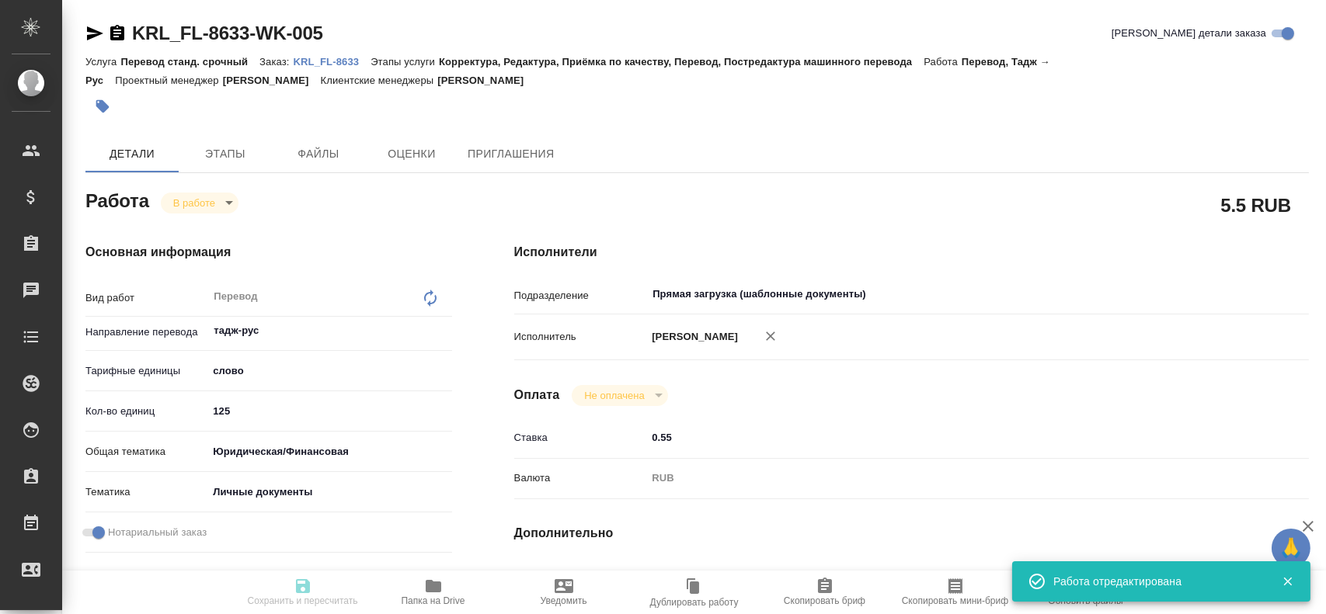
type input "/Clients/FL_KRL/Orders/KRL_FL-8633"
type textarea "[PERSON_NAME]"
type textarea "x"
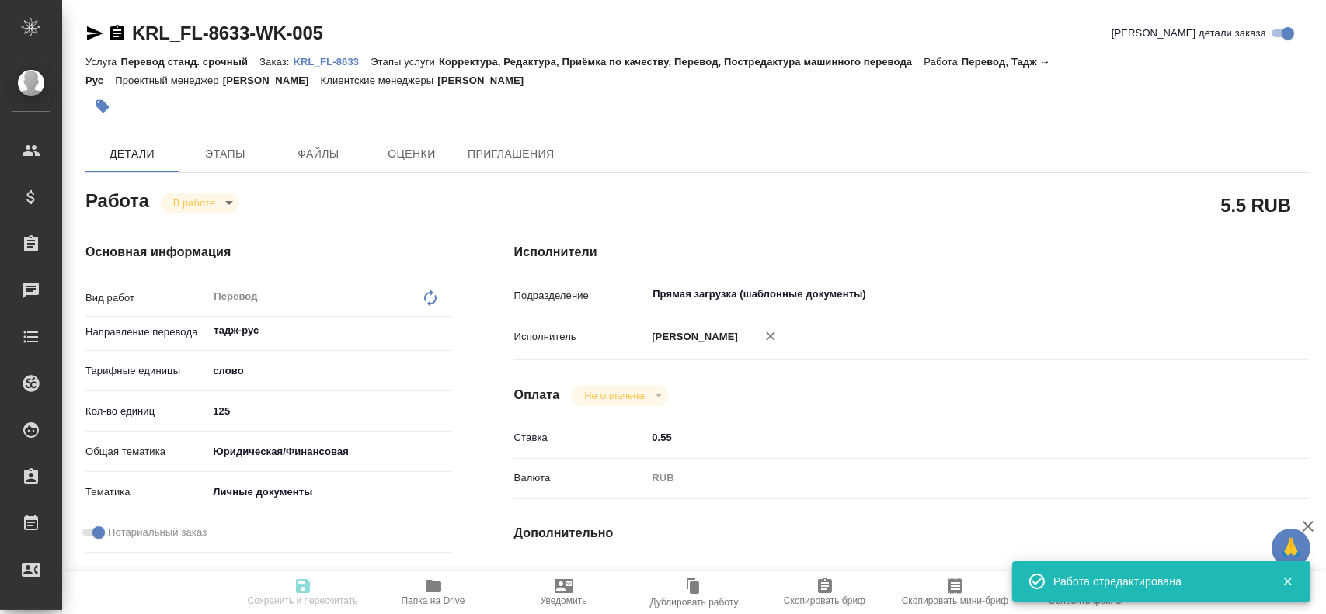
type textarea "x"
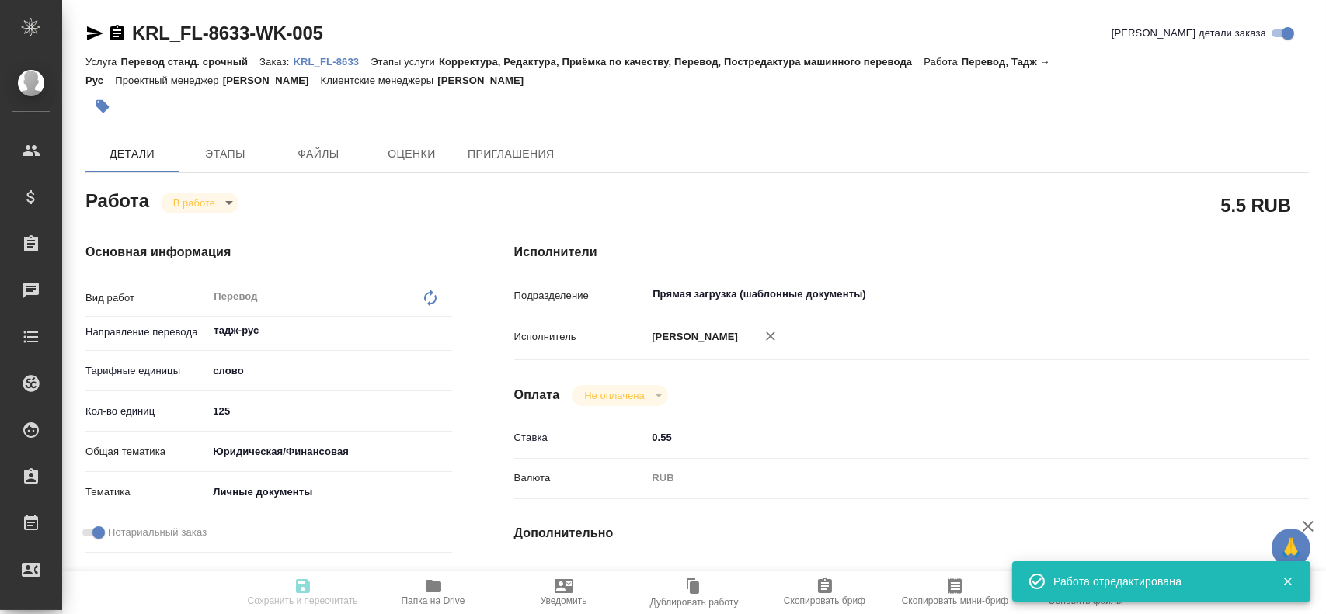
type textarea "x"
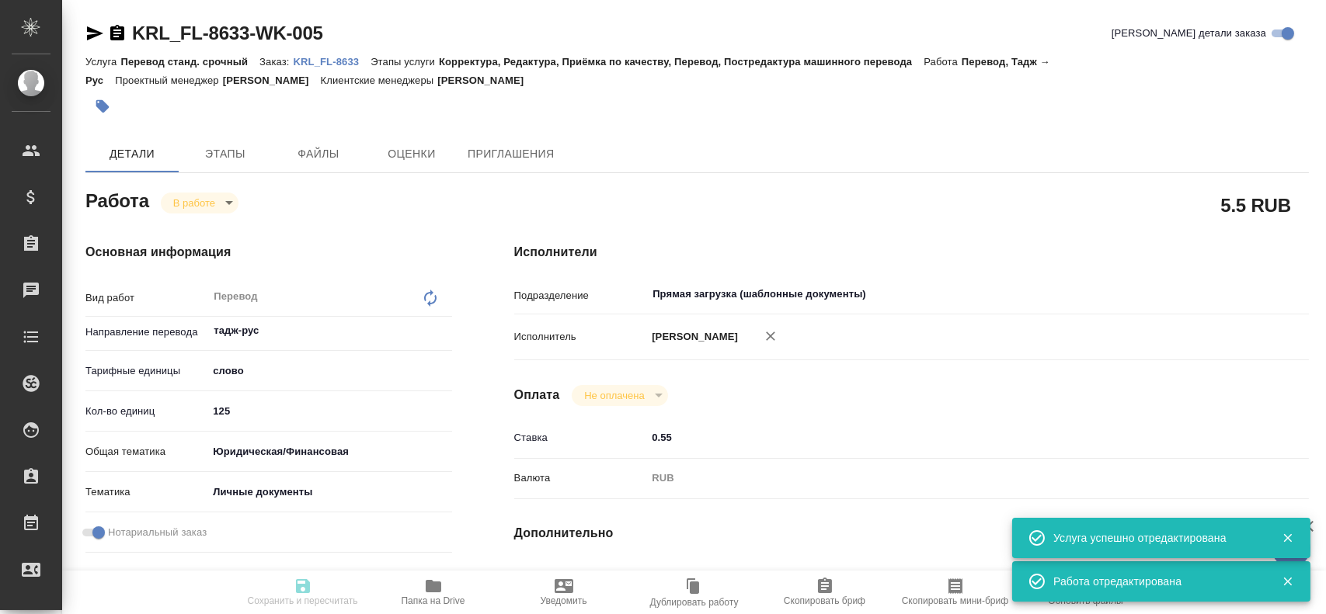
type textarea "x"
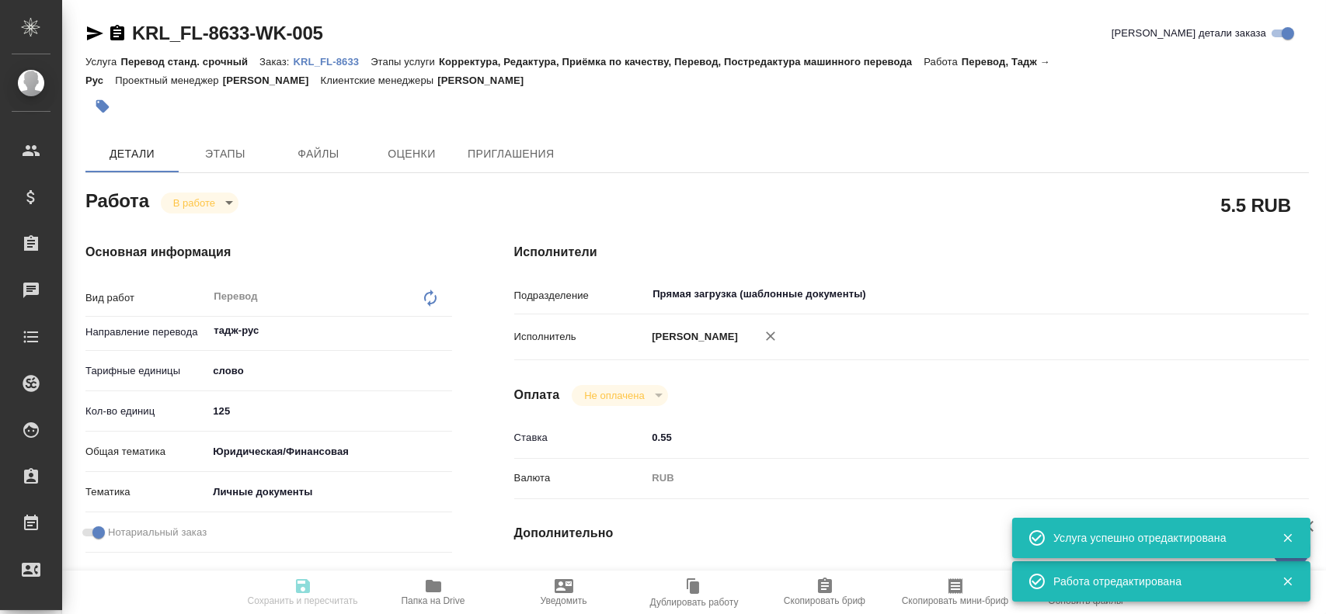
type textarea "x"
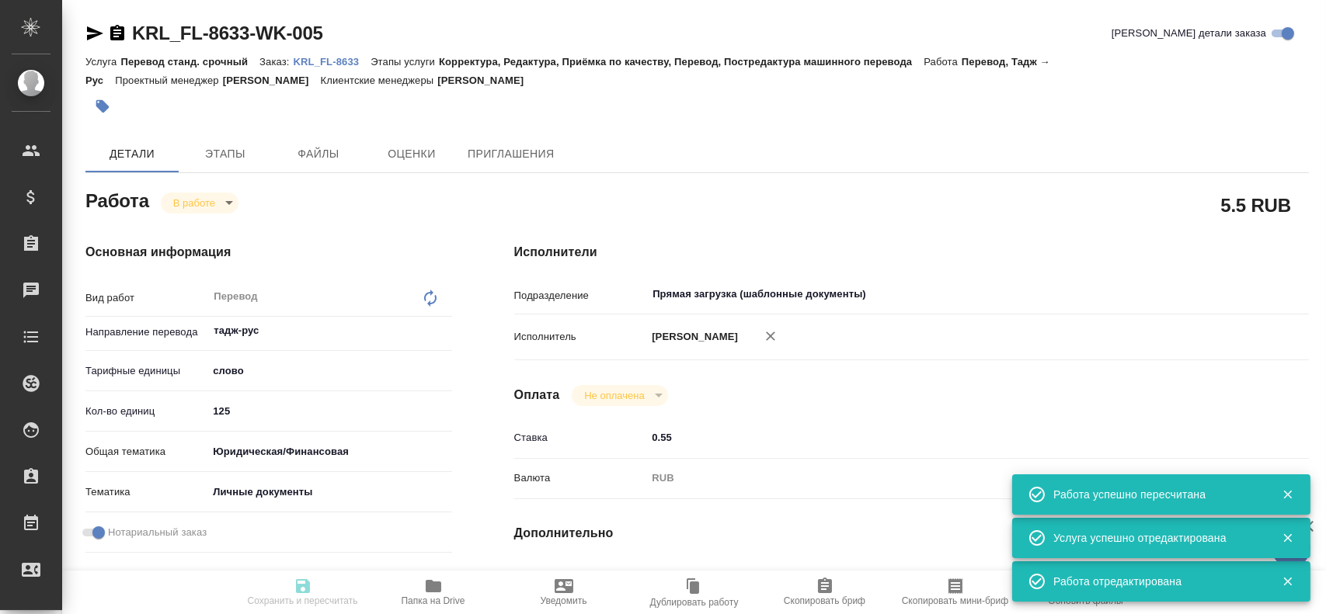
type input "inProgress"
type textarea "Перевод"
type textarea "x"
type input "тадж-рус"
type input "5a8b1489cc6b4906c91bfd90"
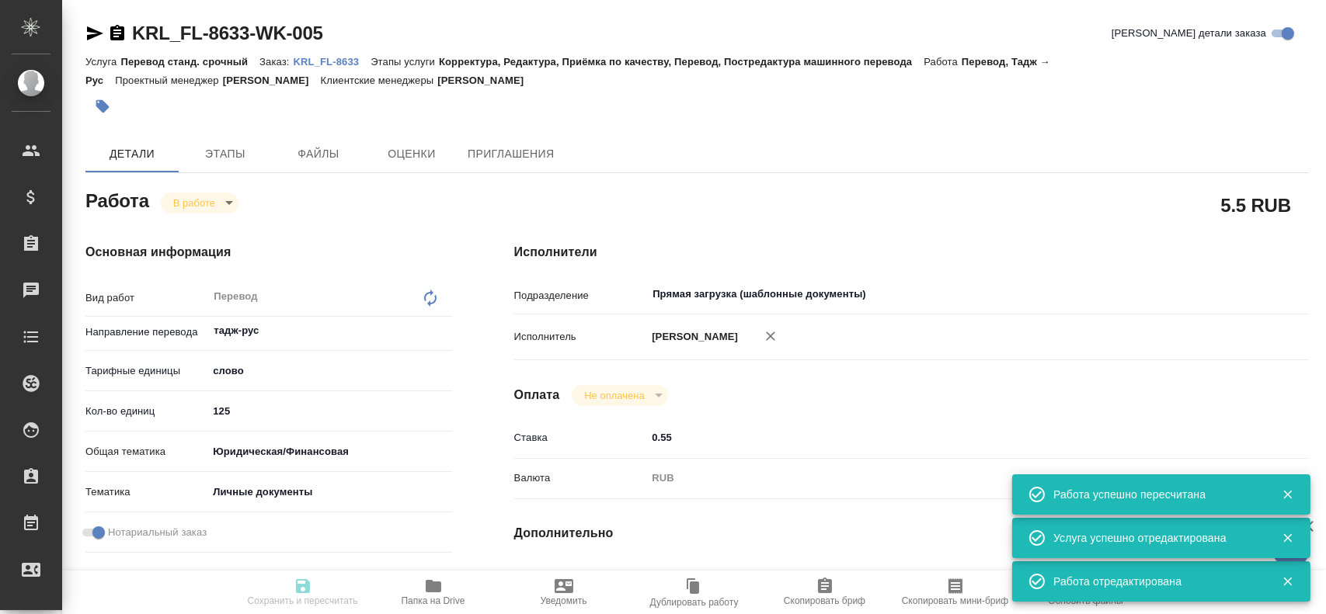
type input "125"
type input "yr-fn"
type input "5a8b8b956a9677013d343cfe"
checkbox input "true"
type input "[DATE] 10:30"
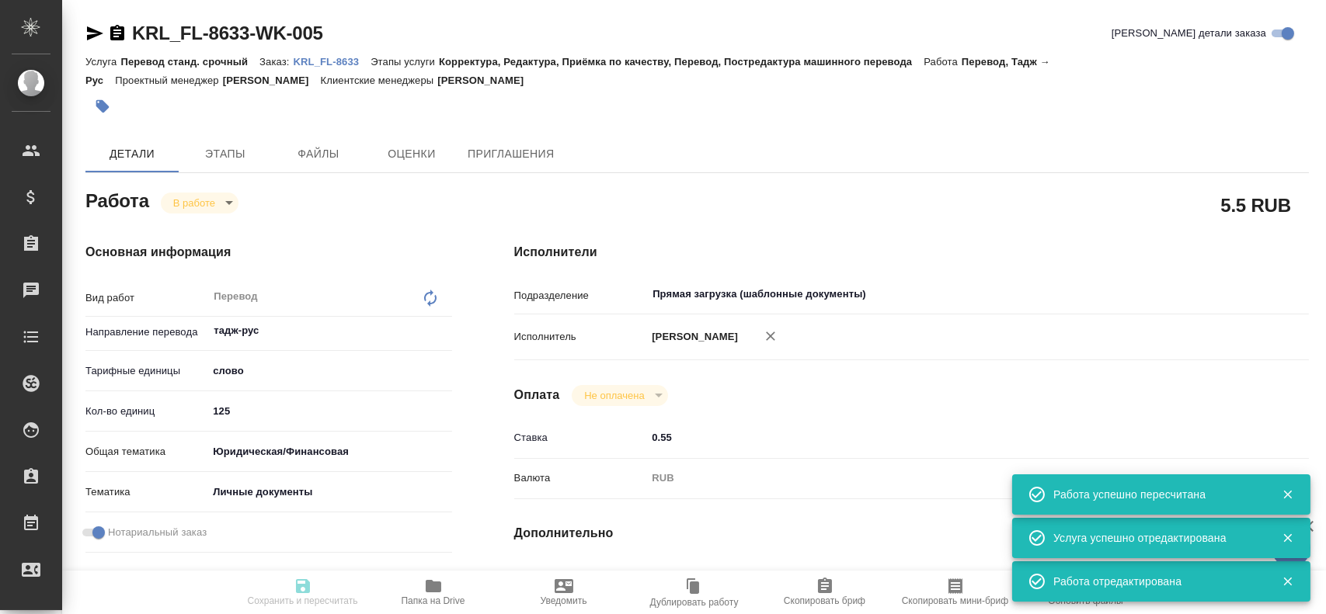
type input "[DATE] 10:35"
type input "[DATE] 11:00"
type input "Прямая загрузка (шаблонные документы)"
type input "notPayed"
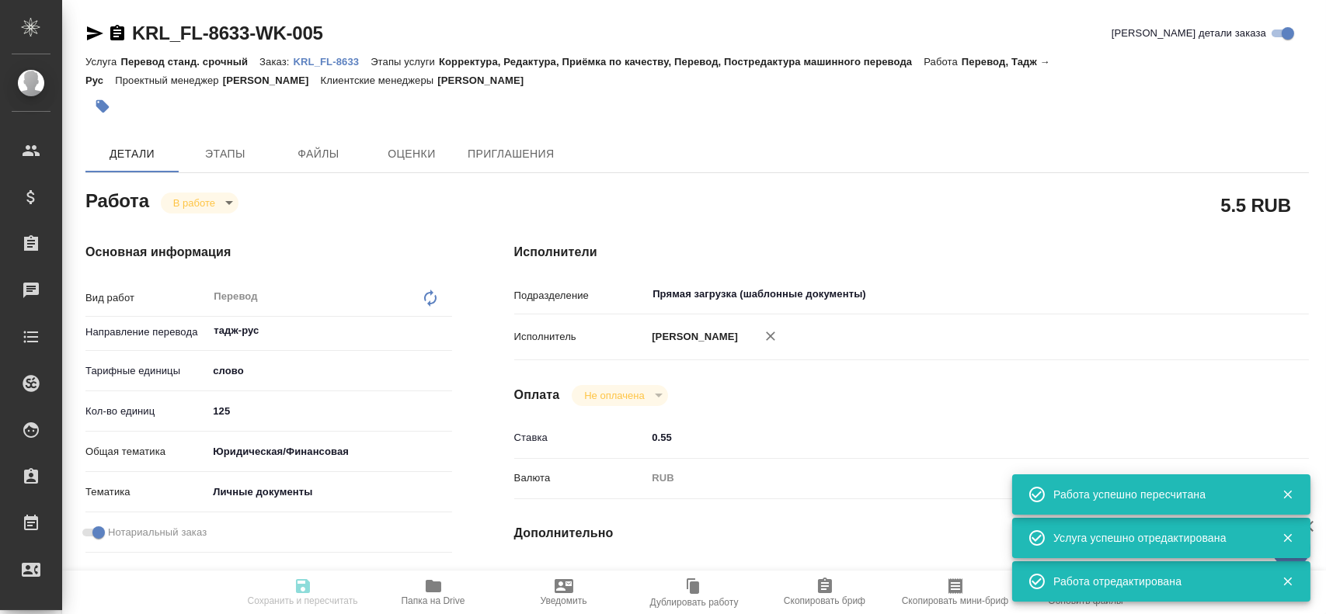
type input "0.55"
type input "RUB"
type input "[PERSON_NAME]"
type textarea "x"
type textarea "/Clients/FL_KRL/Orders/KRL_FL-8633/Translated/KRL_FL-8633-WK-005"
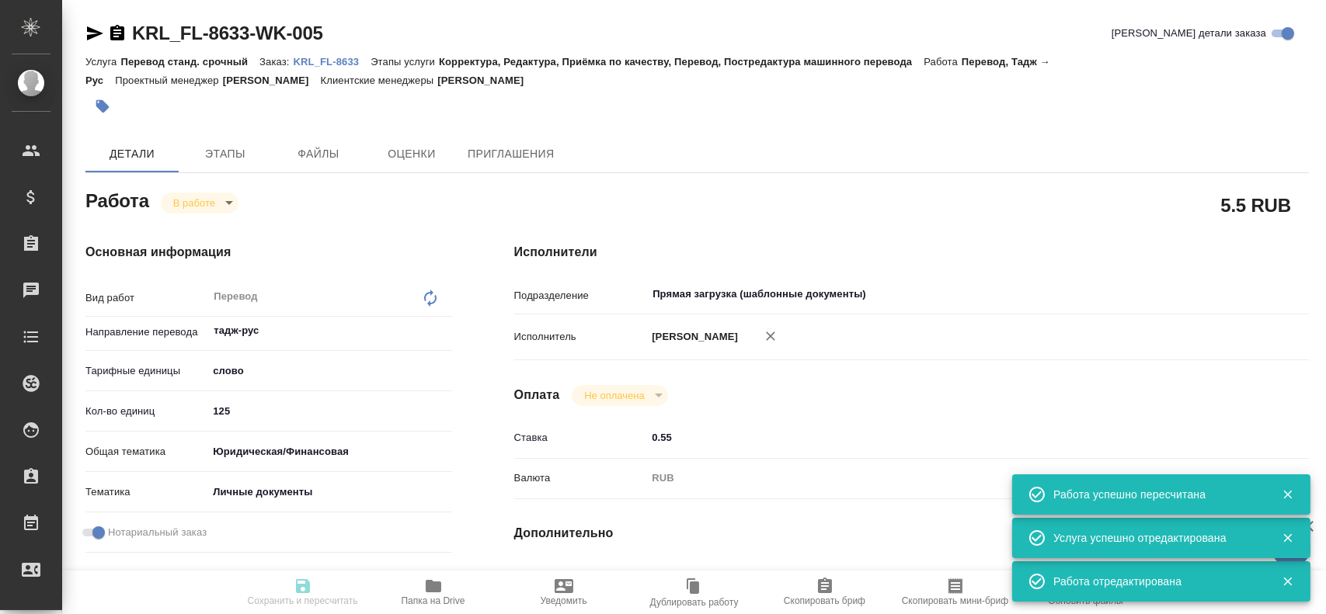
type textarea "x"
type input "KRL_FL-8633"
type input "Перевод станд. срочный"
type input "Корректура, Редактура, Приёмка по качеству, Перевод, Постредактура машинного пе…"
type input "[PERSON_NAME]"
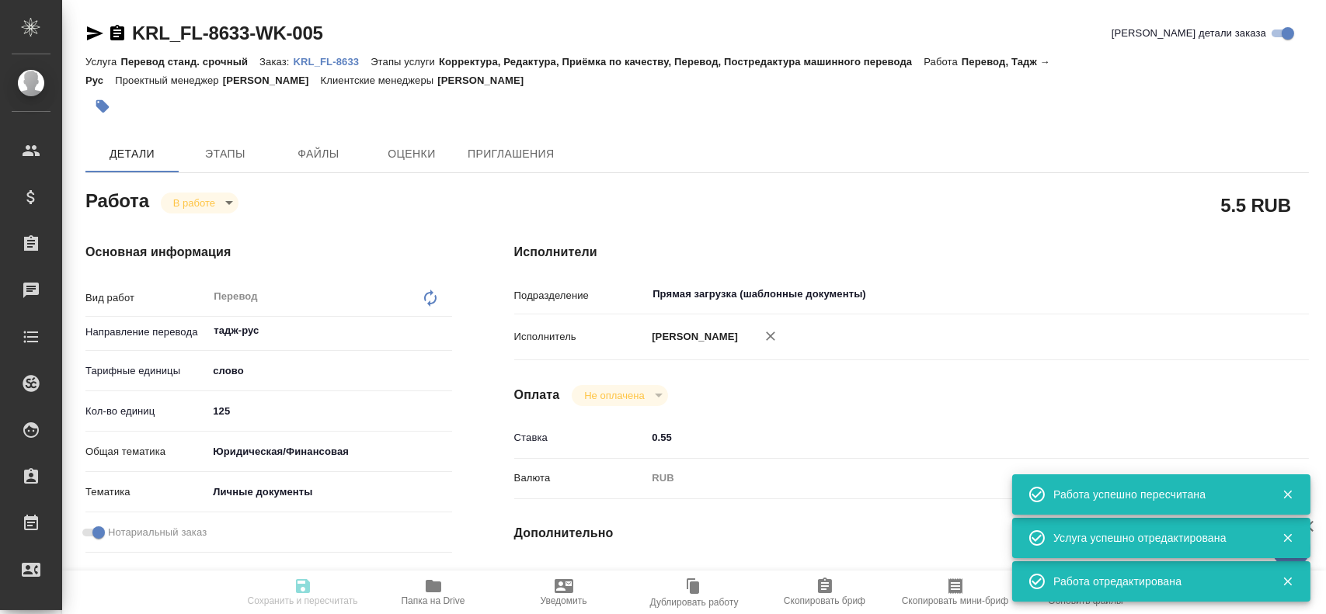
type input "/Clients/FL_KRL/Orders/KRL_FL-8633"
type textarea "[PERSON_NAME]"
type textarea "x"
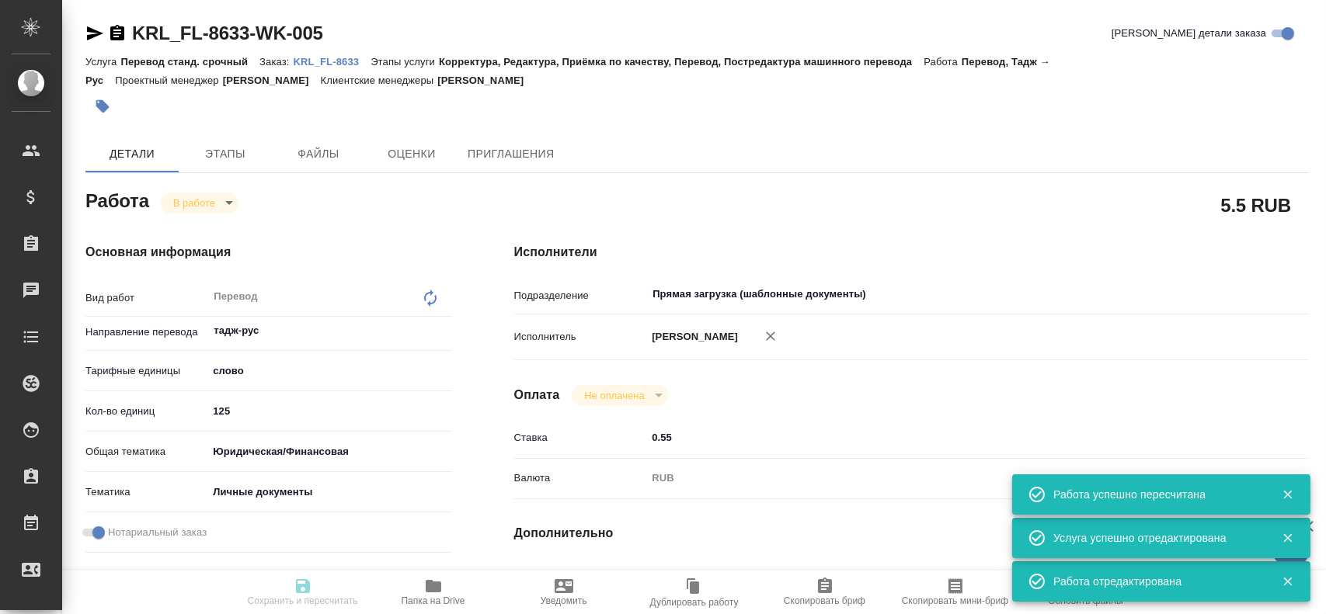
type textarea "x"
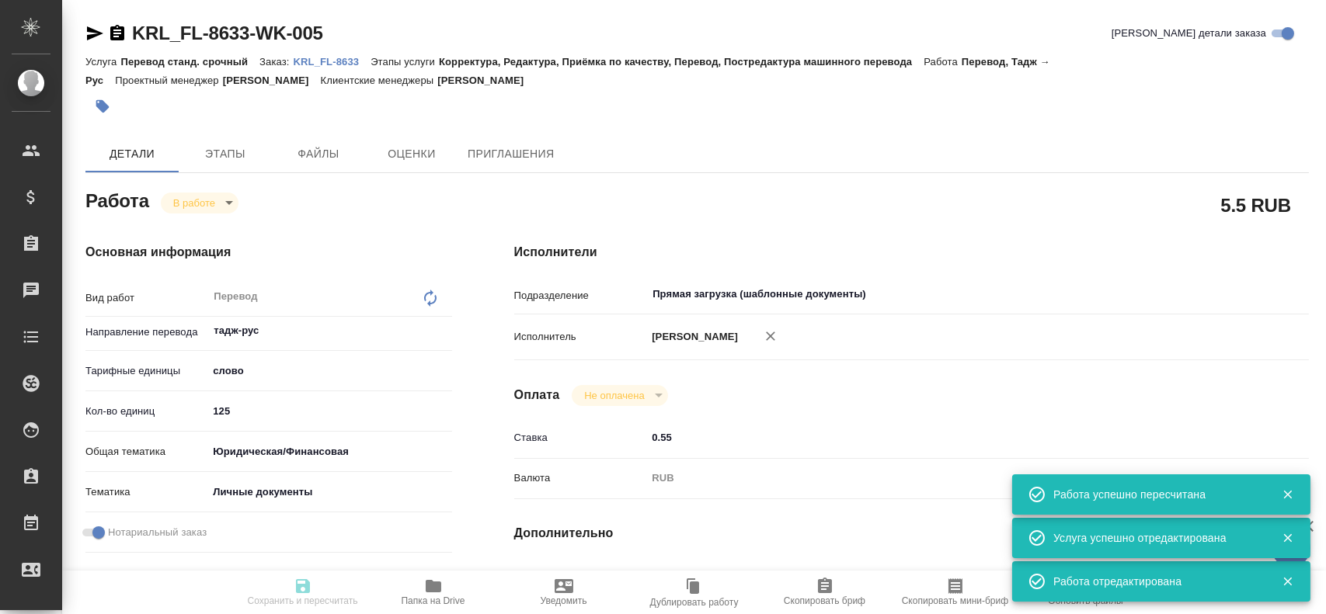
type textarea "x"
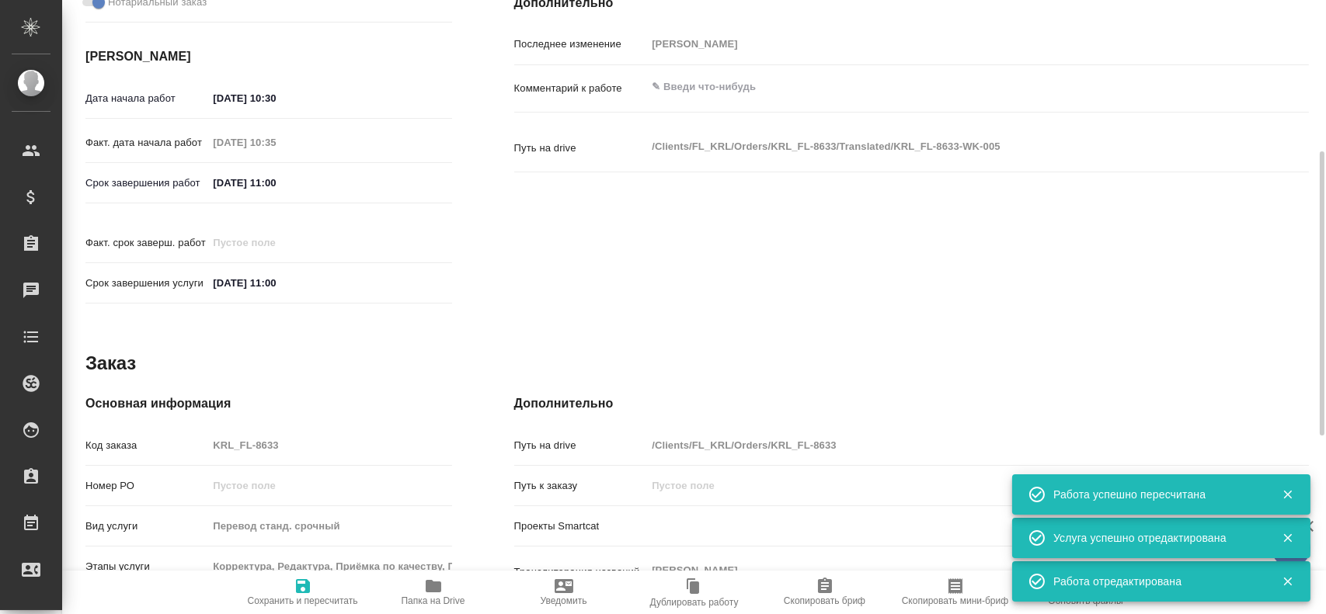
type textarea "x"
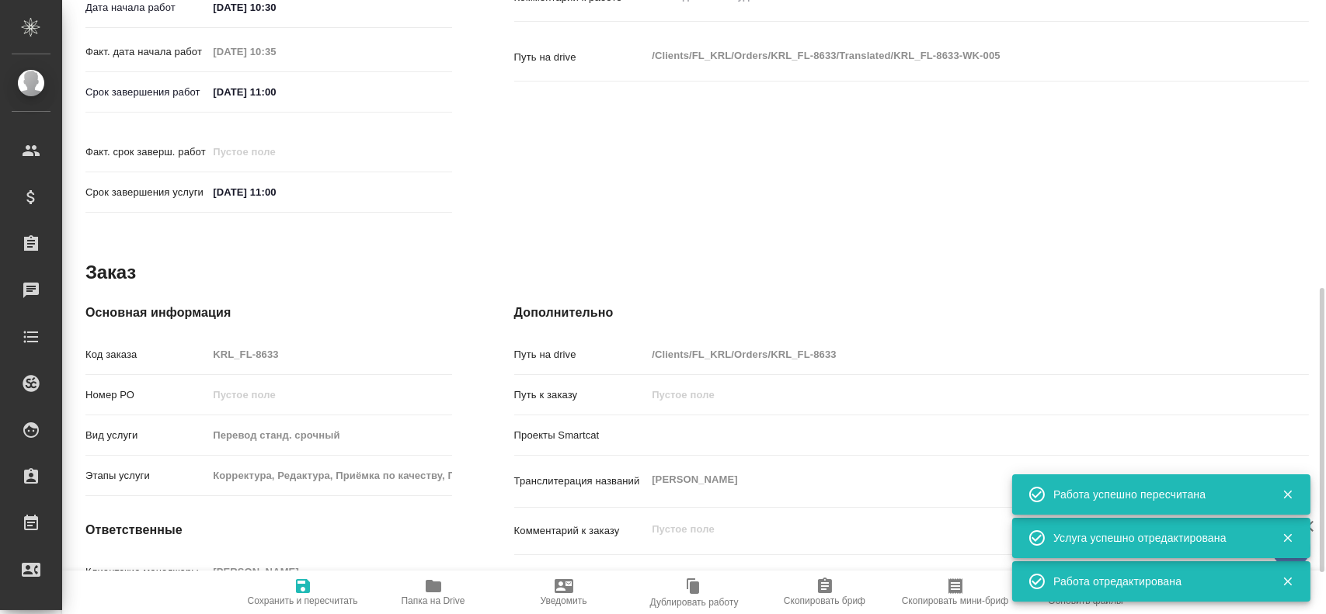
type textarea "x"
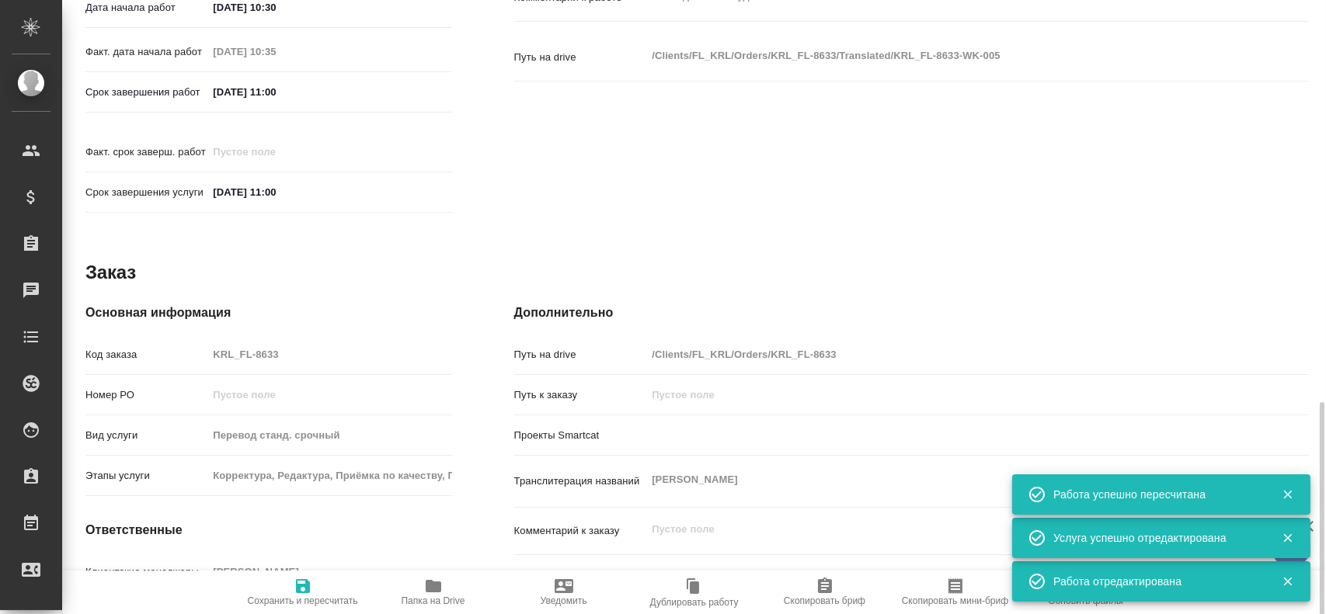
scroll to position [711, 0]
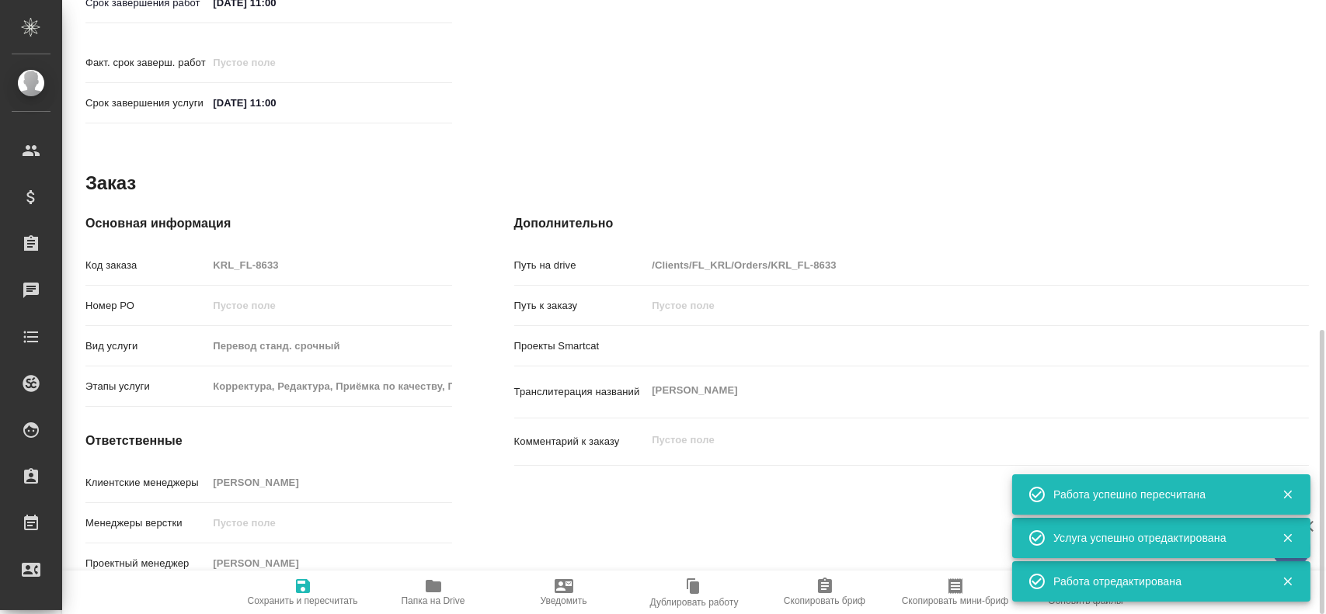
type textarea "x"
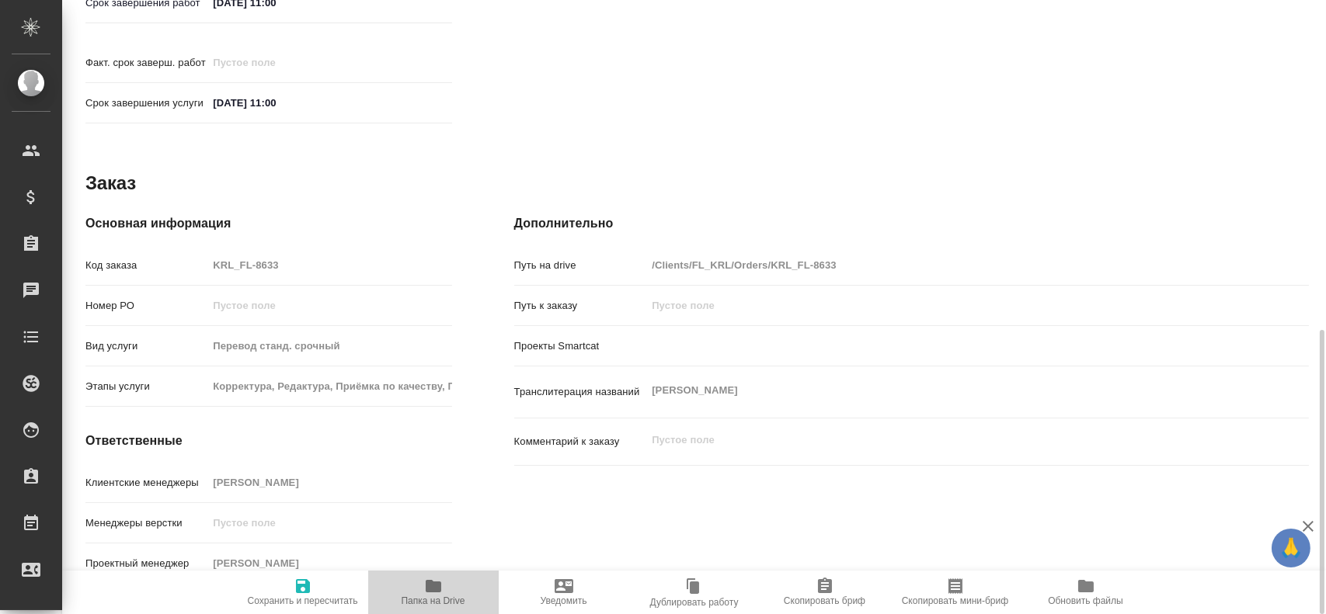
click at [421, 576] on button "Папка на Drive" at bounding box center [433, 592] width 130 height 43
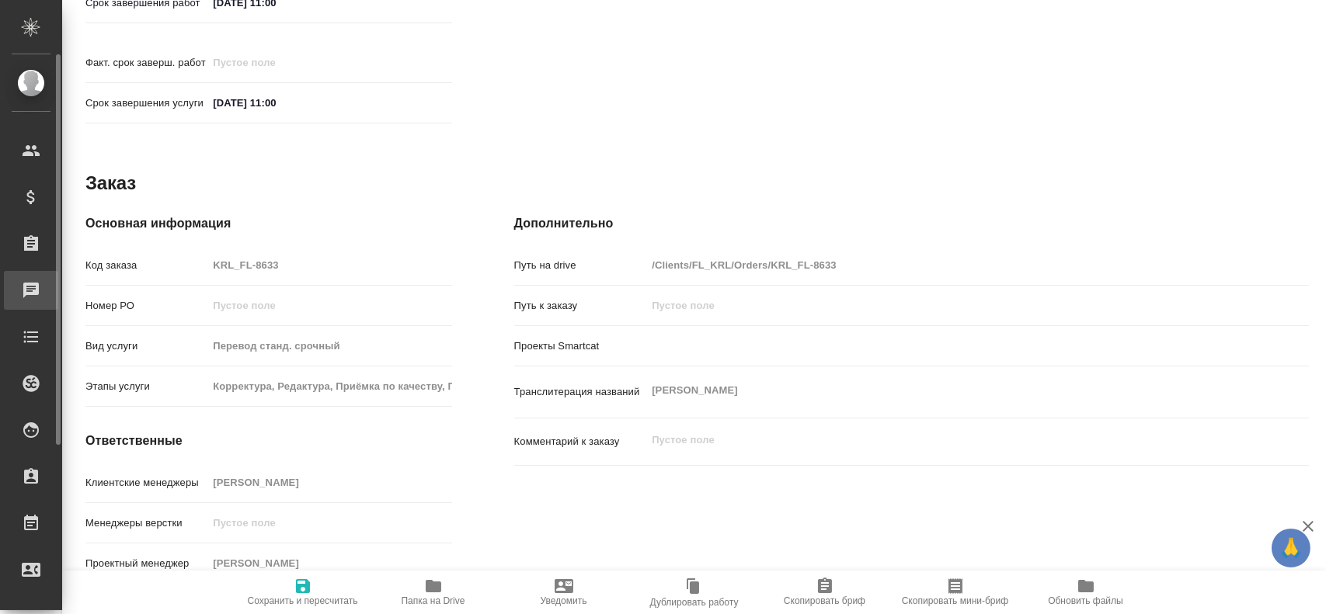
type textarea "x"
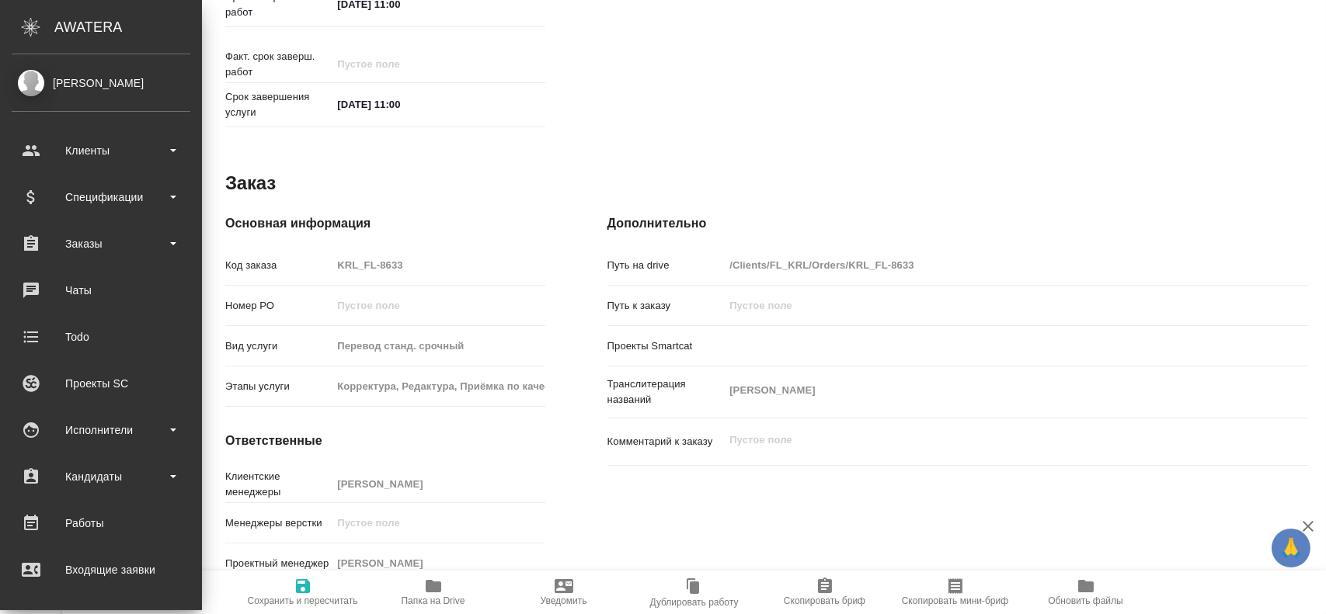
type textarea "x"
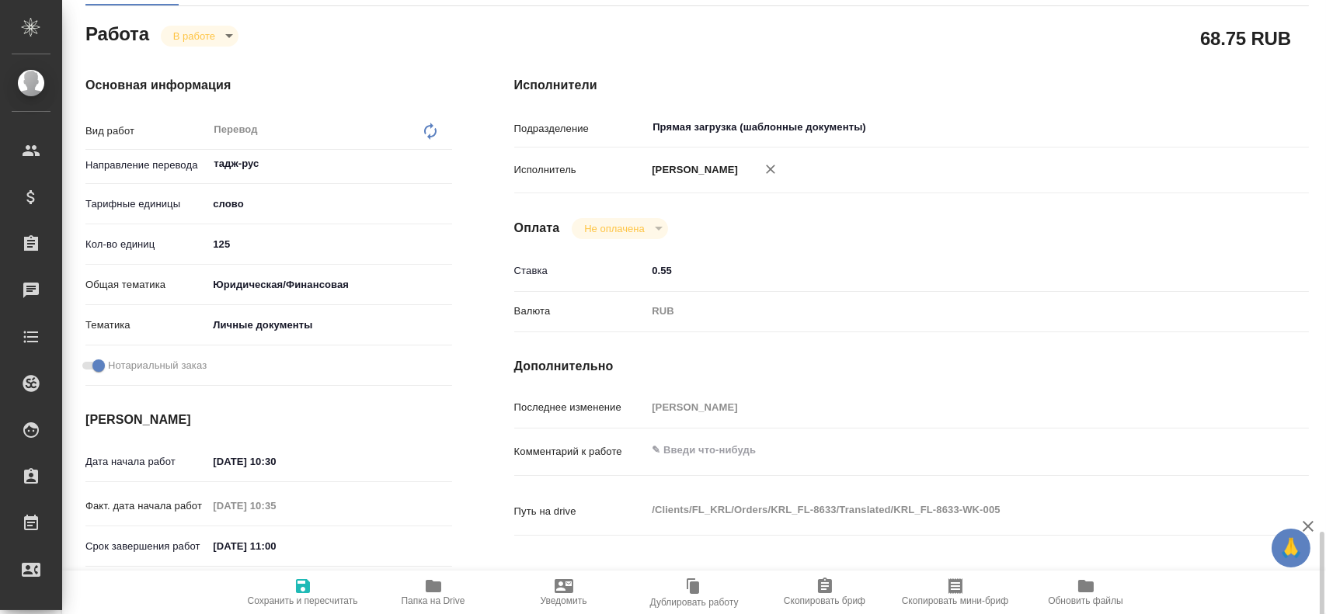
scroll to position [89, 0]
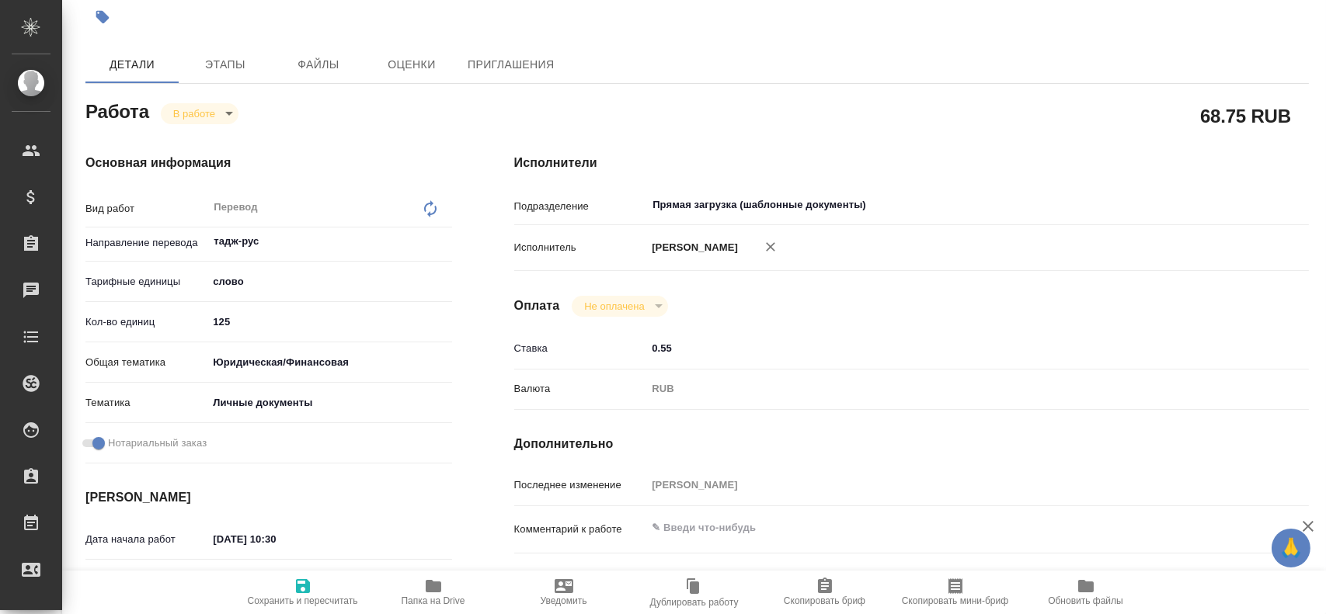
click at [198, 115] on body "🙏 .cls-1 fill:#fff; AWATERA [PERSON_NAME] Спецификации Заказы 0 Чаты Todo Проек…" at bounding box center [663, 307] width 1326 height 614
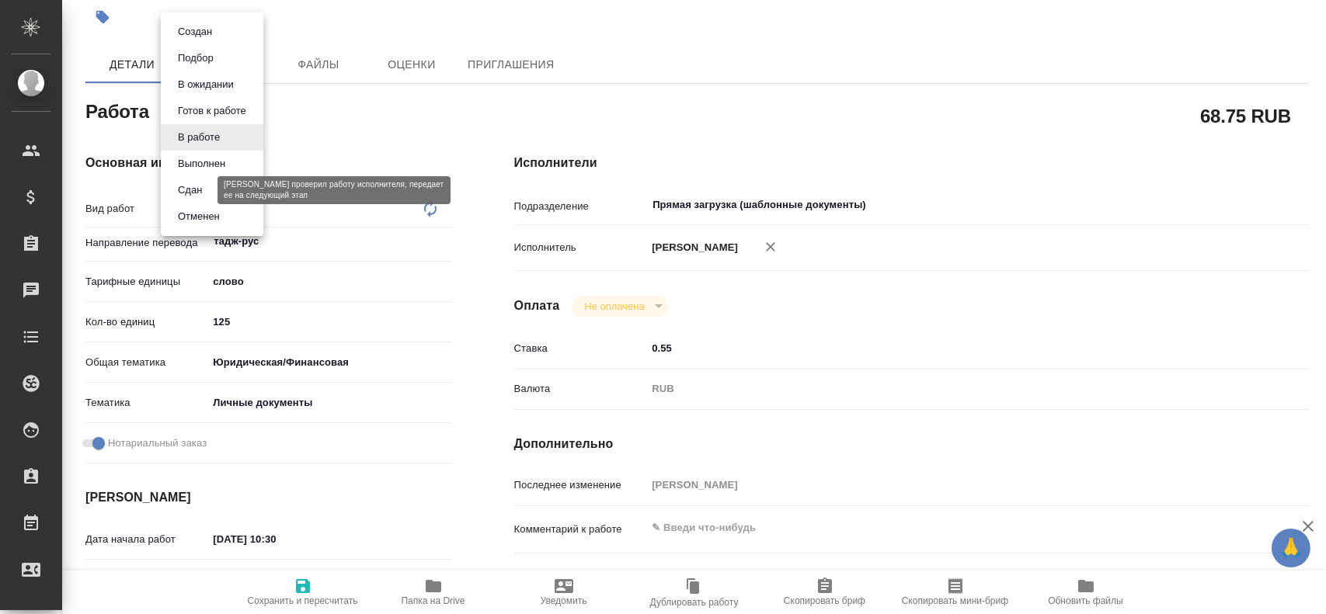
click at [183, 189] on button "Сдан" at bounding box center [189, 190] width 33 height 17
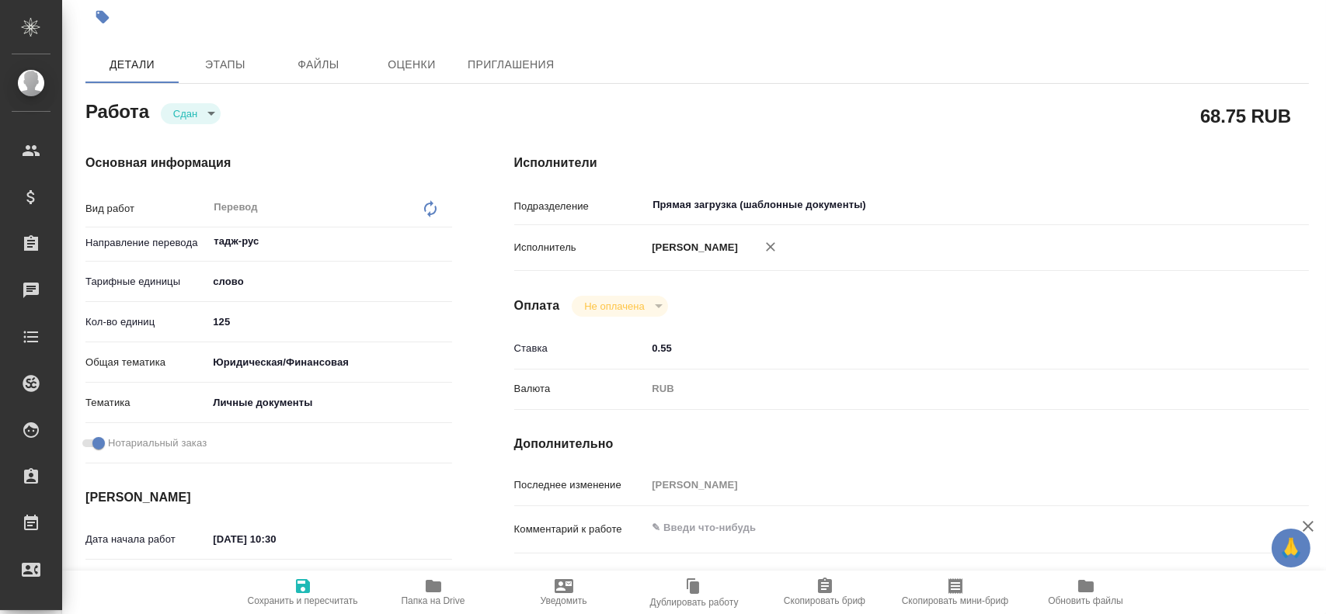
type textarea "x"
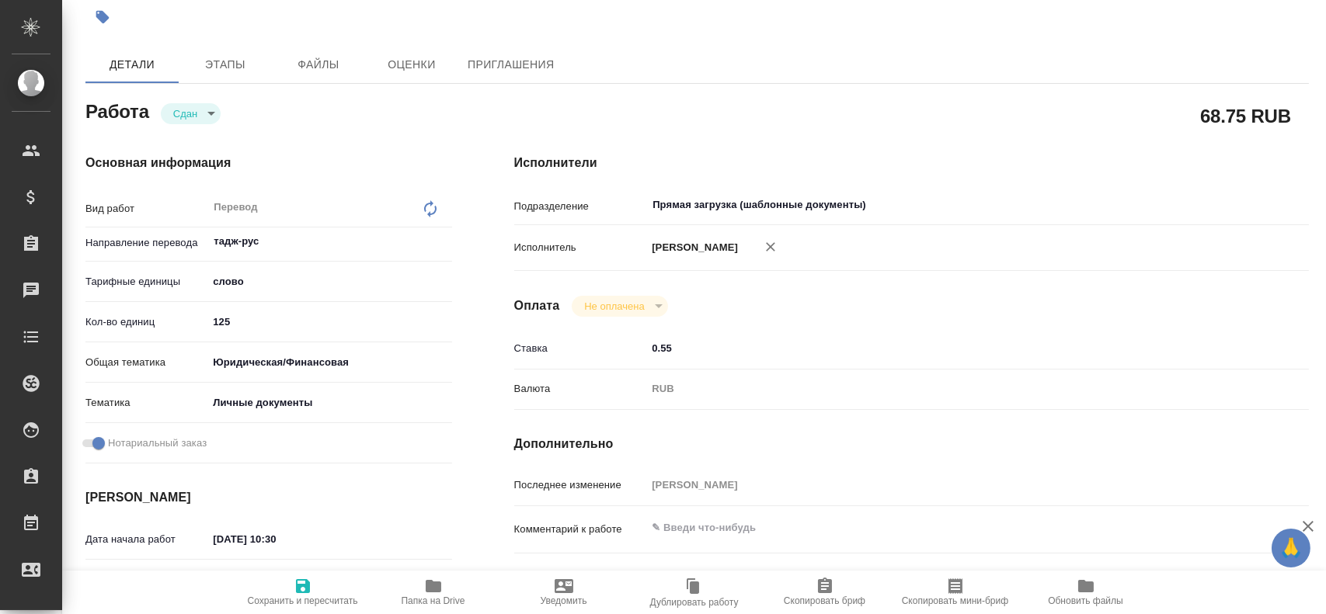
click at [292, 587] on span "Сохранить и пересчитать" at bounding box center [303, 592] width 112 height 30
type textarea "x"
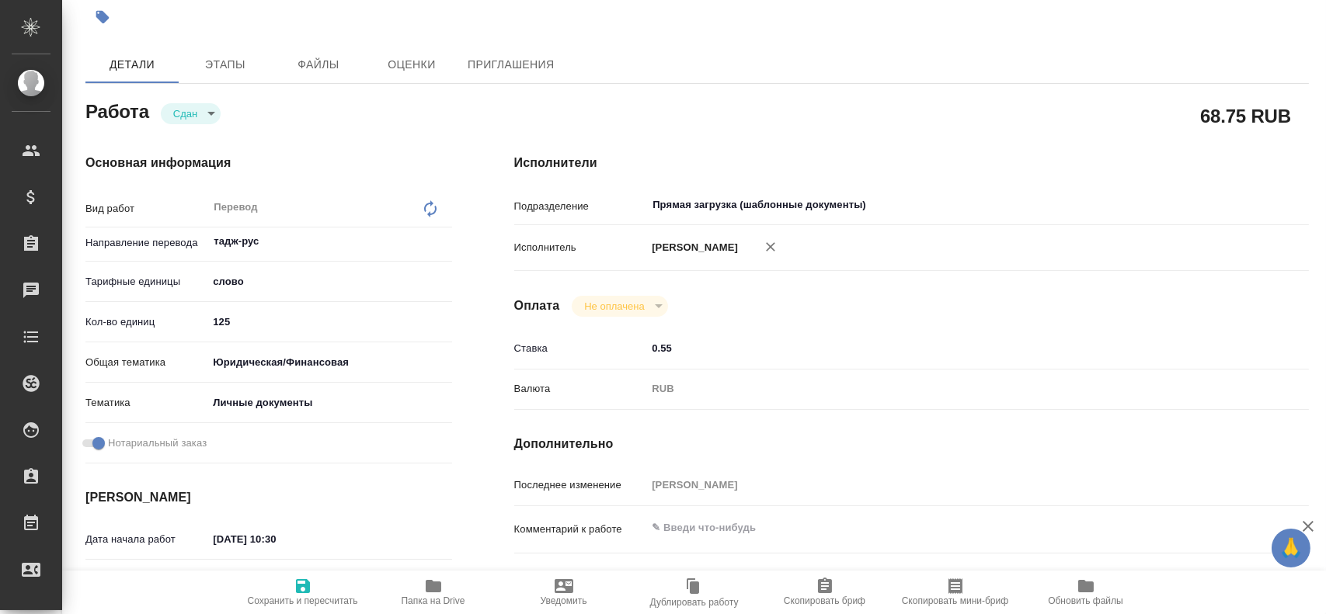
type textarea "x"
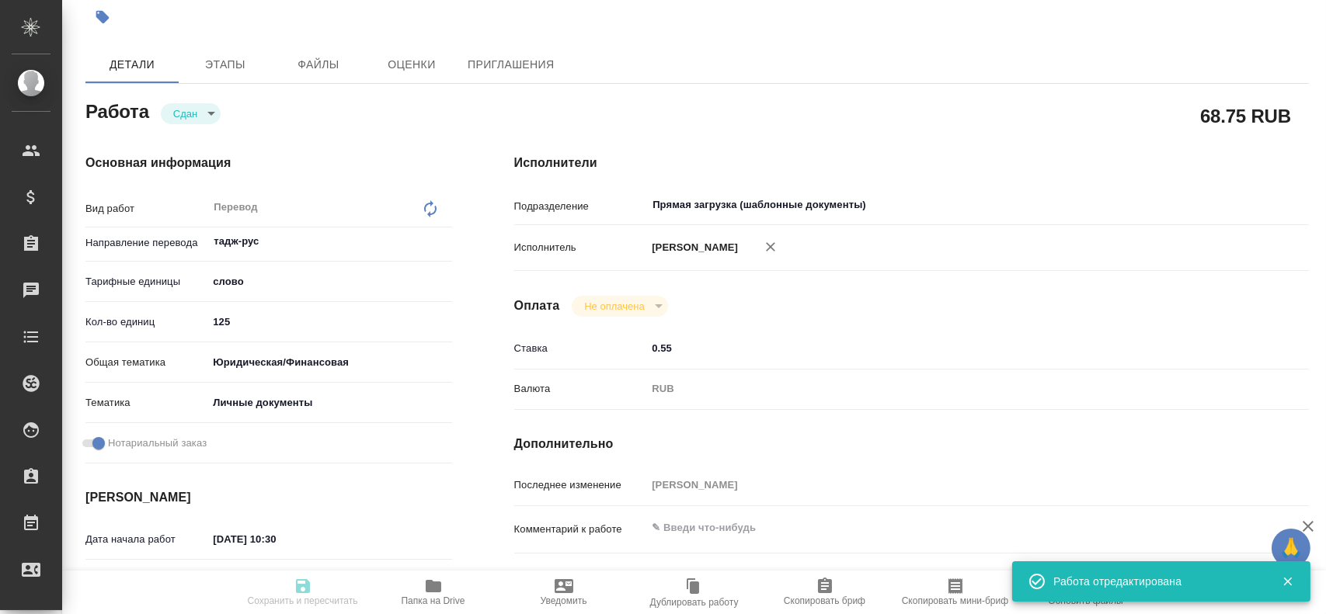
type textarea "x"
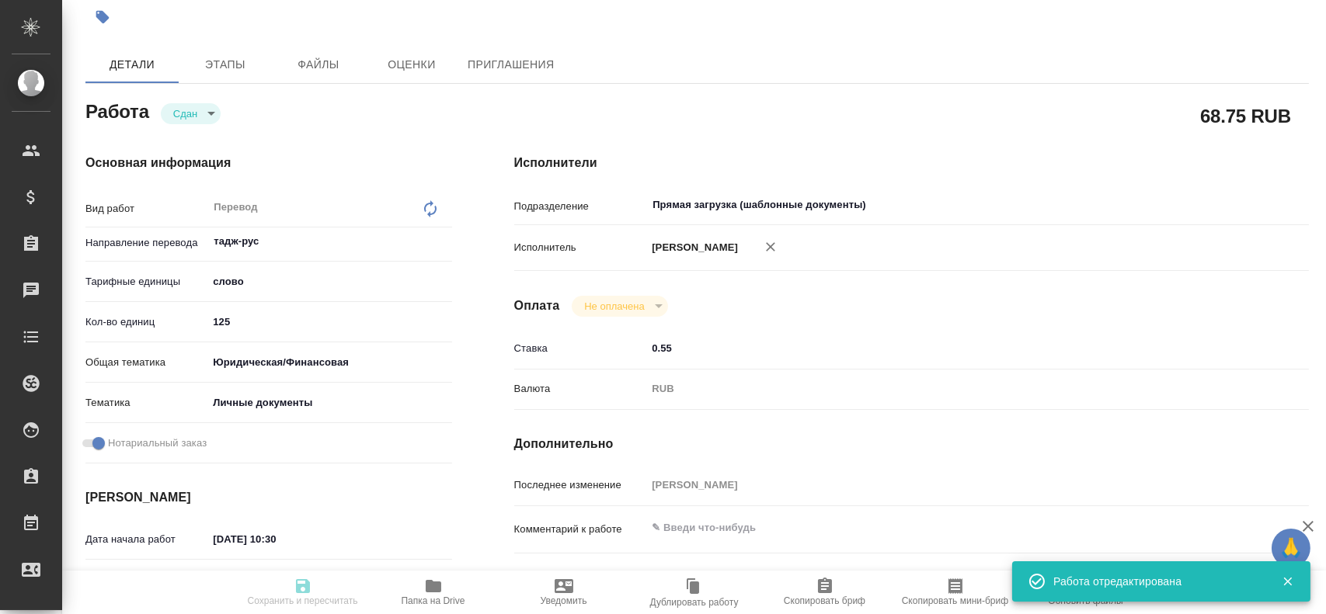
type textarea "x"
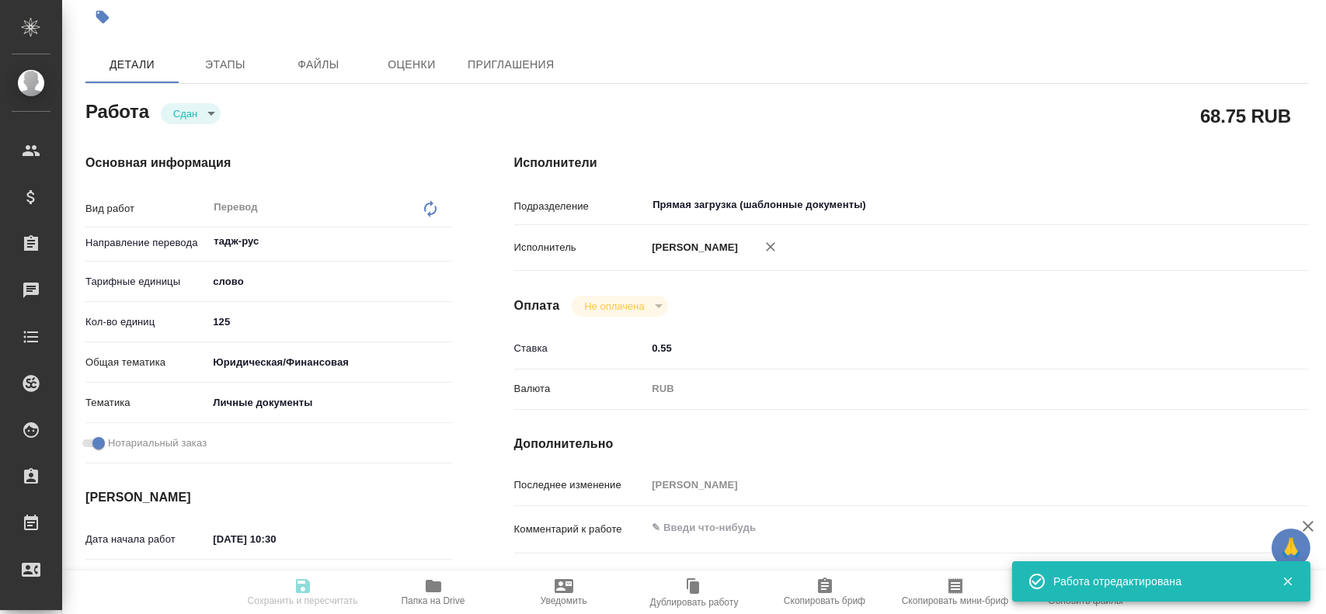
type input "closed"
type textarea "Перевод"
type textarea "x"
type input "тадж-рус"
type input "5a8b1489cc6b4906c91bfd90"
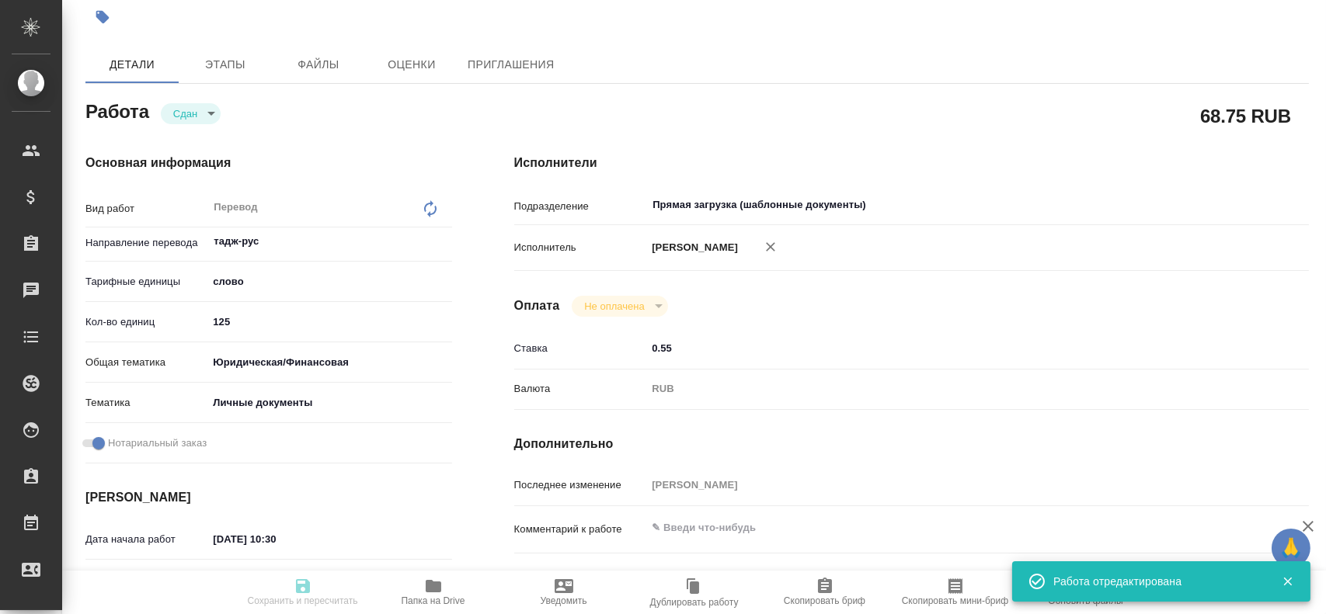
type input "125"
type input "yr-fn"
type input "5a8b8b956a9677013d343cfe"
checkbox input "true"
type input "[DATE] 10:30"
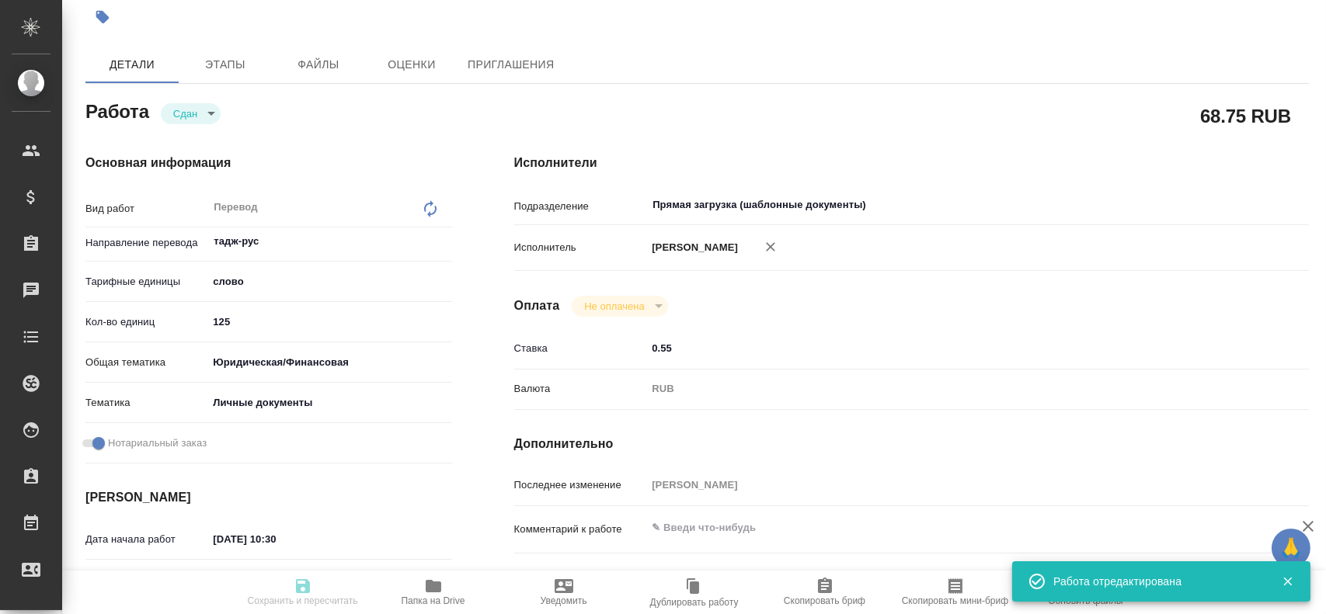
type input "[DATE] 10:35"
type input "[DATE] 11:00"
type input "[DATE] 10:49"
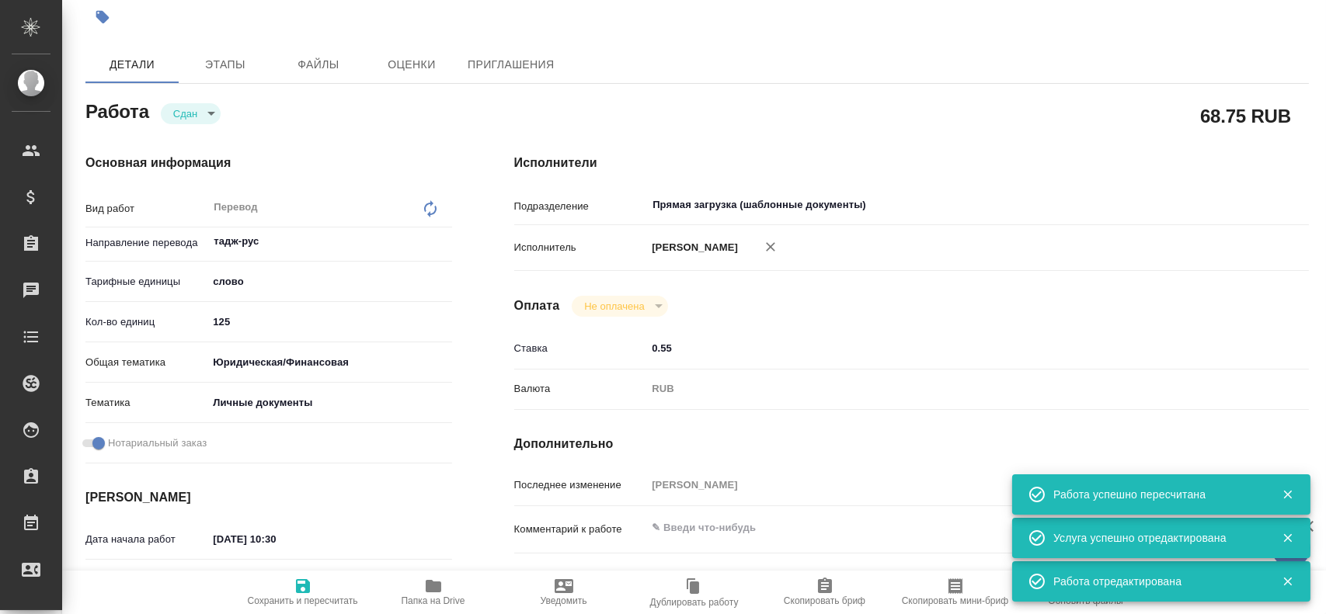
scroll to position [478, 0]
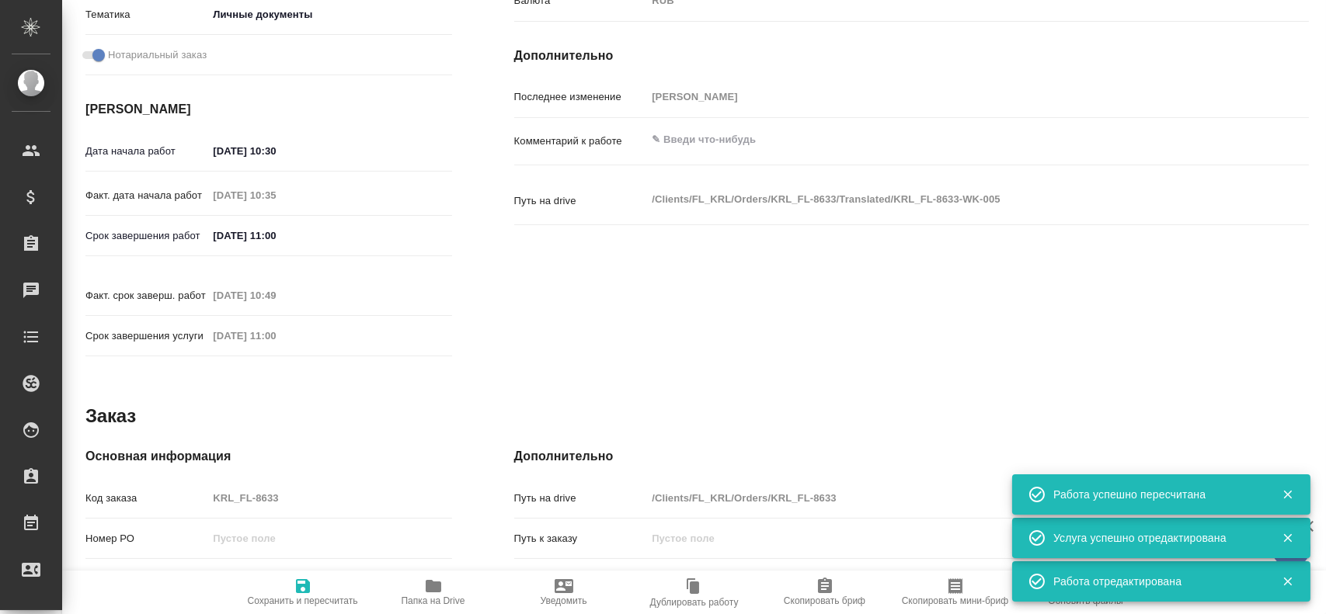
drag, startPoint x: 278, startPoint y: 464, endPoint x: 177, endPoint y: 460, distance: 101.0
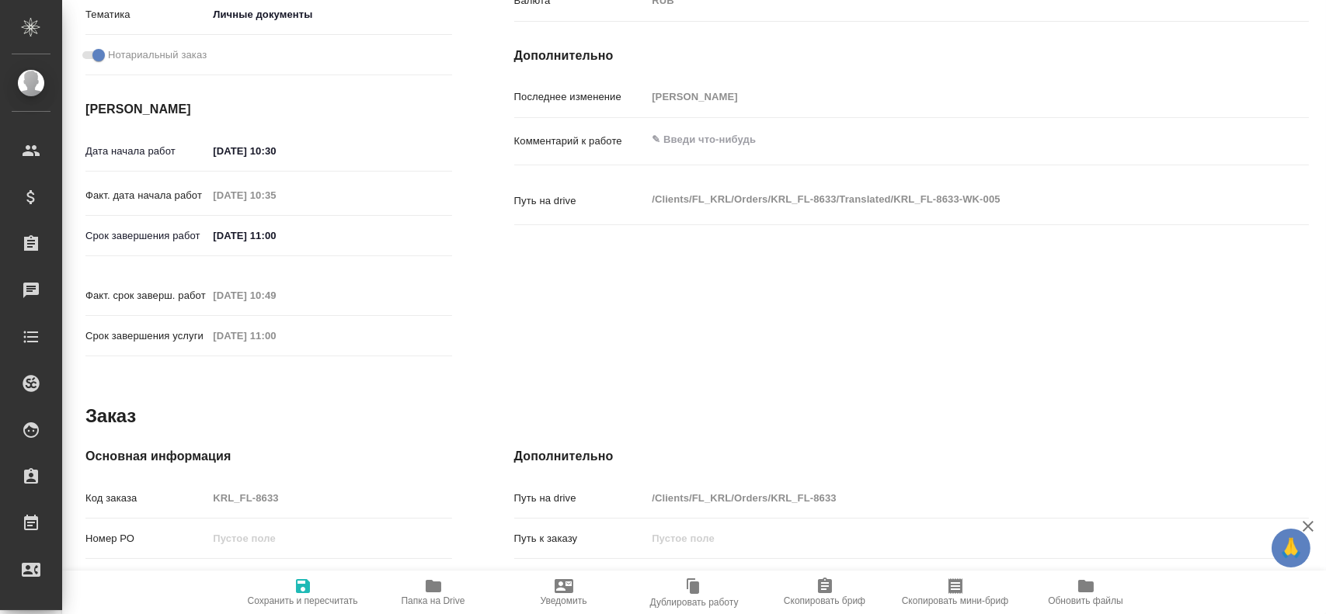
click at [189, 485] on div "Код заказа KRL_FL-8633" at bounding box center [268, 498] width 367 height 27
